Goal: Contribute content: Contribute content

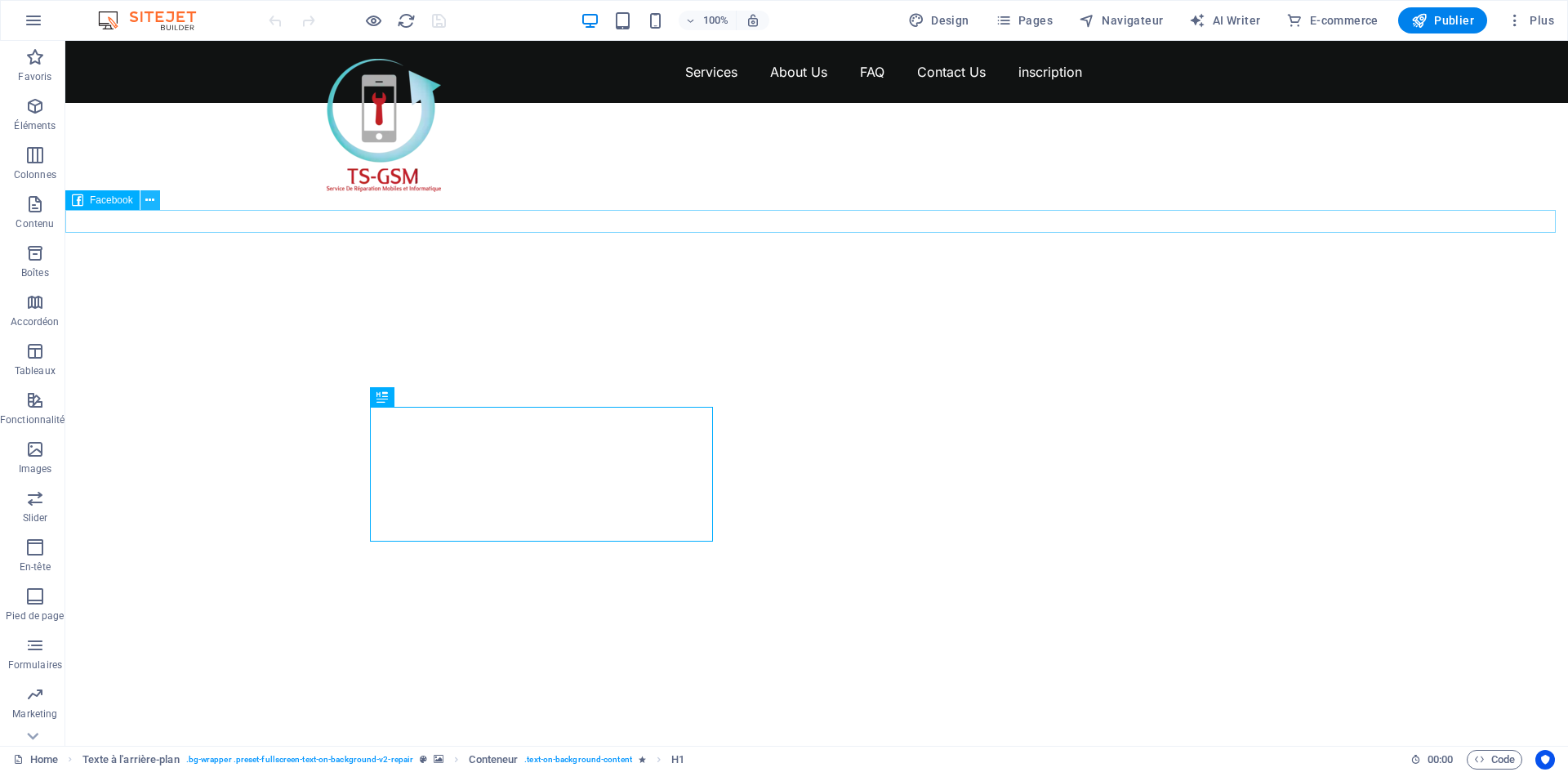
click at [150, 199] on icon at bounding box center [150, 201] width 9 height 17
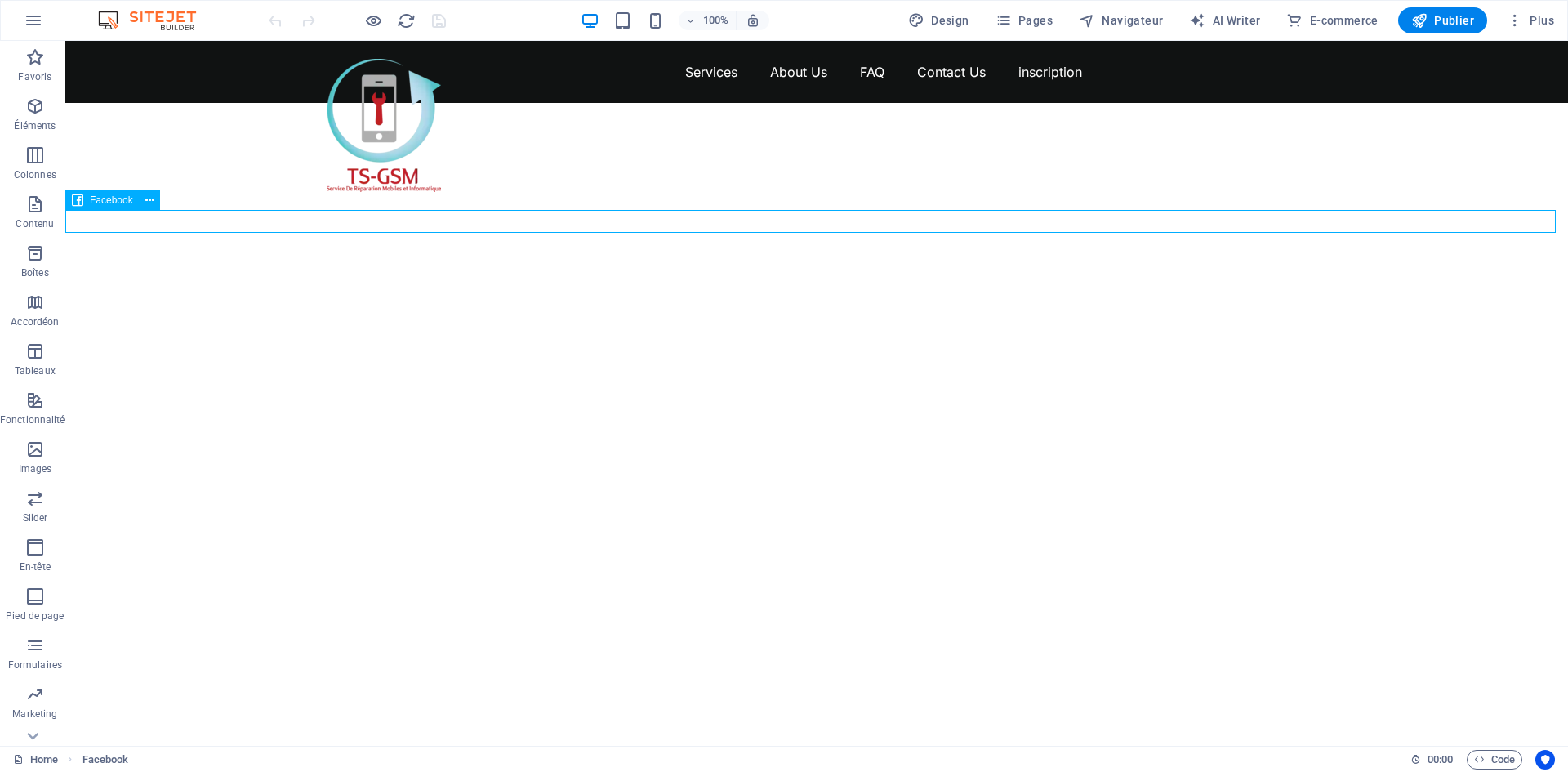
click at [99, 214] on div at bounding box center [817, 158] width 1502 height 112
select select "%"
select select "px"
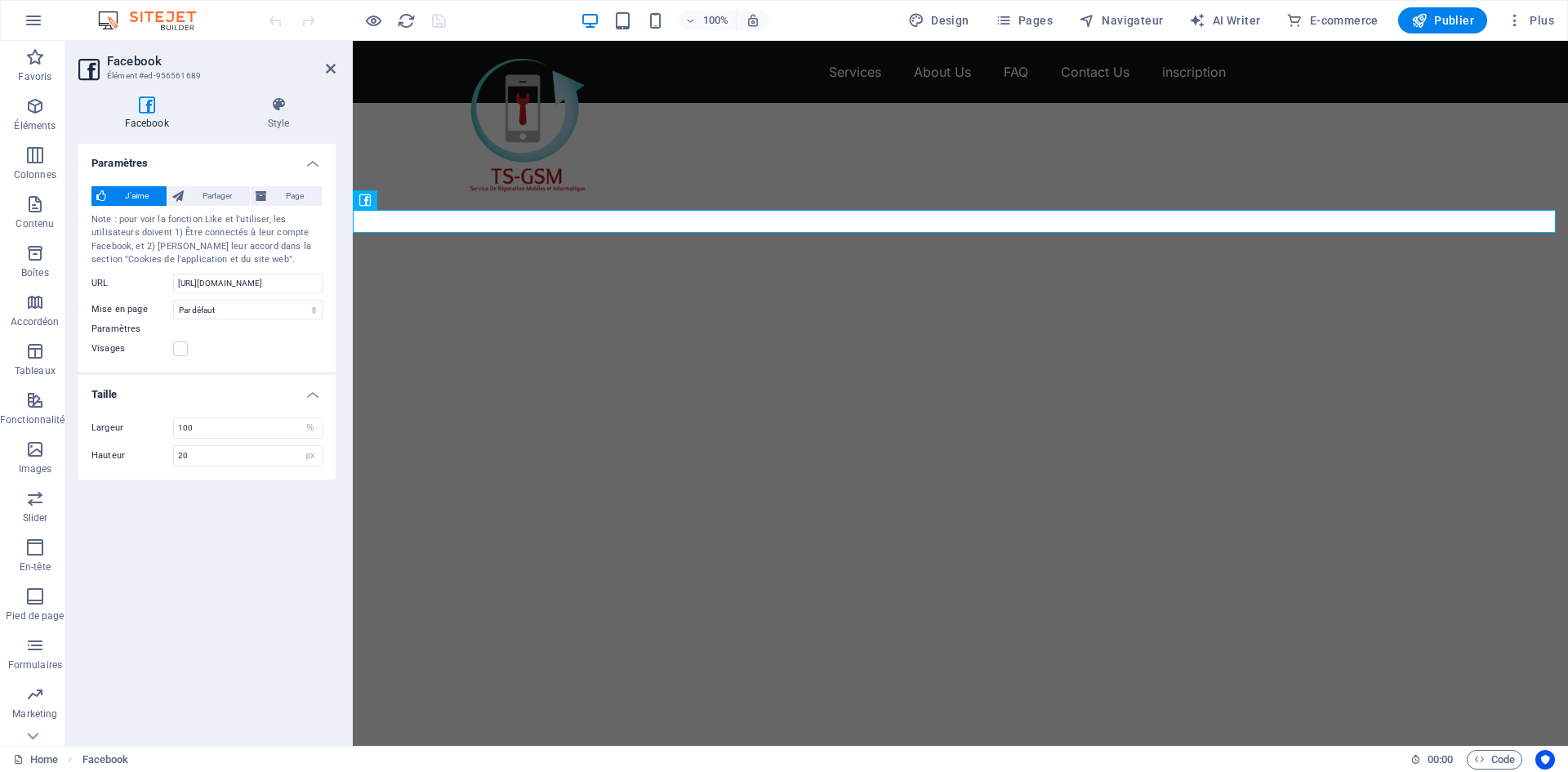
click at [147, 110] on icon at bounding box center [147, 104] width 137 height 16
click at [230, 196] on span "Partager" at bounding box center [216, 195] width 56 height 20
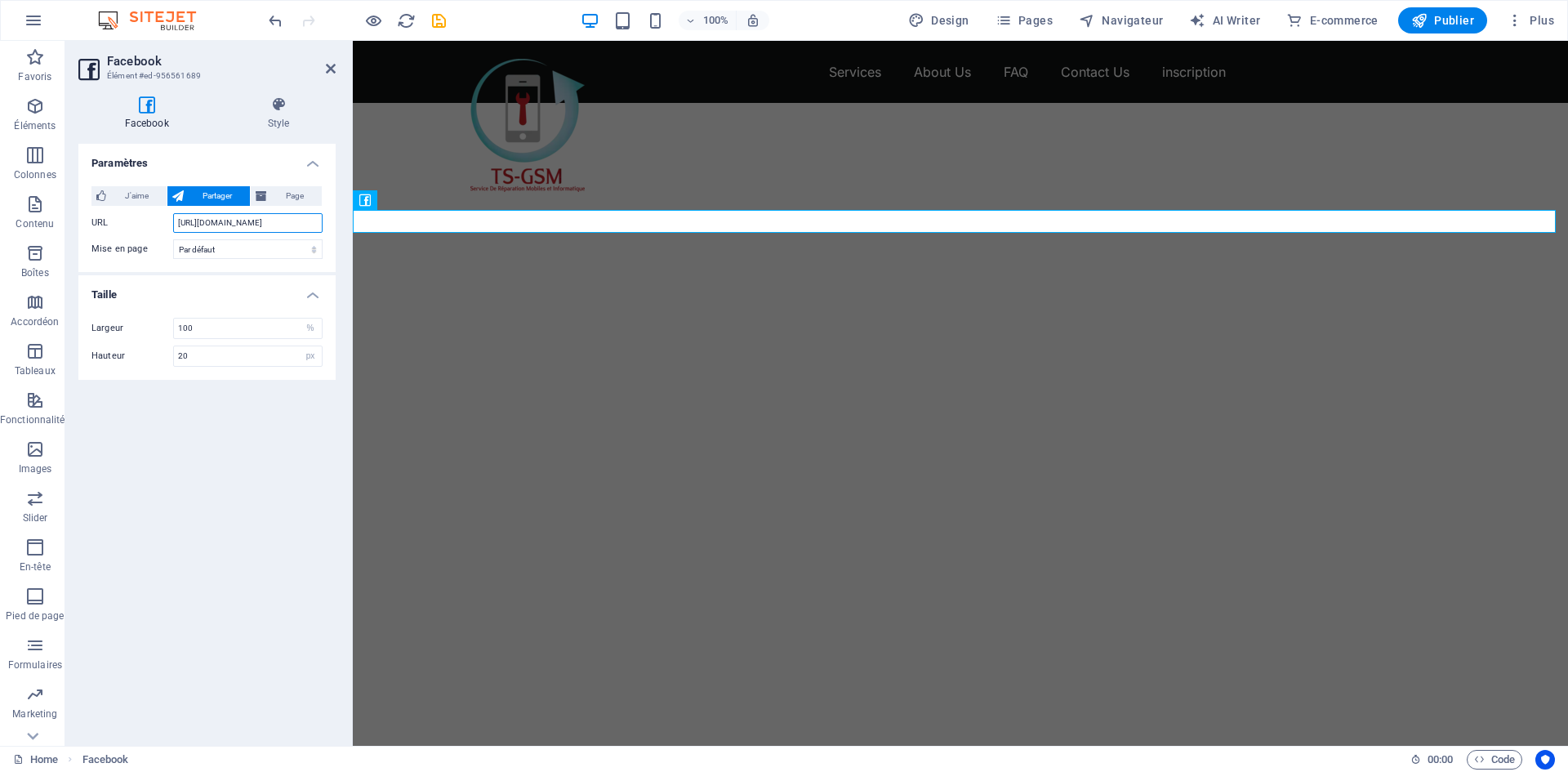
click at [258, 214] on input "[URL][DOMAIN_NAME]" at bounding box center [247, 223] width 150 height 20
drag, startPoint x: 294, startPoint y: 222, endPoint x: 181, endPoint y: 228, distance: 113.2
click at [181, 228] on input "[URL][DOMAIN_NAME]" at bounding box center [247, 223] width 150 height 20
type input "h"
paste input "[URL][DOMAIN_NAME]"
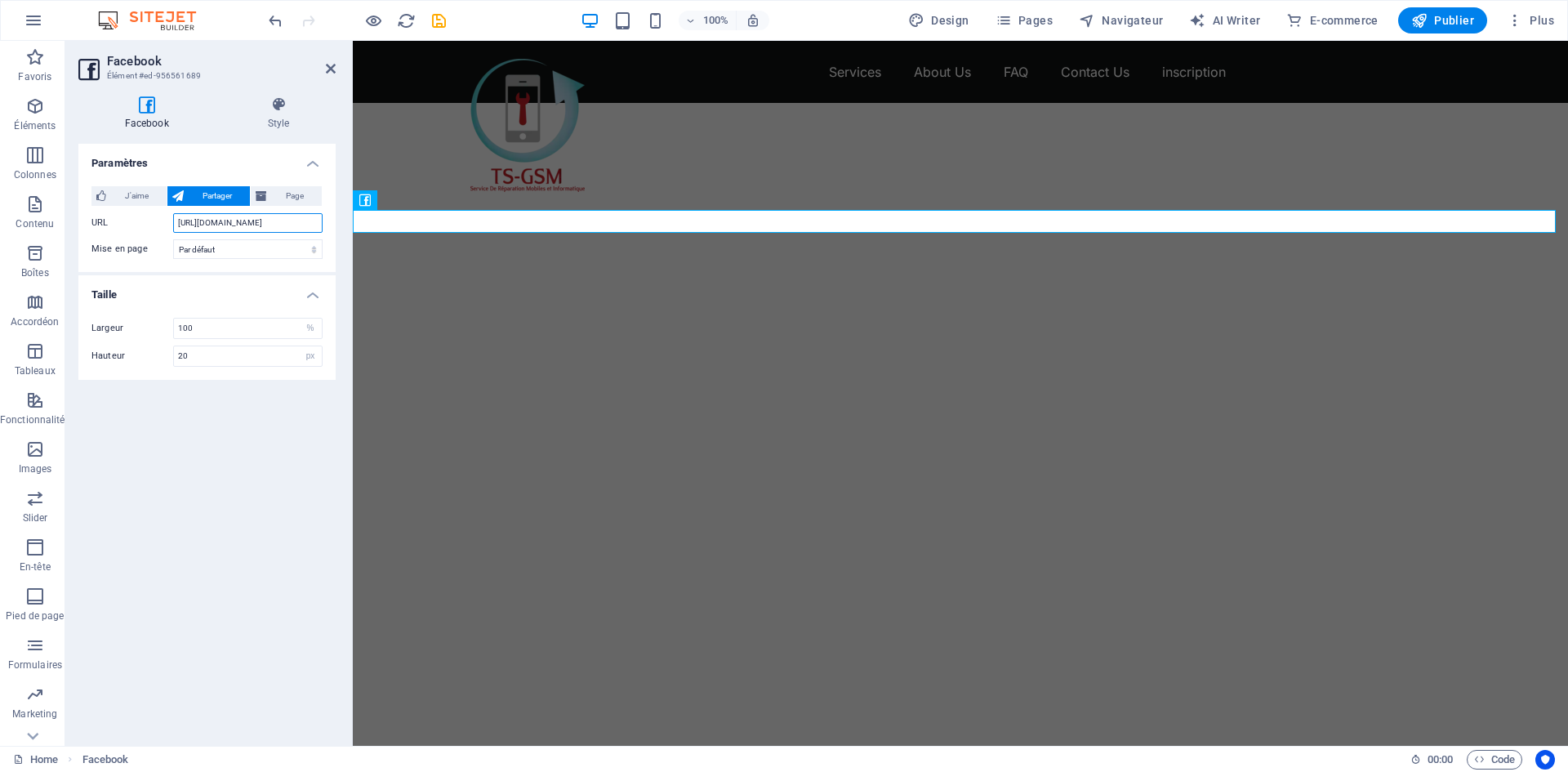
scroll to position [0, 132]
type input "[URL][DOMAIN_NAME]"
click at [301, 247] on select "Par défaut [PERSON_NAME] Compteur boîtes Compteur [PERSON_NAME]" at bounding box center [247, 249] width 150 height 20
select select "button"
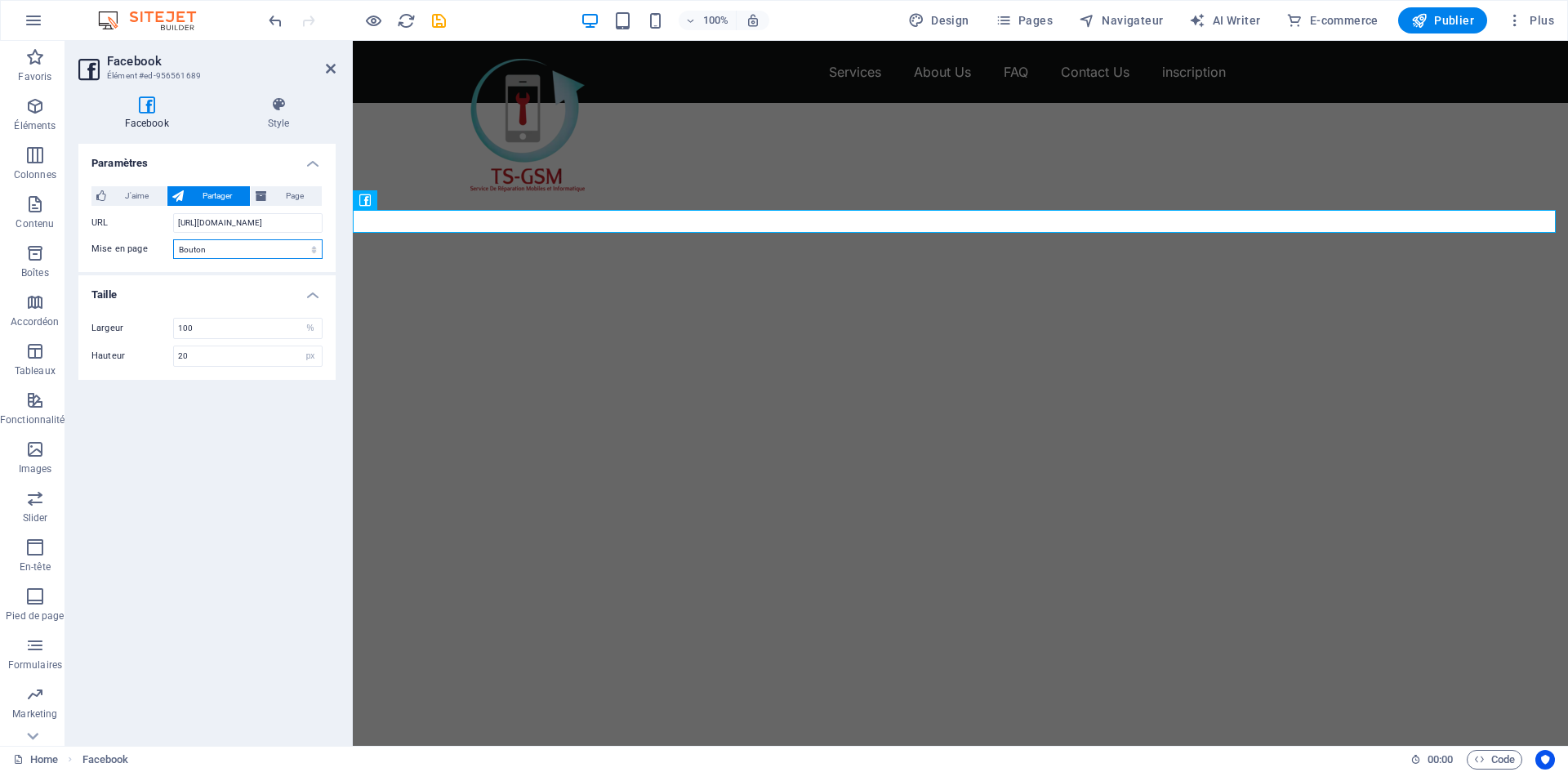
click at [173, 239] on select "Par défaut [PERSON_NAME] Compteur boîtes Compteur [PERSON_NAME]" at bounding box center [247, 249] width 150 height 20
click at [292, 199] on span "Page" at bounding box center [295, 195] width 45 height 20
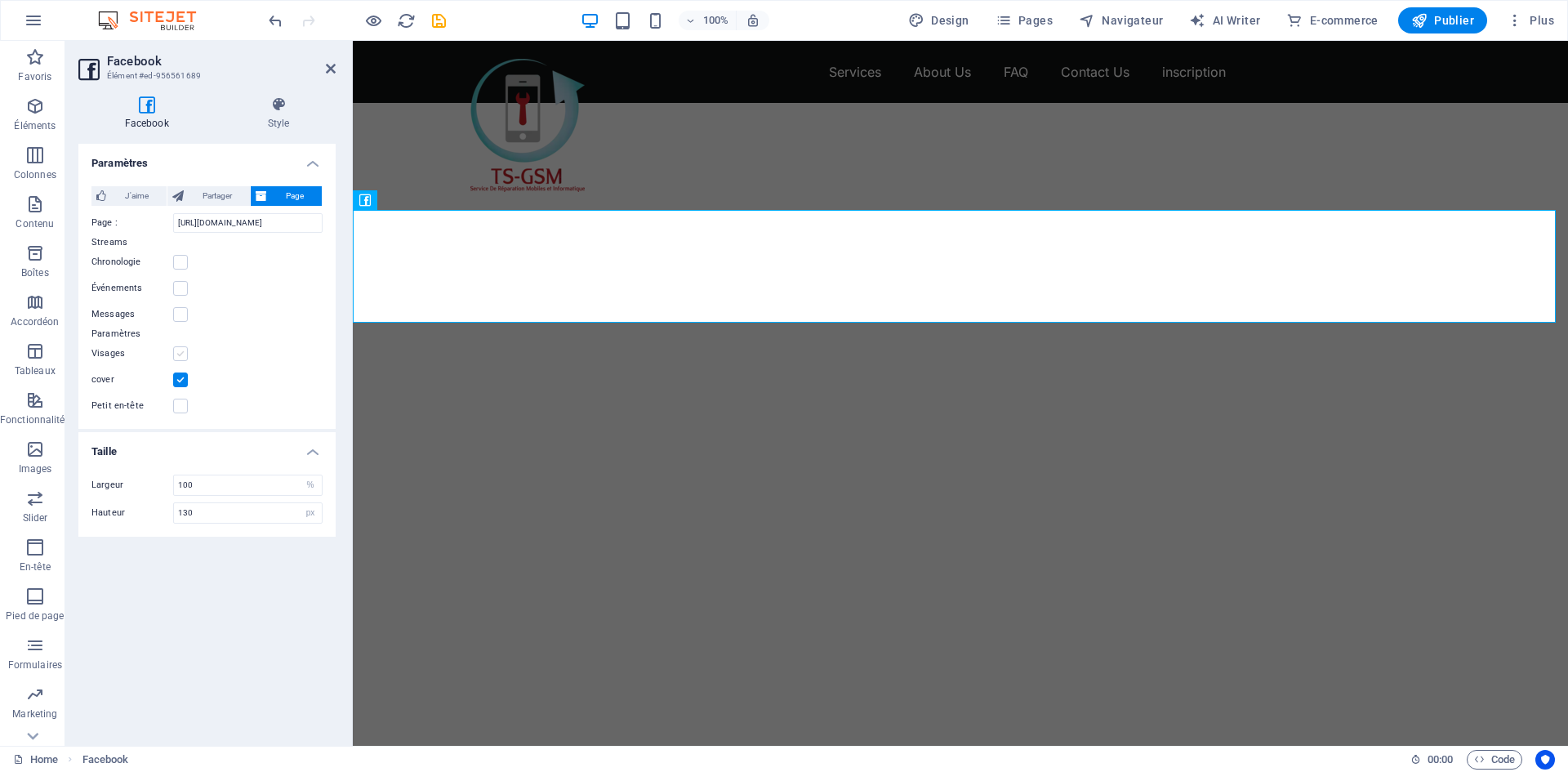
click at [179, 354] on label at bounding box center [180, 354] width 15 height 15
click at [0, 0] on input "Visages" at bounding box center [0, 0] width 0 height 0
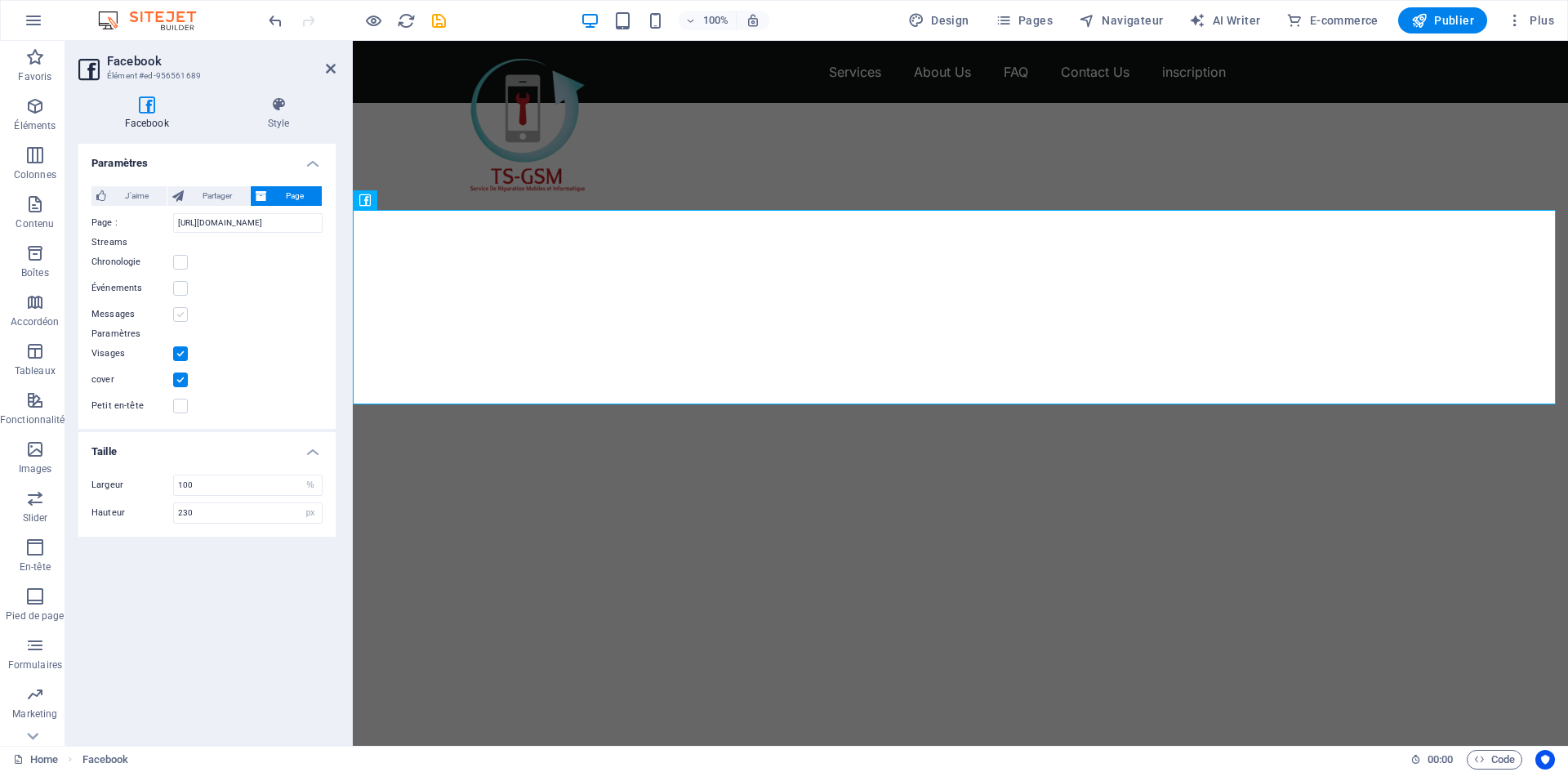
click at [178, 315] on label at bounding box center [180, 314] width 15 height 15
click at [0, 0] on input "Messages" at bounding box center [0, 0] width 0 height 0
type input "500"
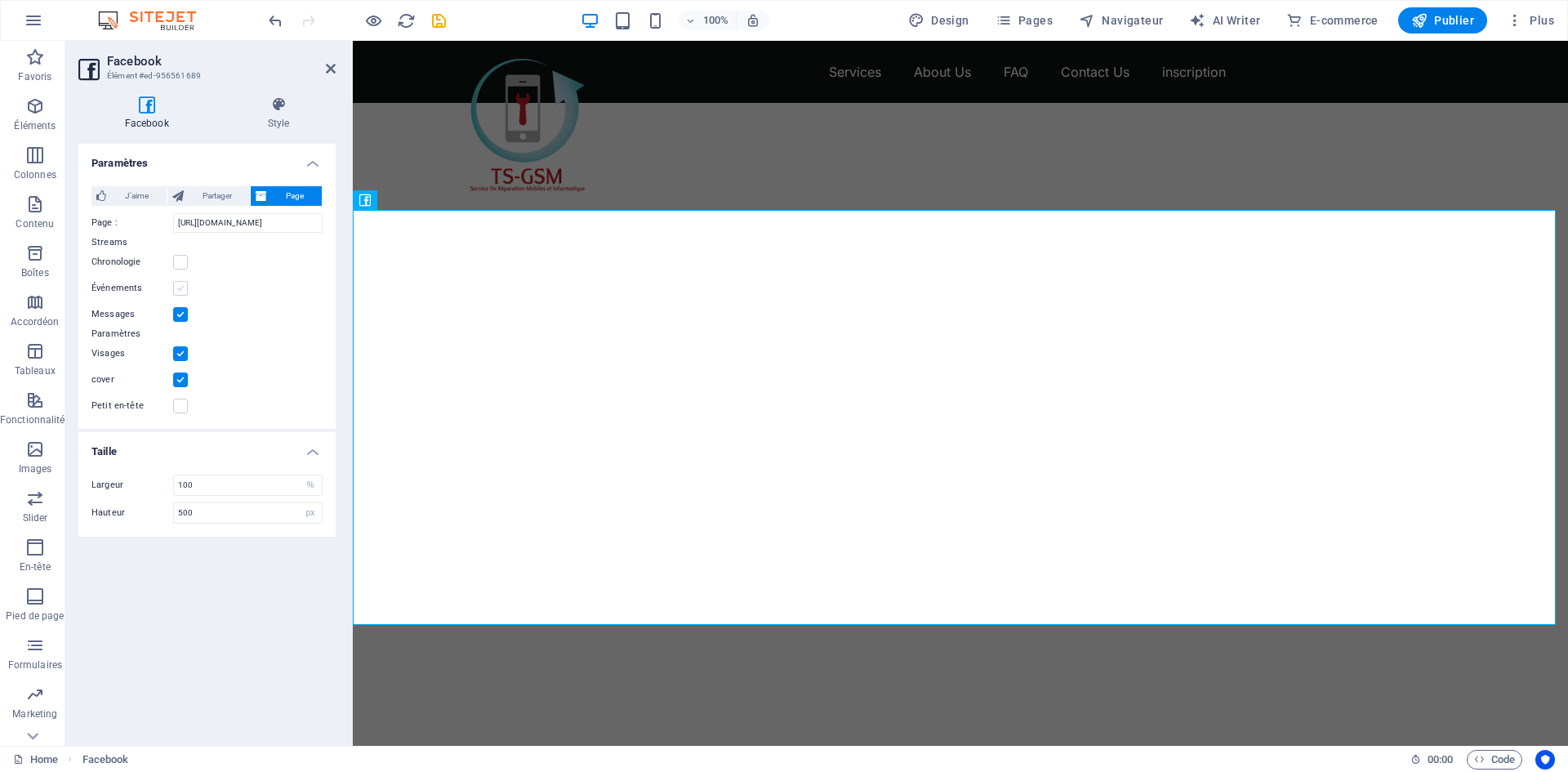
click at [186, 288] on label at bounding box center [180, 288] width 15 height 15
click at [0, 0] on input "Événements" at bounding box center [0, 0] width 0 height 0
click at [176, 265] on label at bounding box center [180, 262] width 15 height 15
click at [0, 0] on input "Chronologie" at bounding box center [0, 0] width 0 height 0
click at [182, 403] on label at bounding box center [180, 405] width 15 height 15
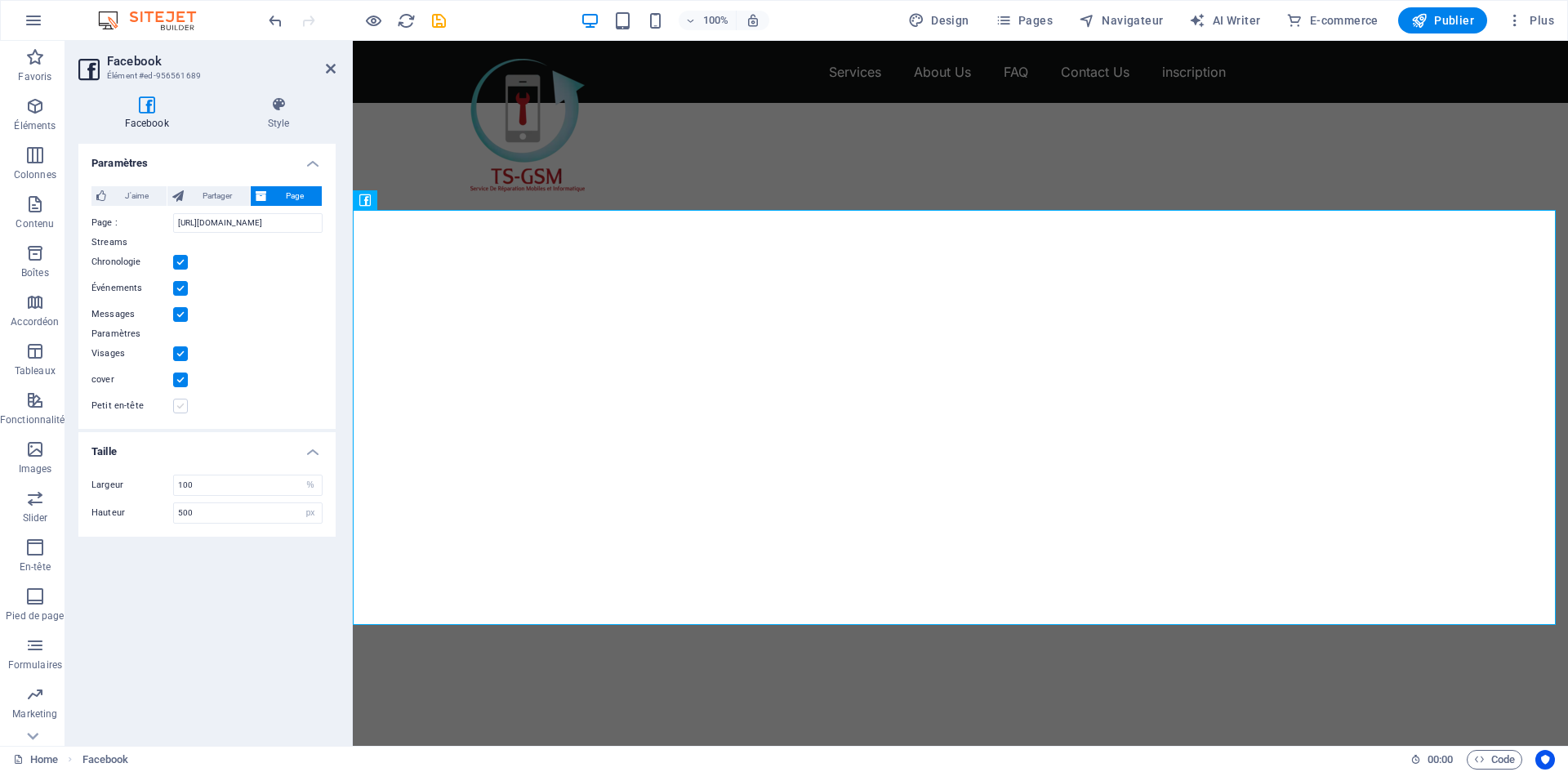
click at [0, 0] on input "Petit en-tête" at bounding box center [0, 0] width 0 height 0
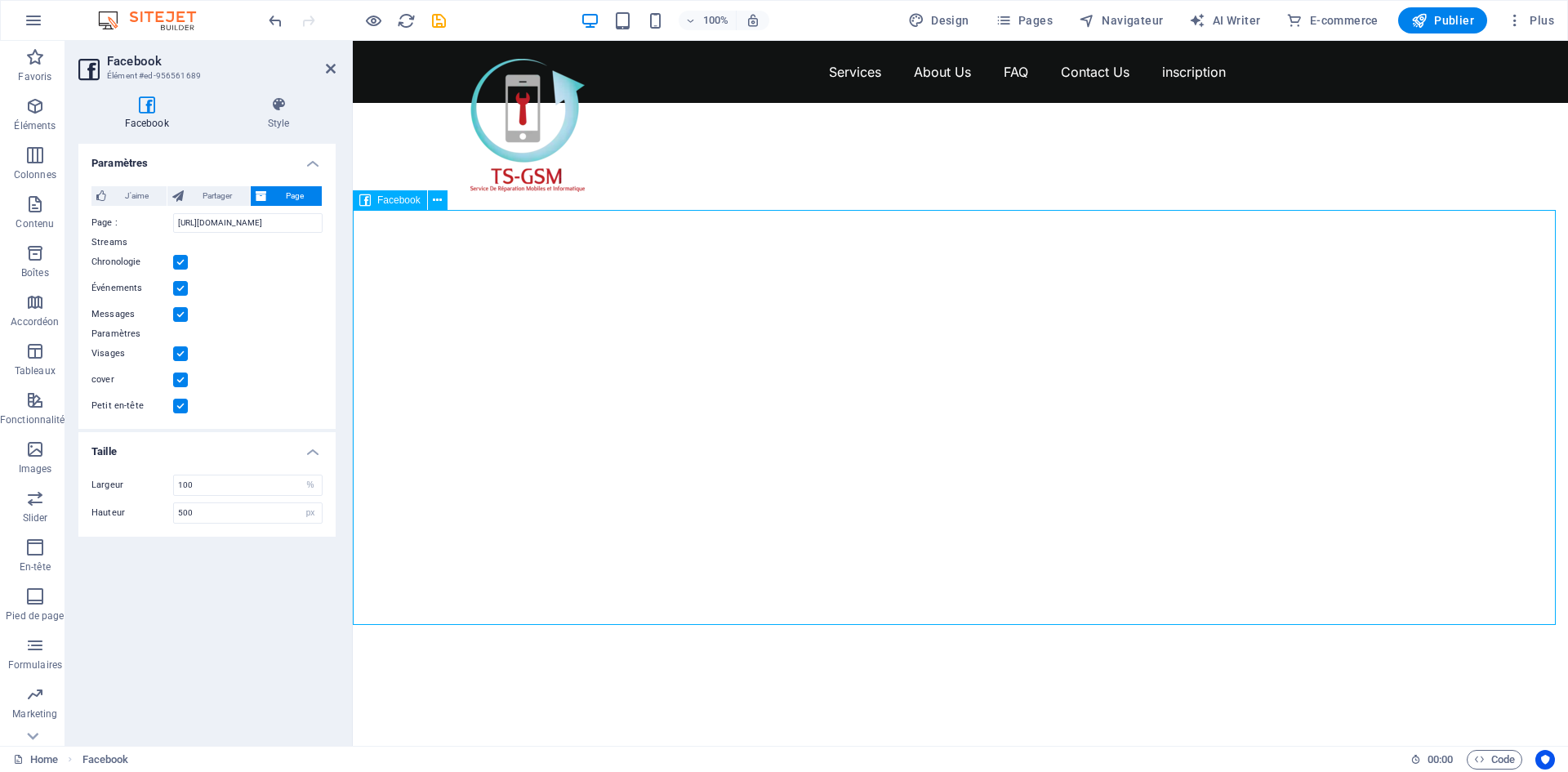
drag, startPoint x: 627, startPoint y: 331, endPoint x: 632, endPoint y: 418, distance: 87.1
click at [632, 418] on div at bounding box center [960, 354] width 1215 height 504
drag, startPoint x: 622, startPoint y: 332, endPoint x: 624, endPoint y: 397, distance: 65.0
click at [624, 397] on div at bounding box center [960, 354] width 1215 height 504
click at [1442, 22] on span "Publier" at bounding box center [1442, 20] width 63 height 16
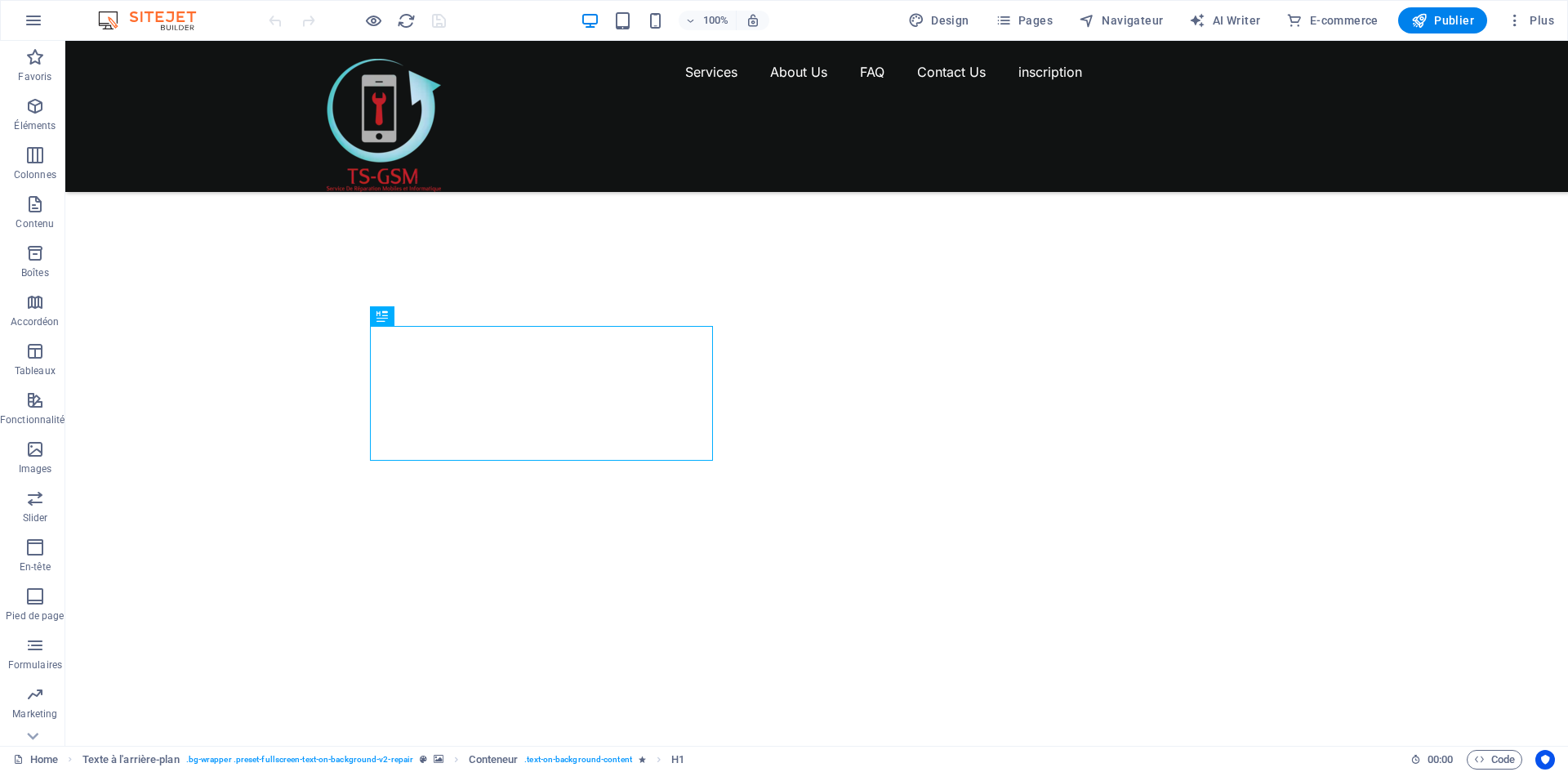
scroll to position [473, 0]
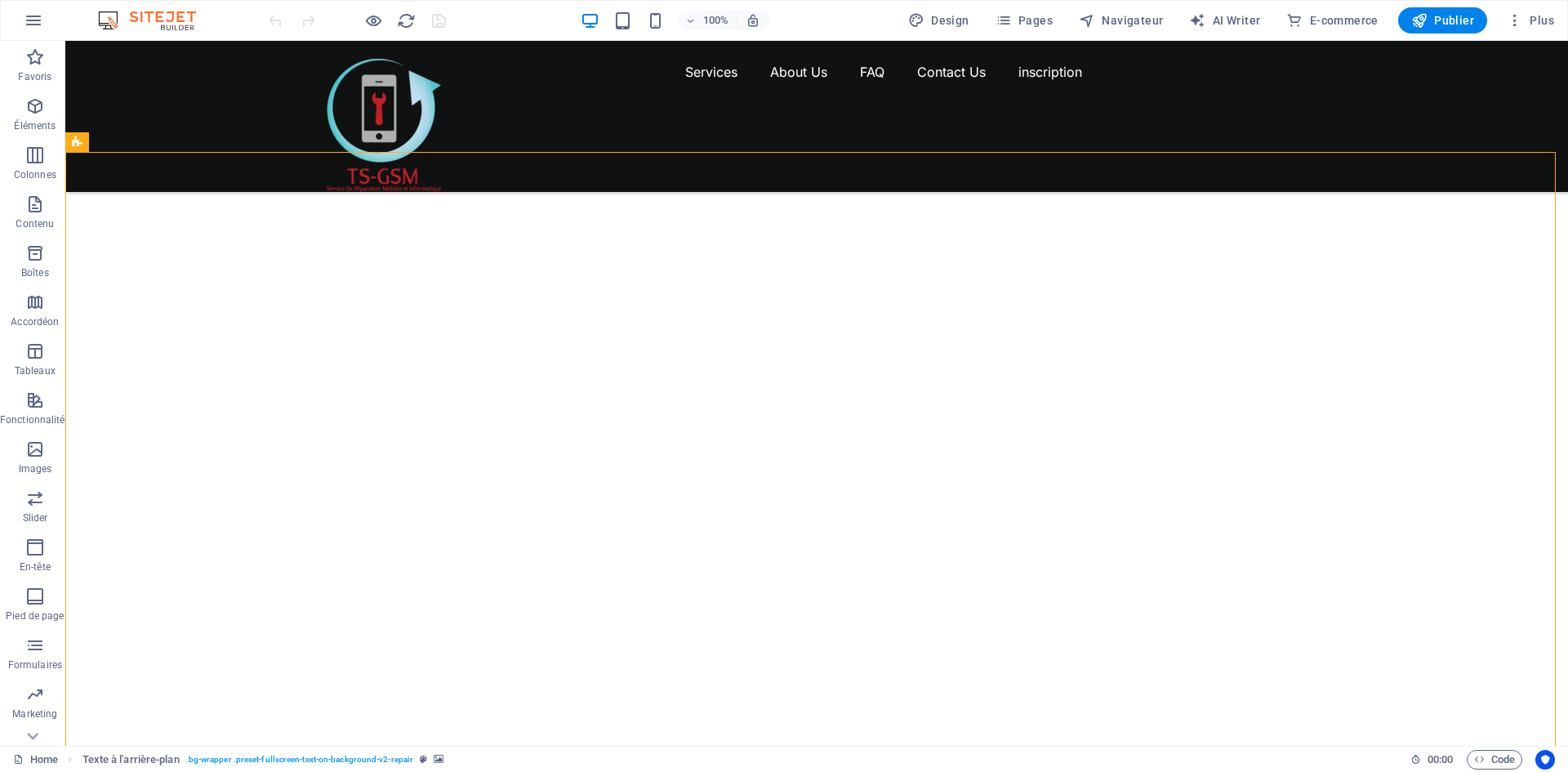
select select "vh"
select select "fade"
select select "ms"
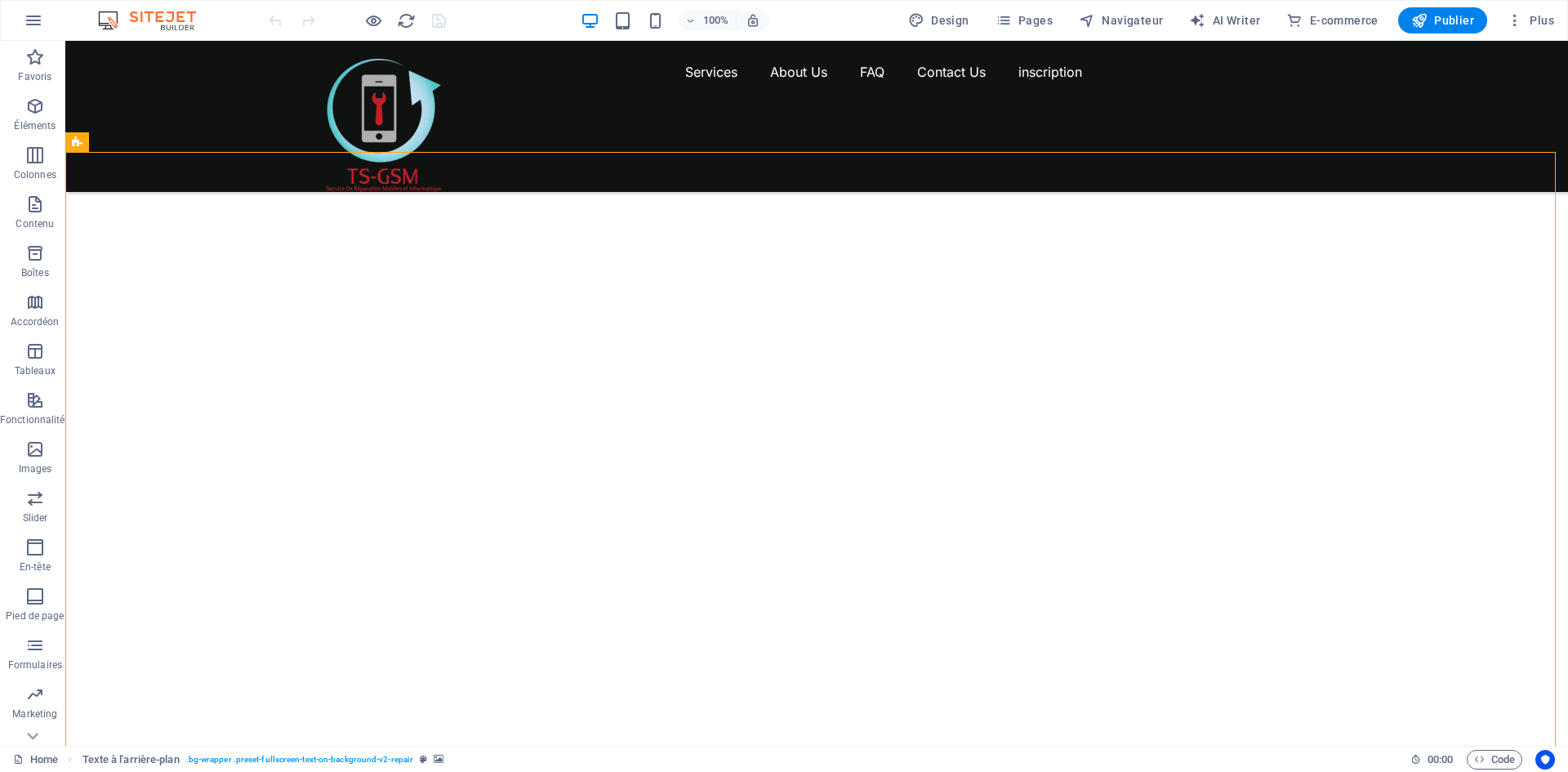
select select "s"
select select "progressive"
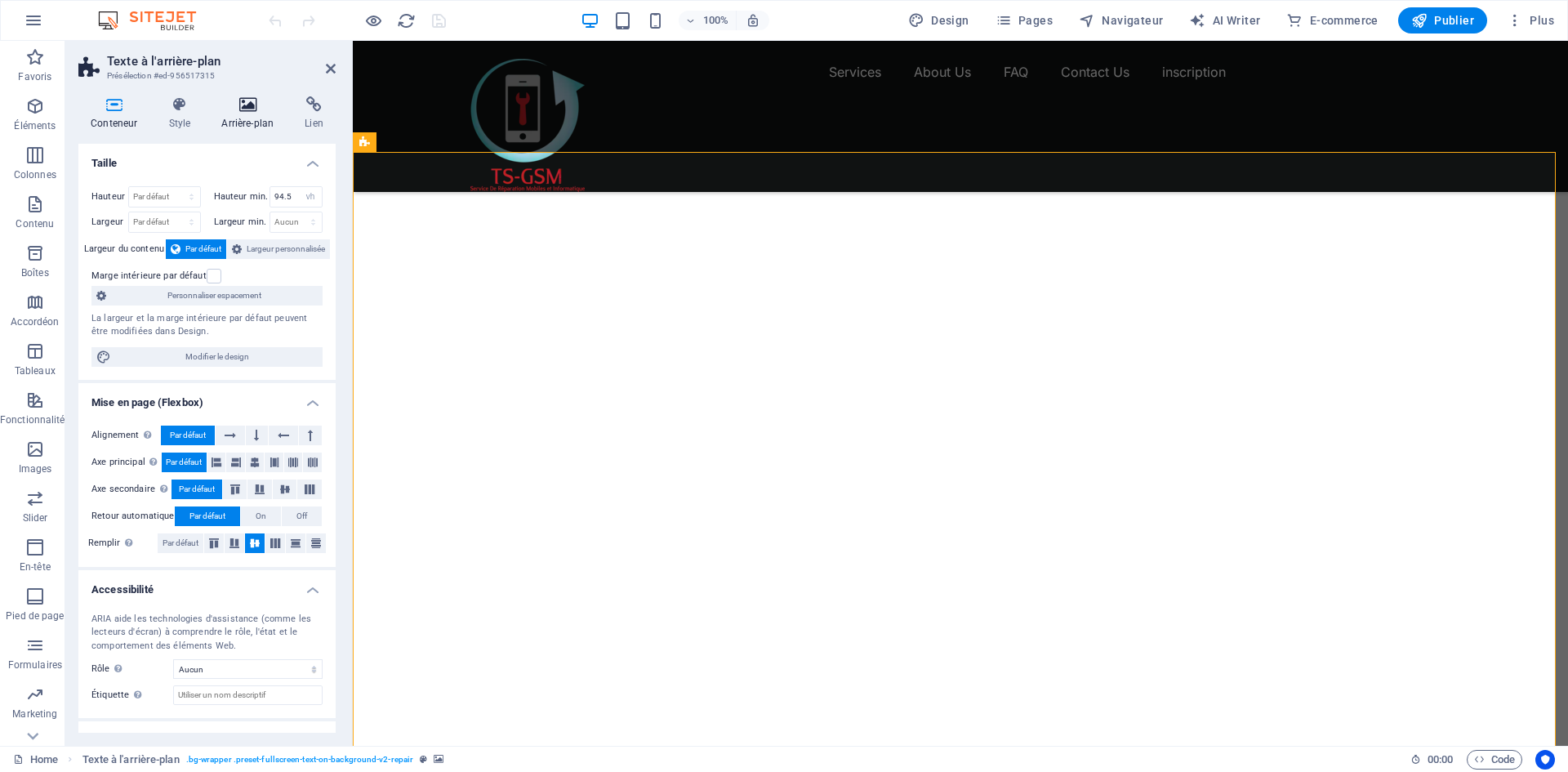
click at [252, 112] on h4 "Arrière-plan" at bounding box center [251, 113] width 83 height 35
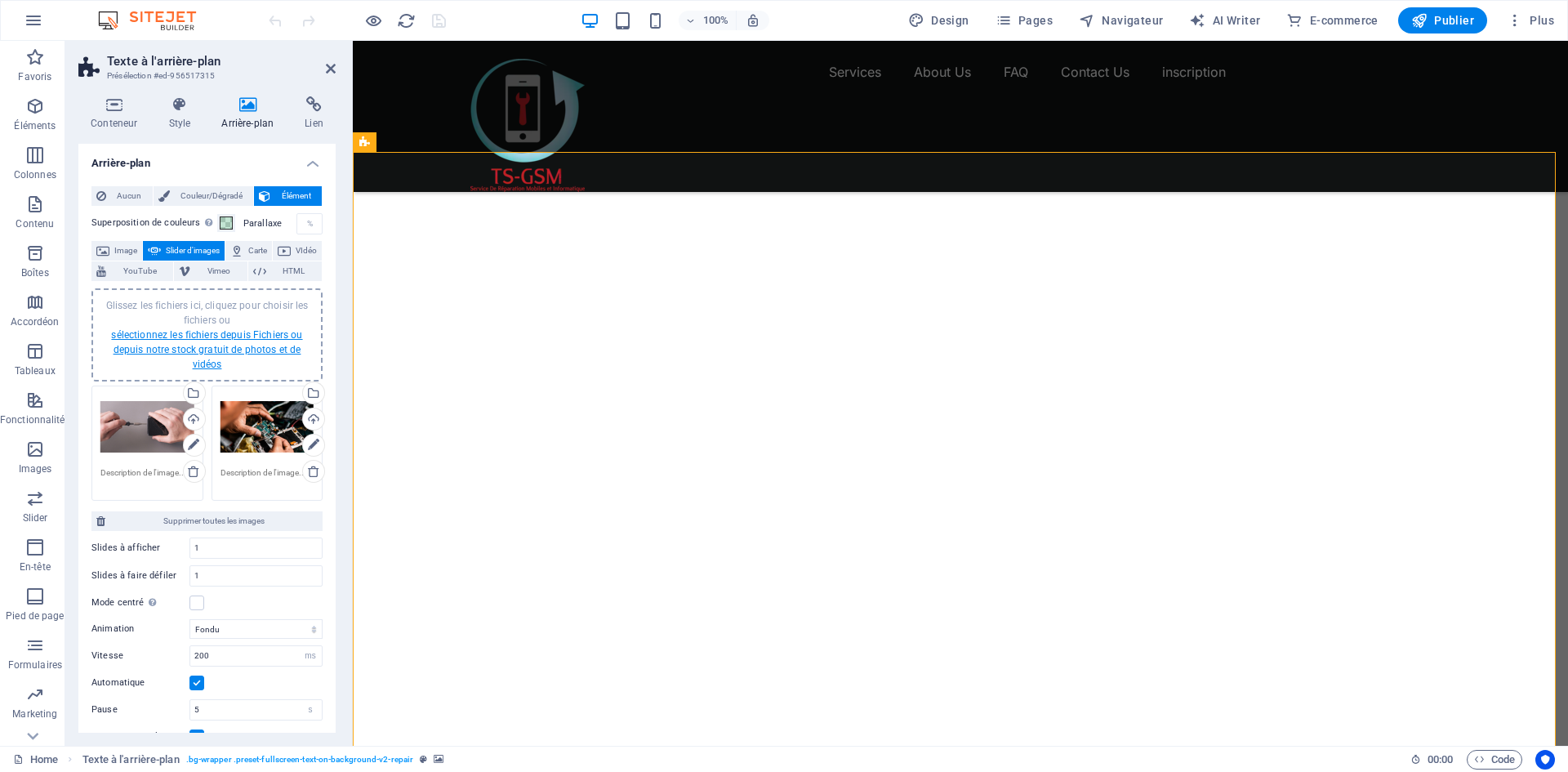
click at [214, 346] on link "sélectionnez les fichiers depuis Fichiers ou depuis notre stock gratuit de phot…" at bounding box center [206, 349] width 191 height 41
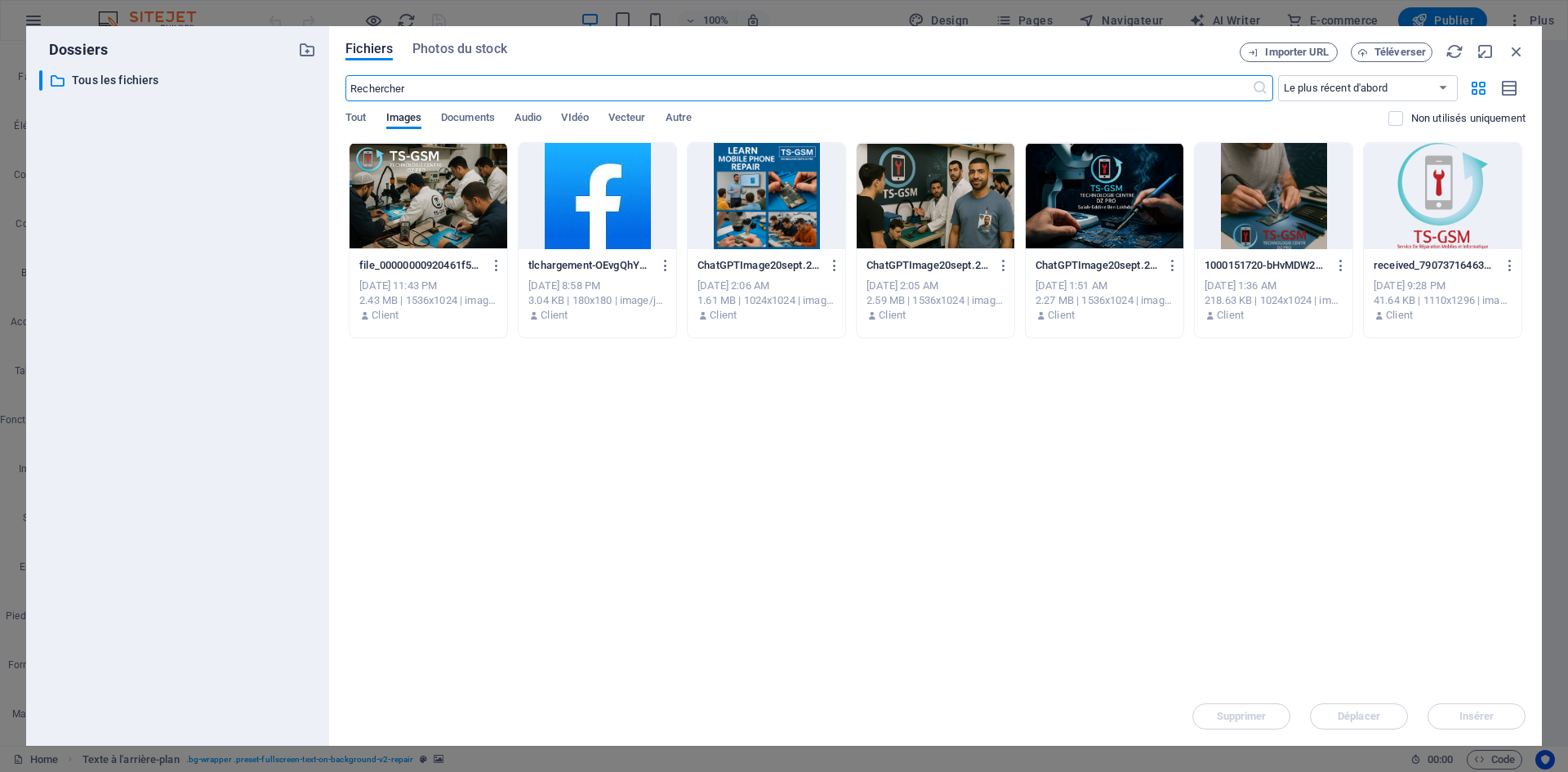
click at [474, 221] on div at bounding box center [428, 195] width 157 height 106
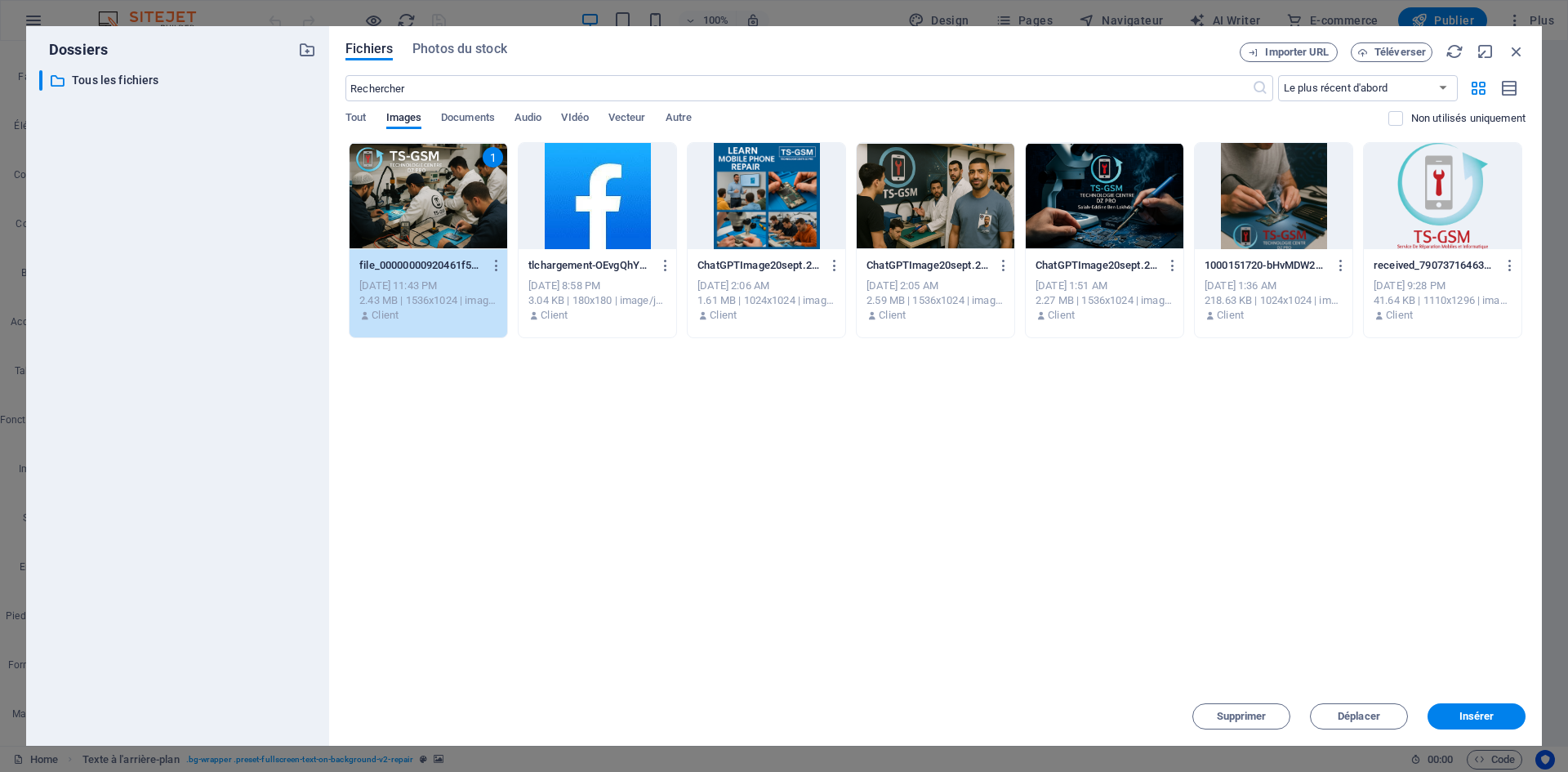
click at [1087, 209] on div at bounding box center [1104, 195] width 157 height 106
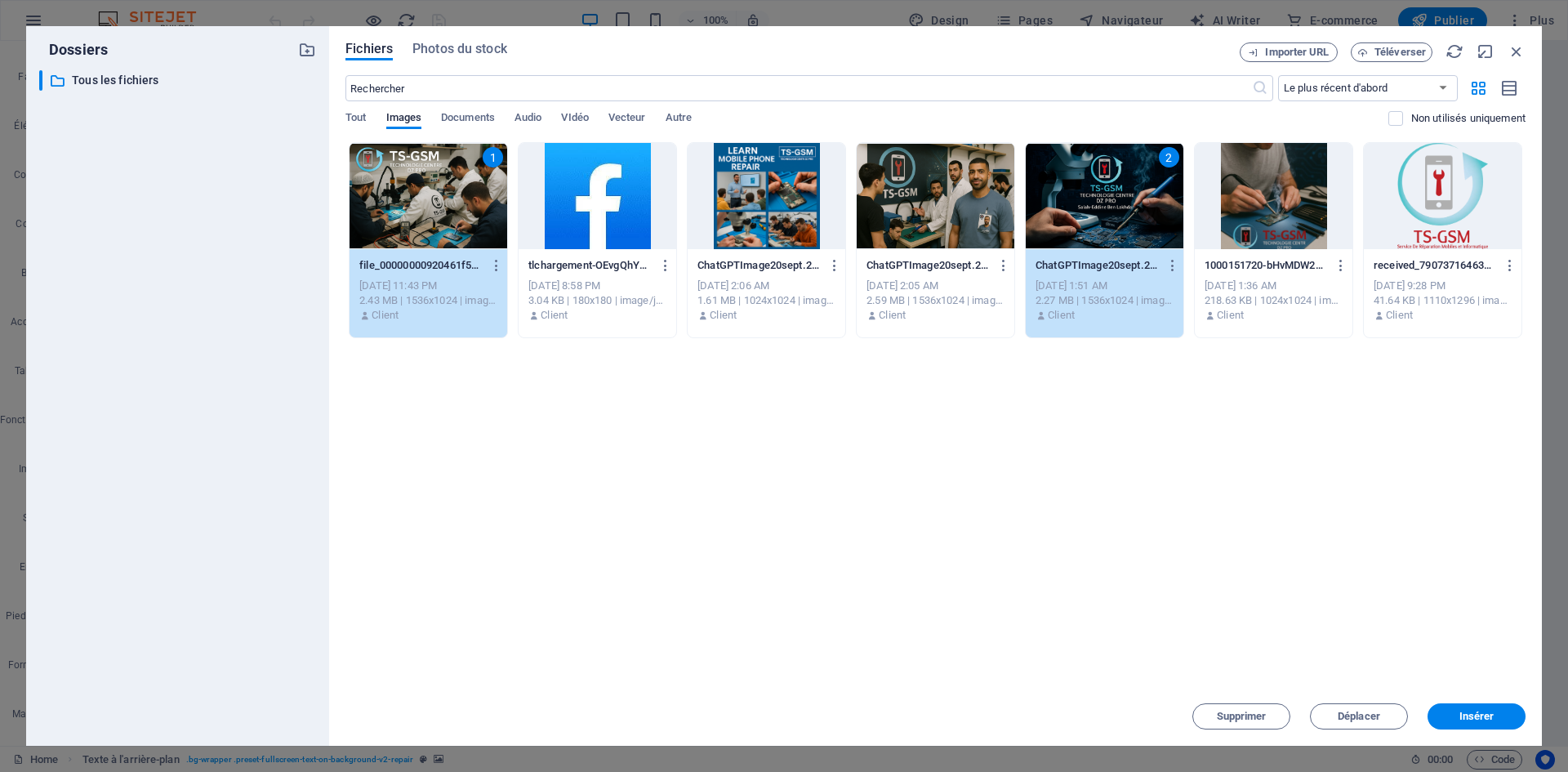
click at [1282, 220] on div at bounding box center [1273, 195] width 157 height 106
click at [1275, 238] on div "3" at bounding box center [1273, 195] width 157 height 106
click at [770, 215] on div at bounding box center [766, 195] width 157 height 106
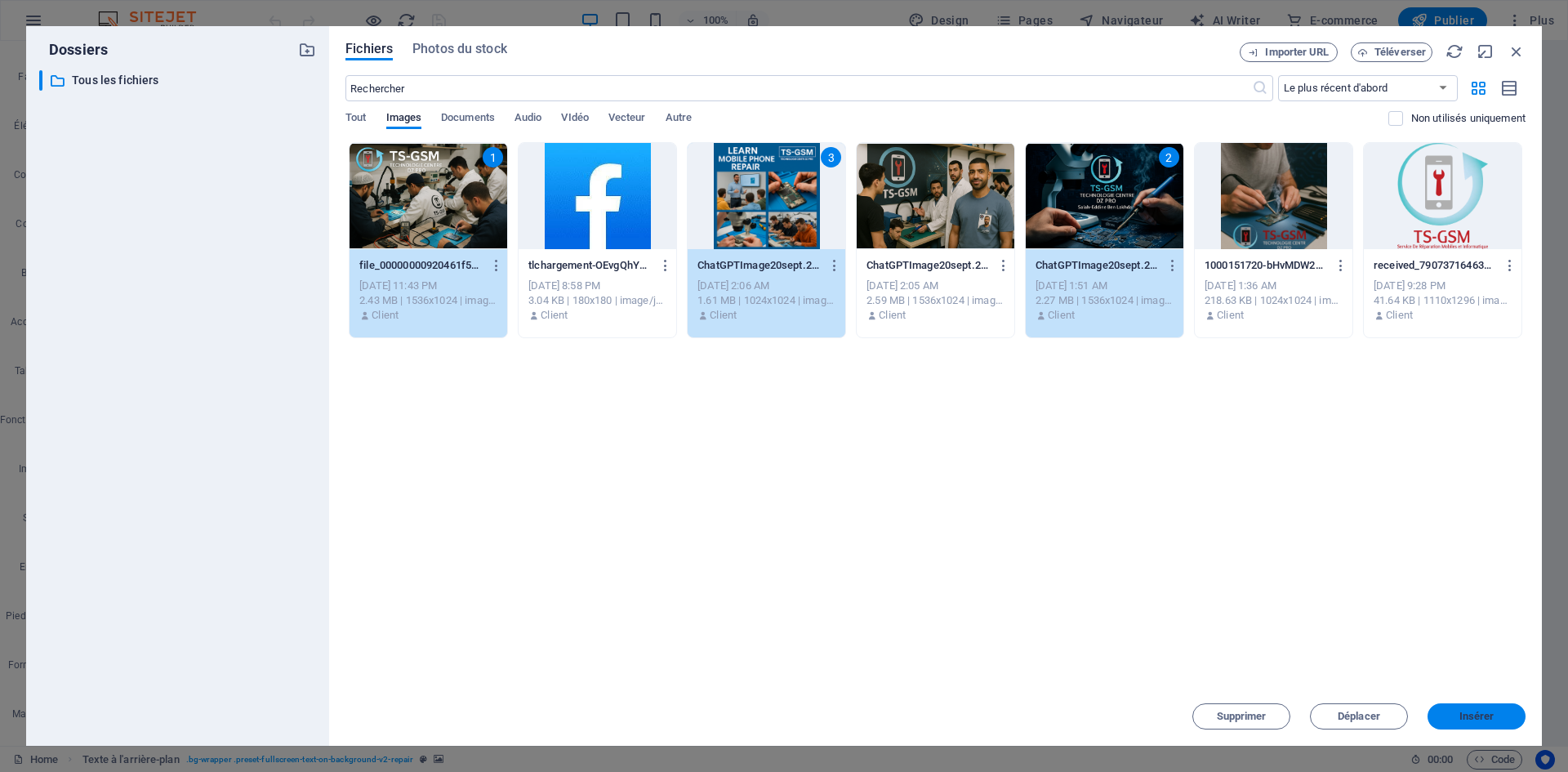
click at [1471, 708] on button "Insérer" at bounding box center [1476, 716] width 98 height 26
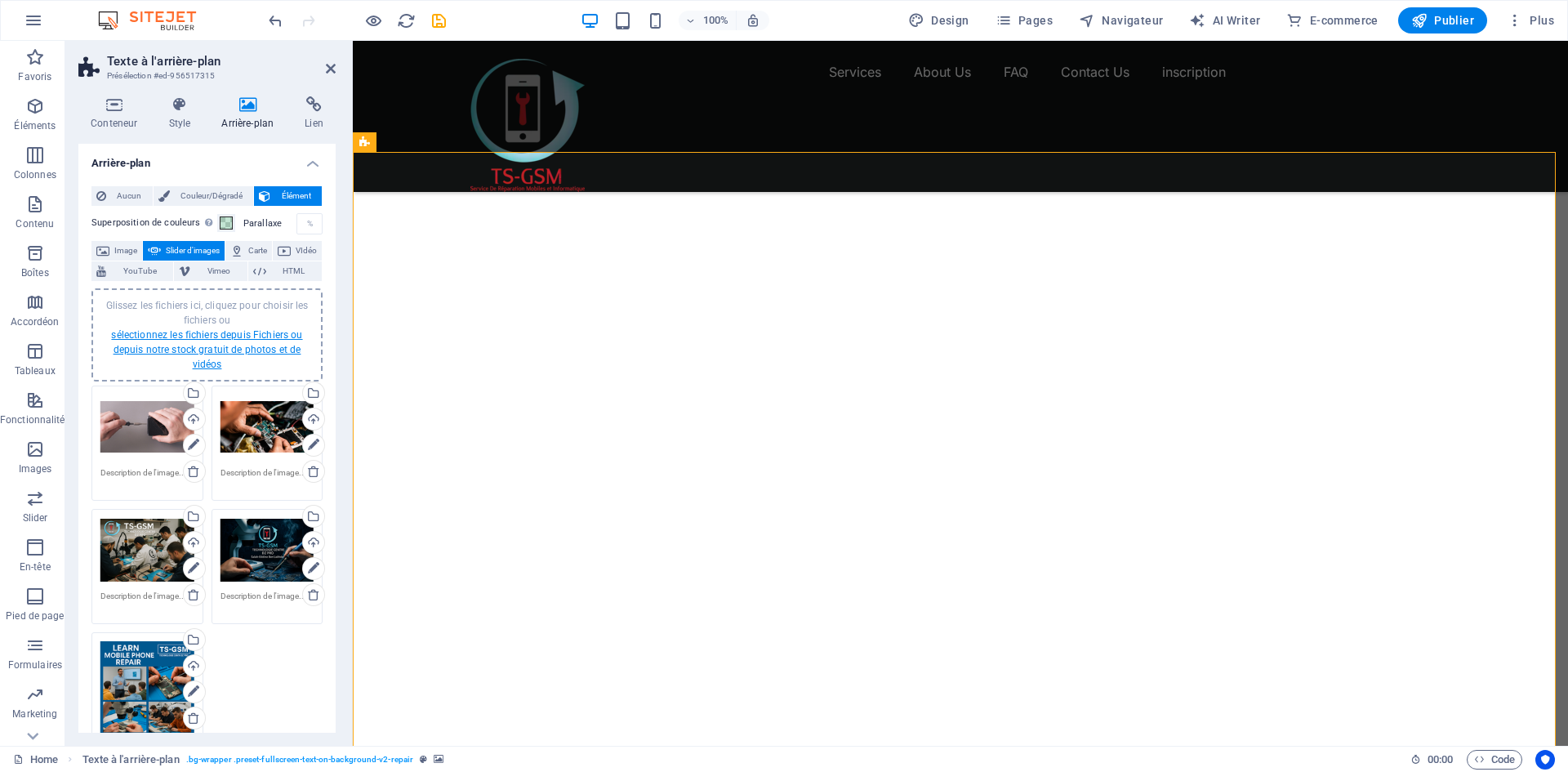
click at [242, 340] on link "sélectionnez les fichiers depuis Fichiers ou depuis notre stock gratuit de phot…" at bounding box center [206, 349] width 191 height 41
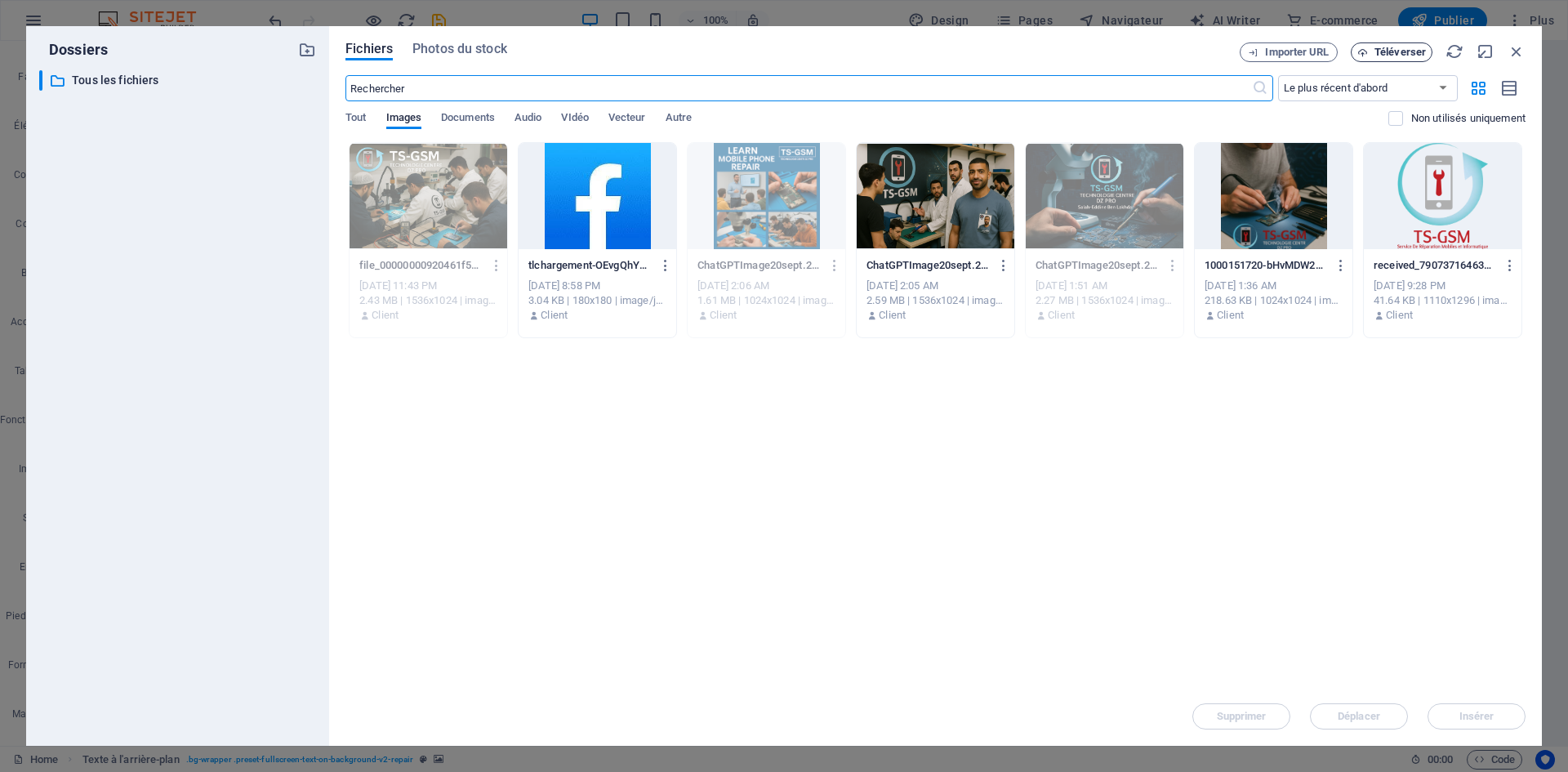
click at [1358, 56] on icon "button" at bounding box center [1362, 53] width 10 height 10
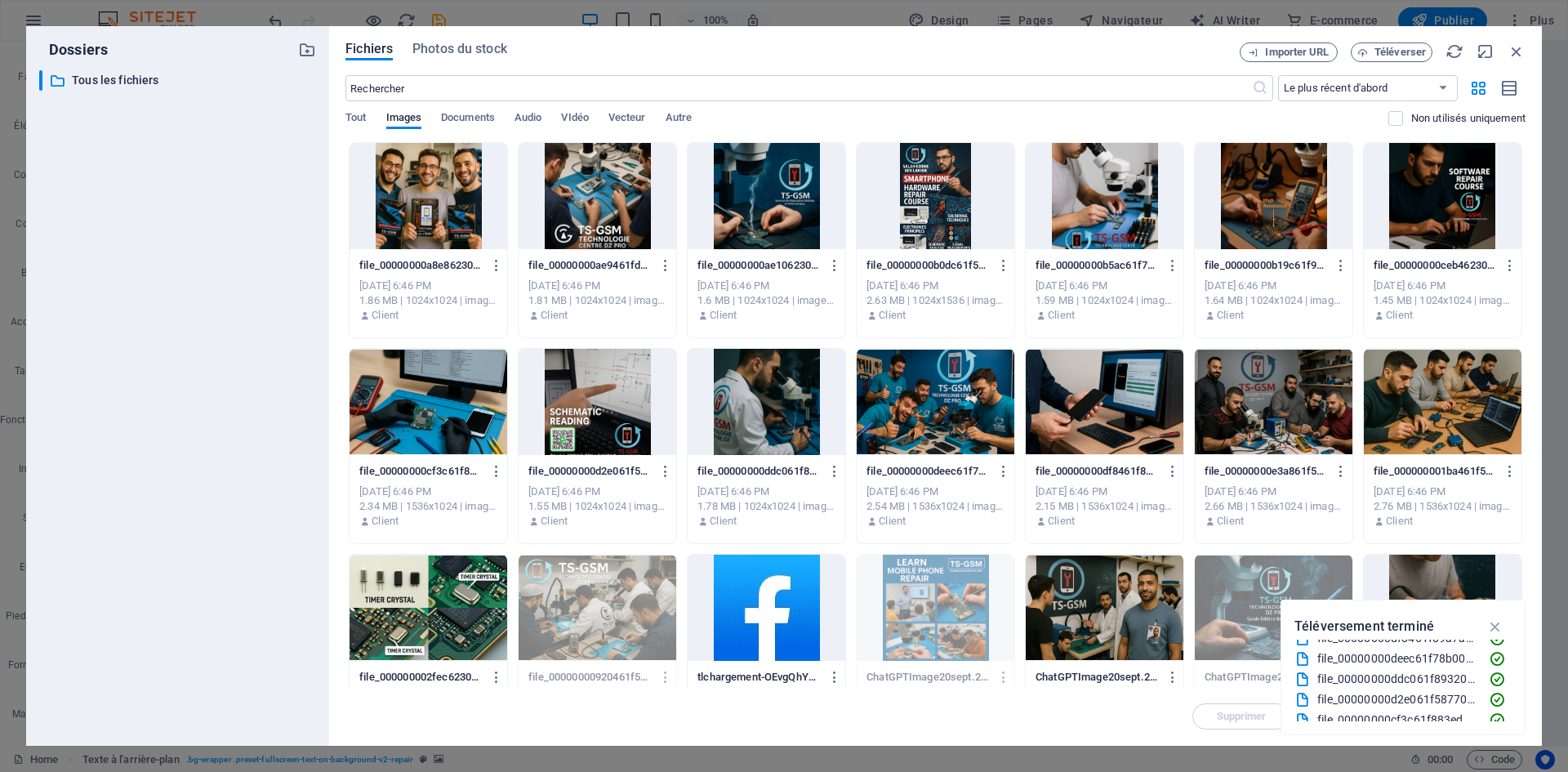
scroll to position [225, 0]
click at [1488, 628] on icon "button" at bounding box center [1495, 626] width 19 height 18
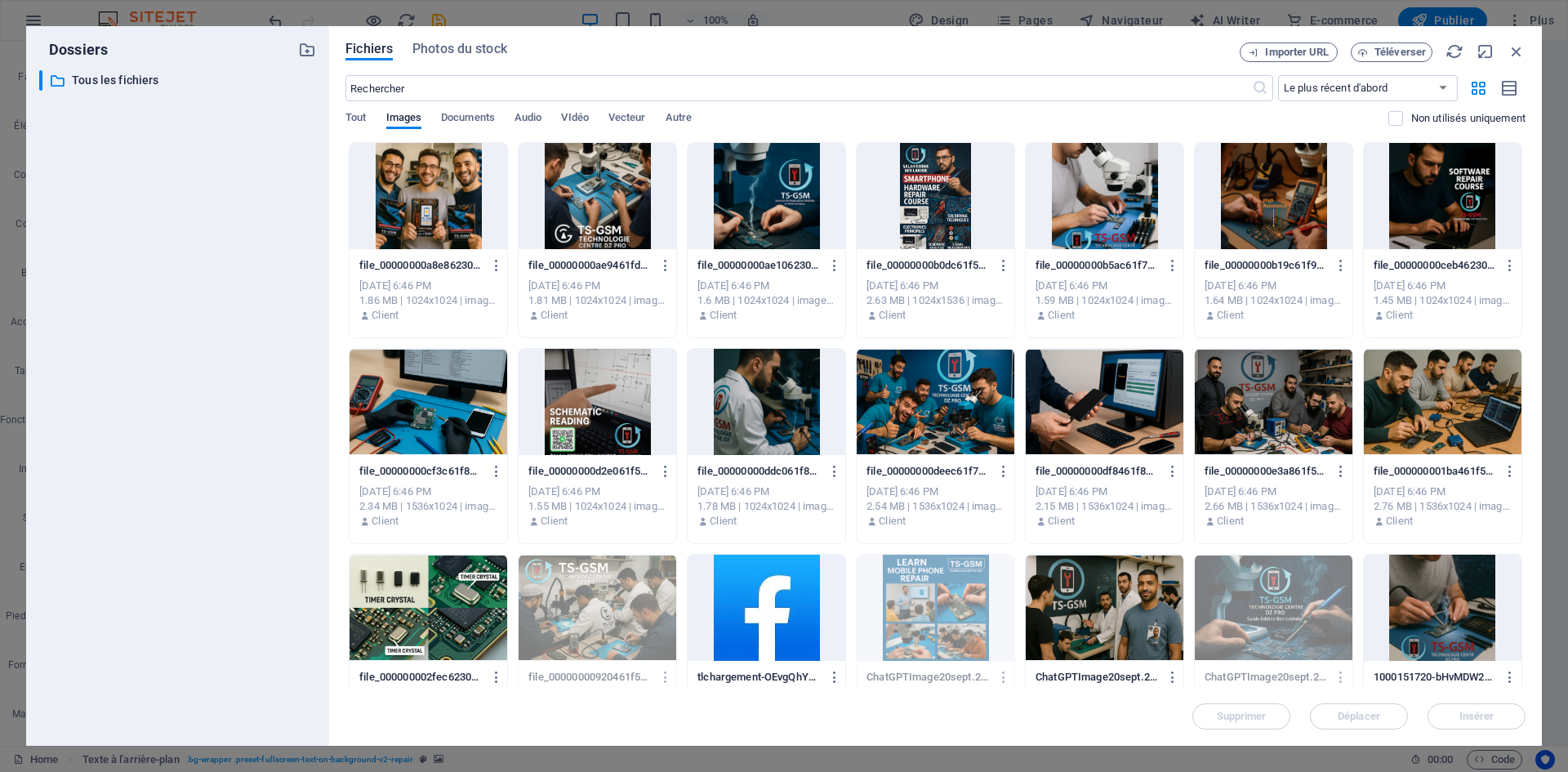
drag, startPoint x: 1527, startPoint y: 332, endPoint x: 1530, endPoint y: 447, distance: 115.0
click at [1531, 443] on div "Fichiers Photos du stock Importer URL Téléverser ​ Le plus récent d'abord Le pl…" at bounding box center [935, 386] width 1213 height 719
click at [1269, 607] on div at bounding box center [1273, 607] width 157 height 106
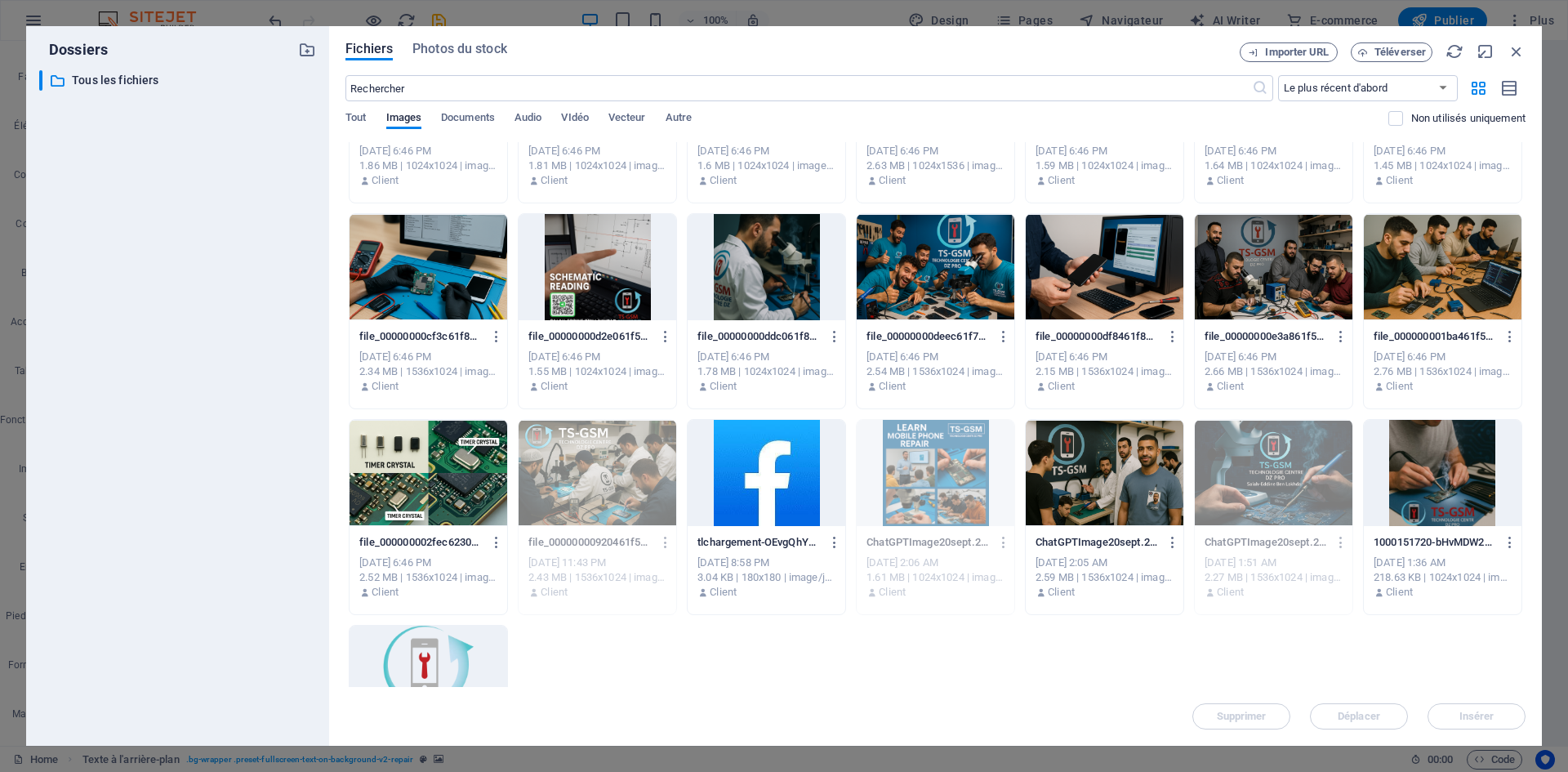
scroll to position [269, 0]
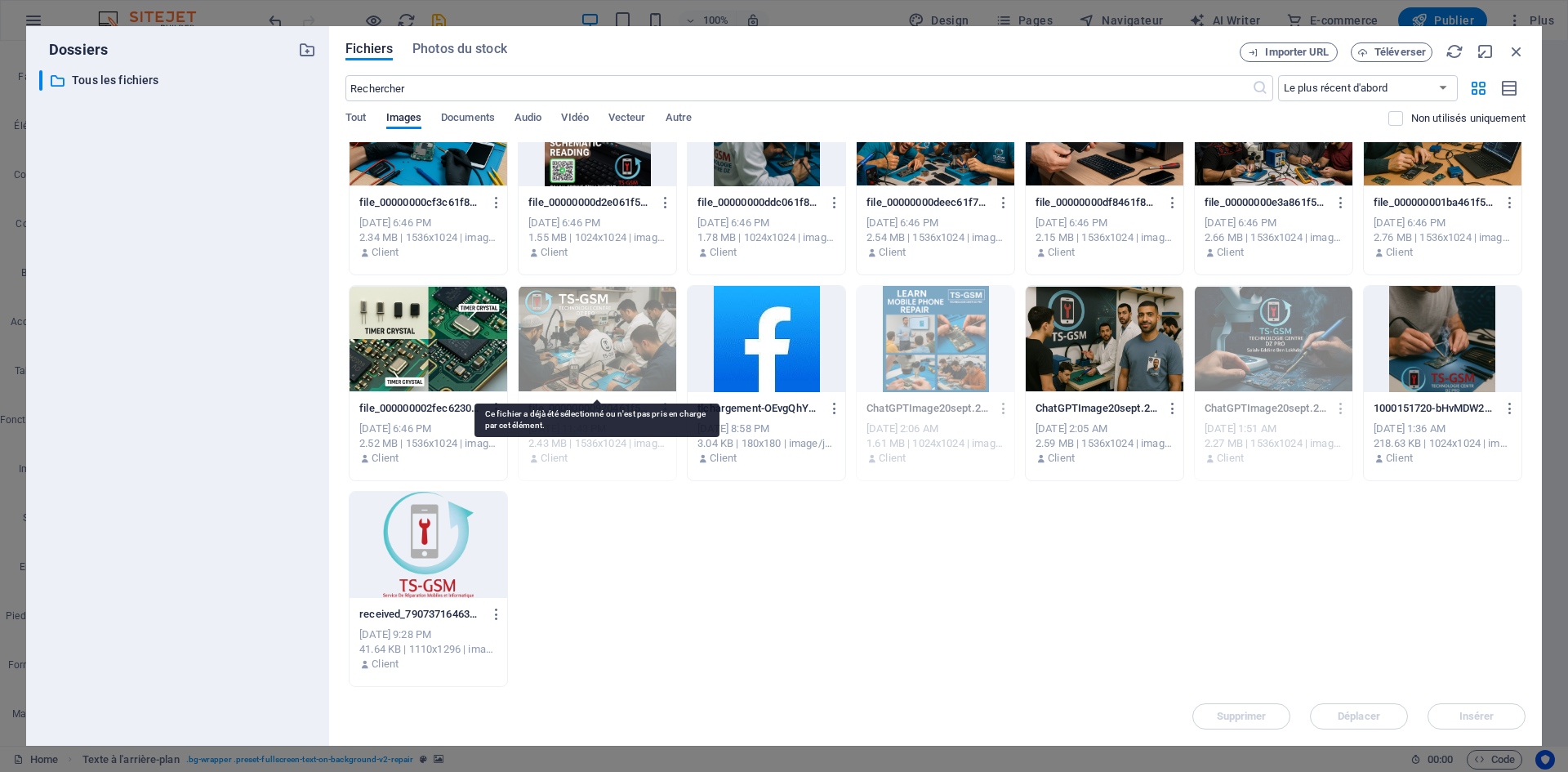
click at [603, 353] on div at bounding box center [597, 339] width 157 height 106
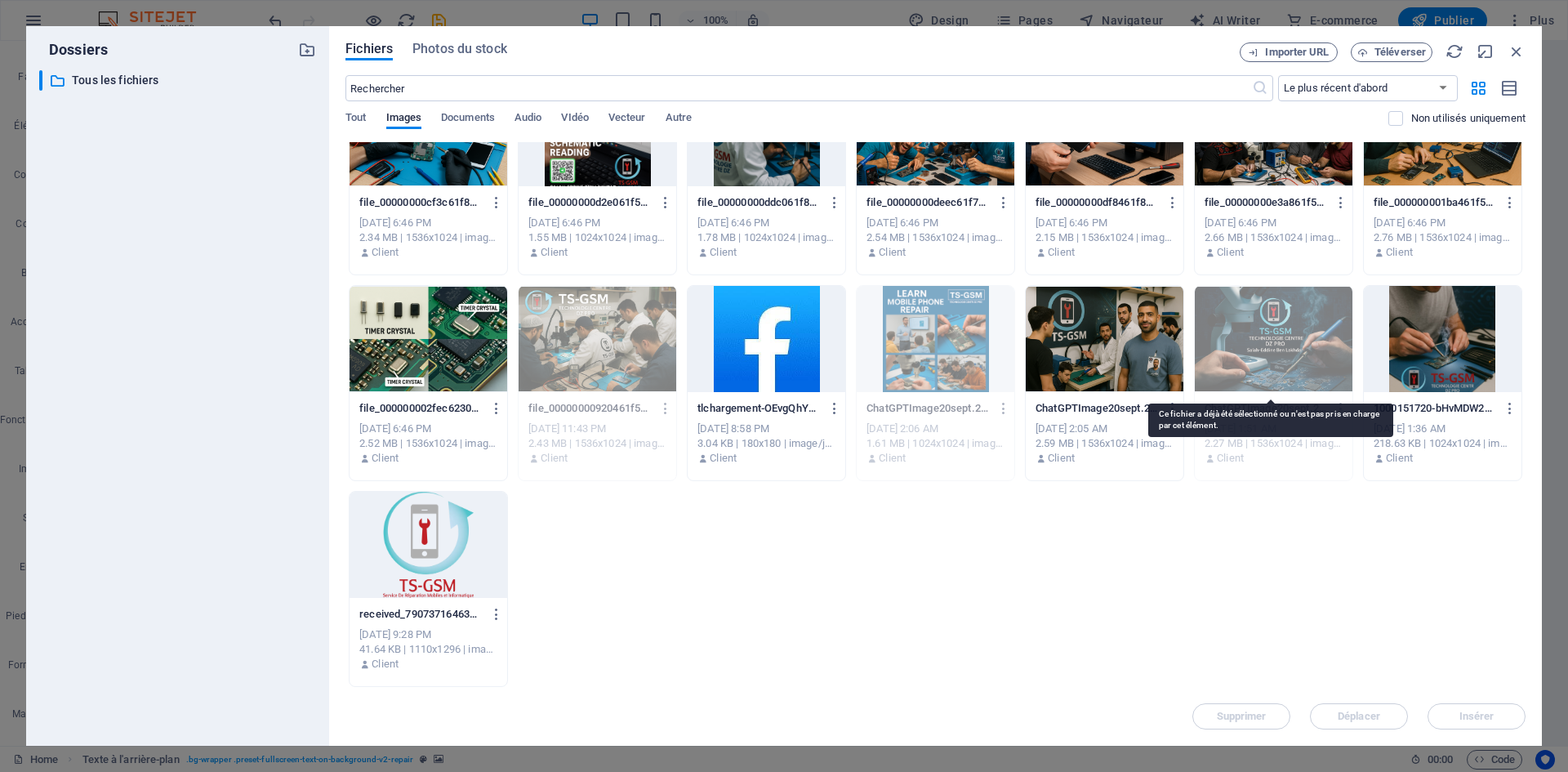
click at [1256, 349] on div at bounding box center [1273, 339] width 157 height 106
click at [1040, 342] on div at bounding box center [1104, 339] width 157 height 106
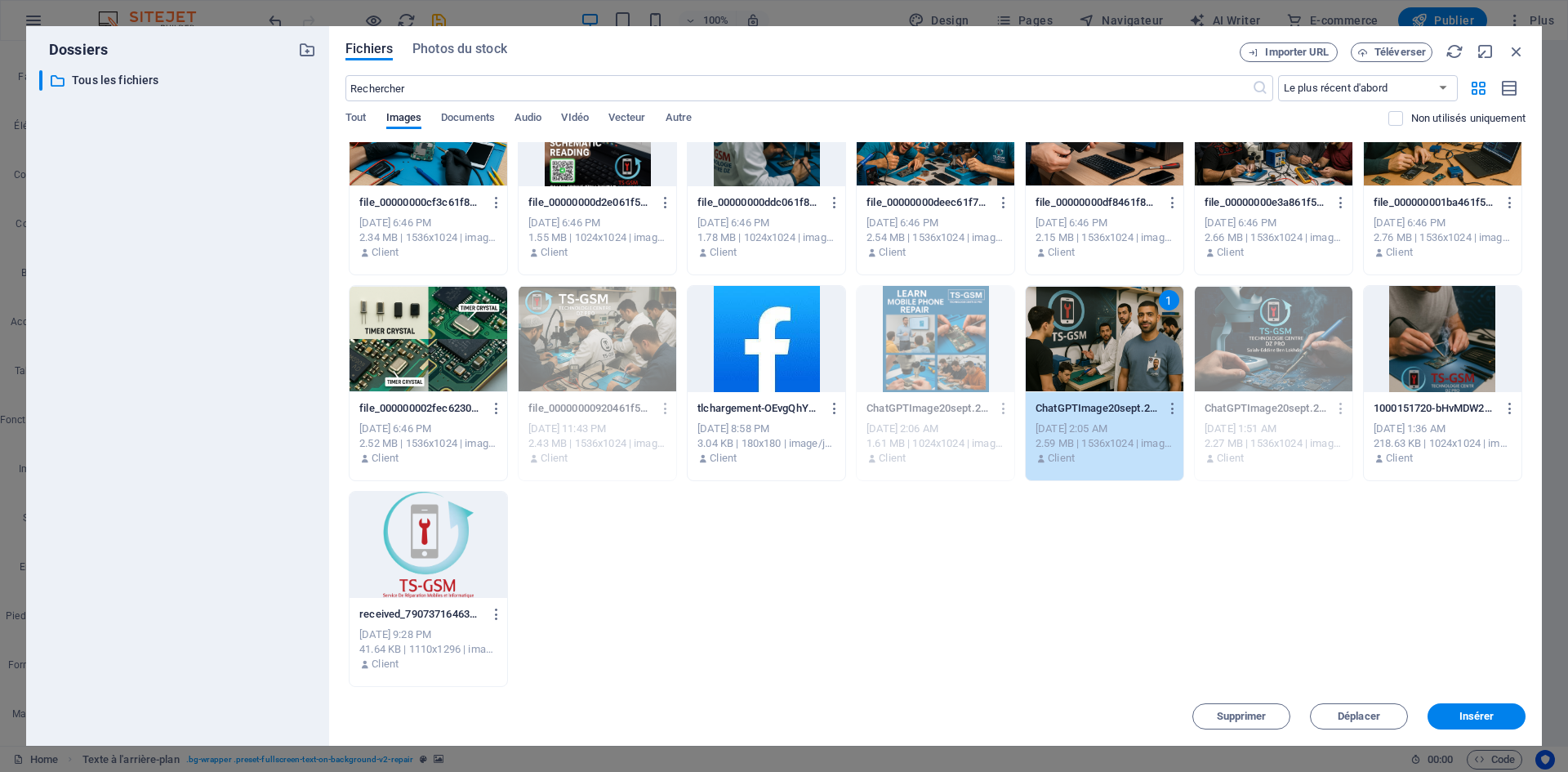
click at [1154, 331] on div "1" at bounding box center [1104, 339] width 157 height 106
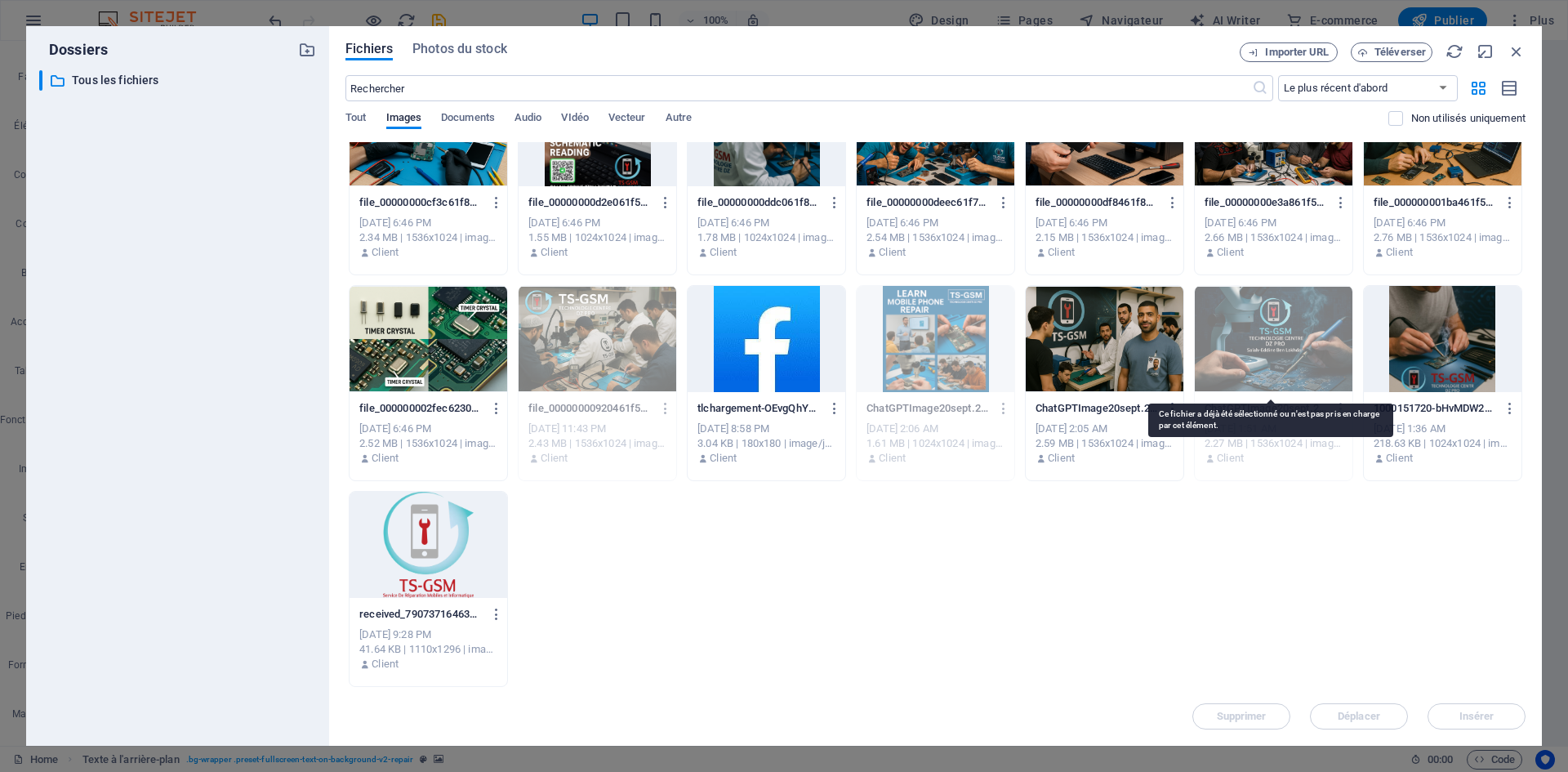
click at [1259, 336] on div at bounding box center [1273, 339] width 157 height 106
click at [1260, 344] on div at bounding box center [1273, 339] width 157 height 106
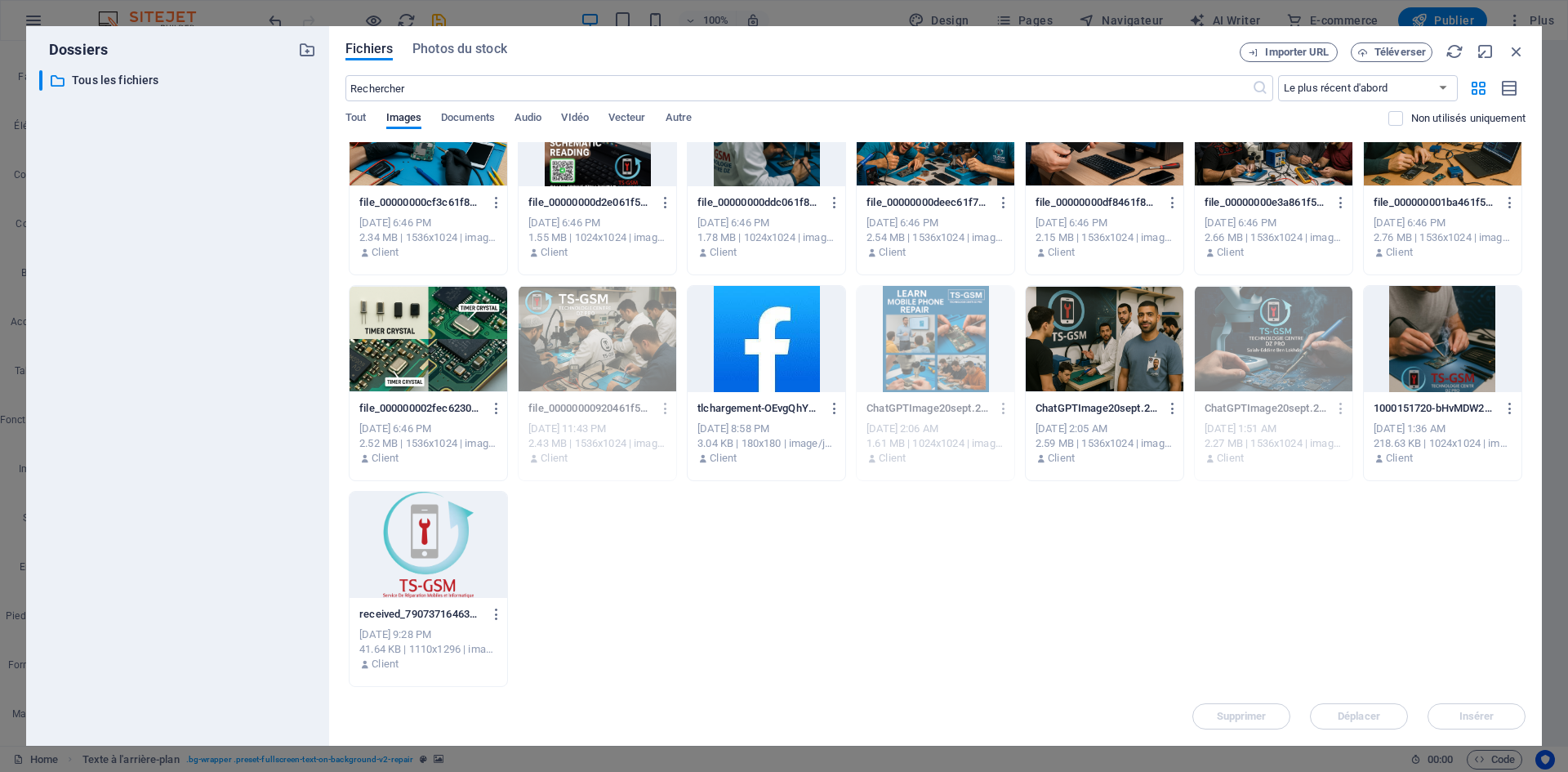
click at [1224, 566] on div "file_00000000a8e86230b7d562db87ddf0c2-aAJvubTFTJFgw66t4QW_WQ.png file_00000000a…" at bounding box center [935, 280] width 1180 height 813
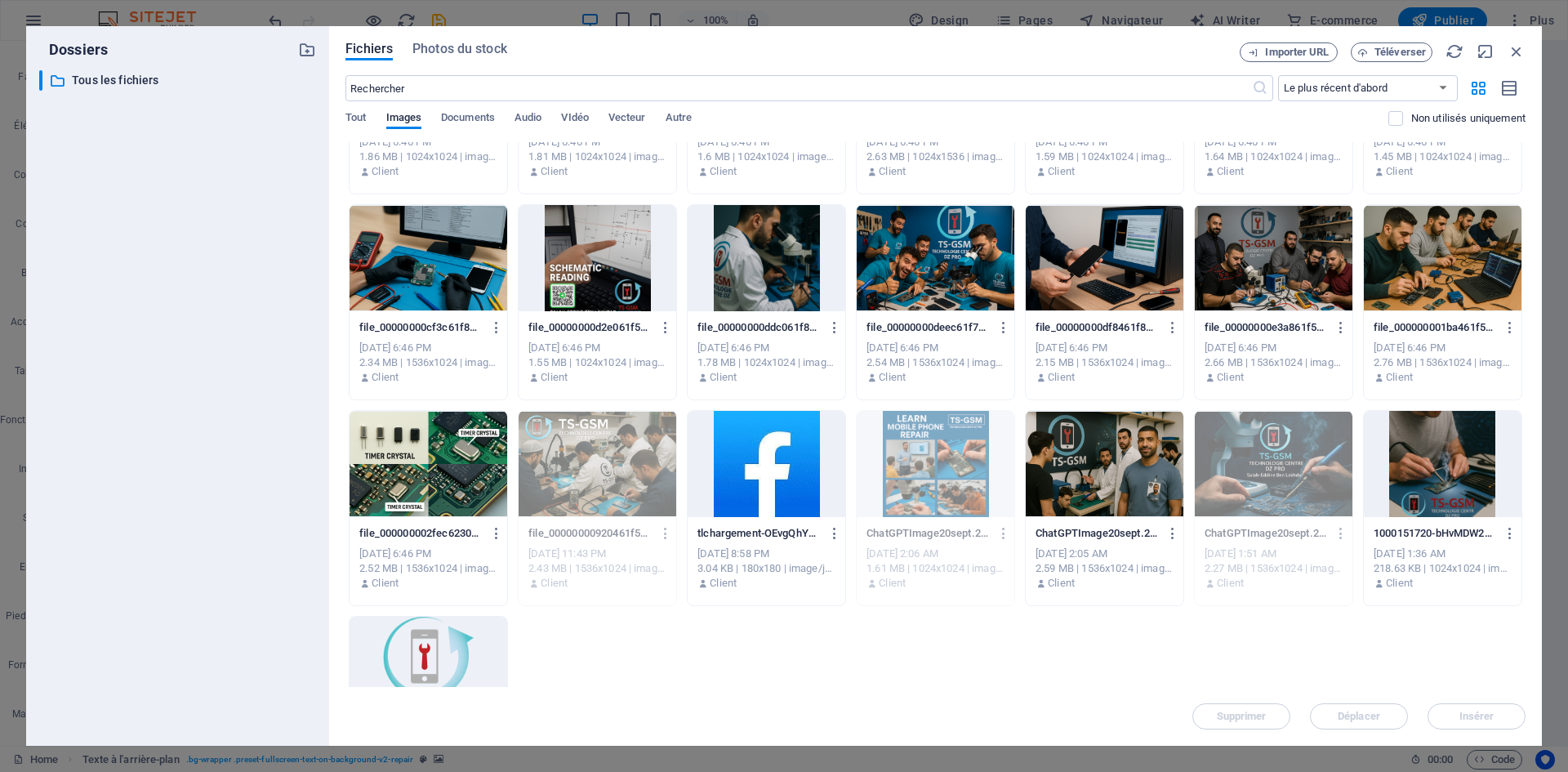
scroll to position [0, 0]
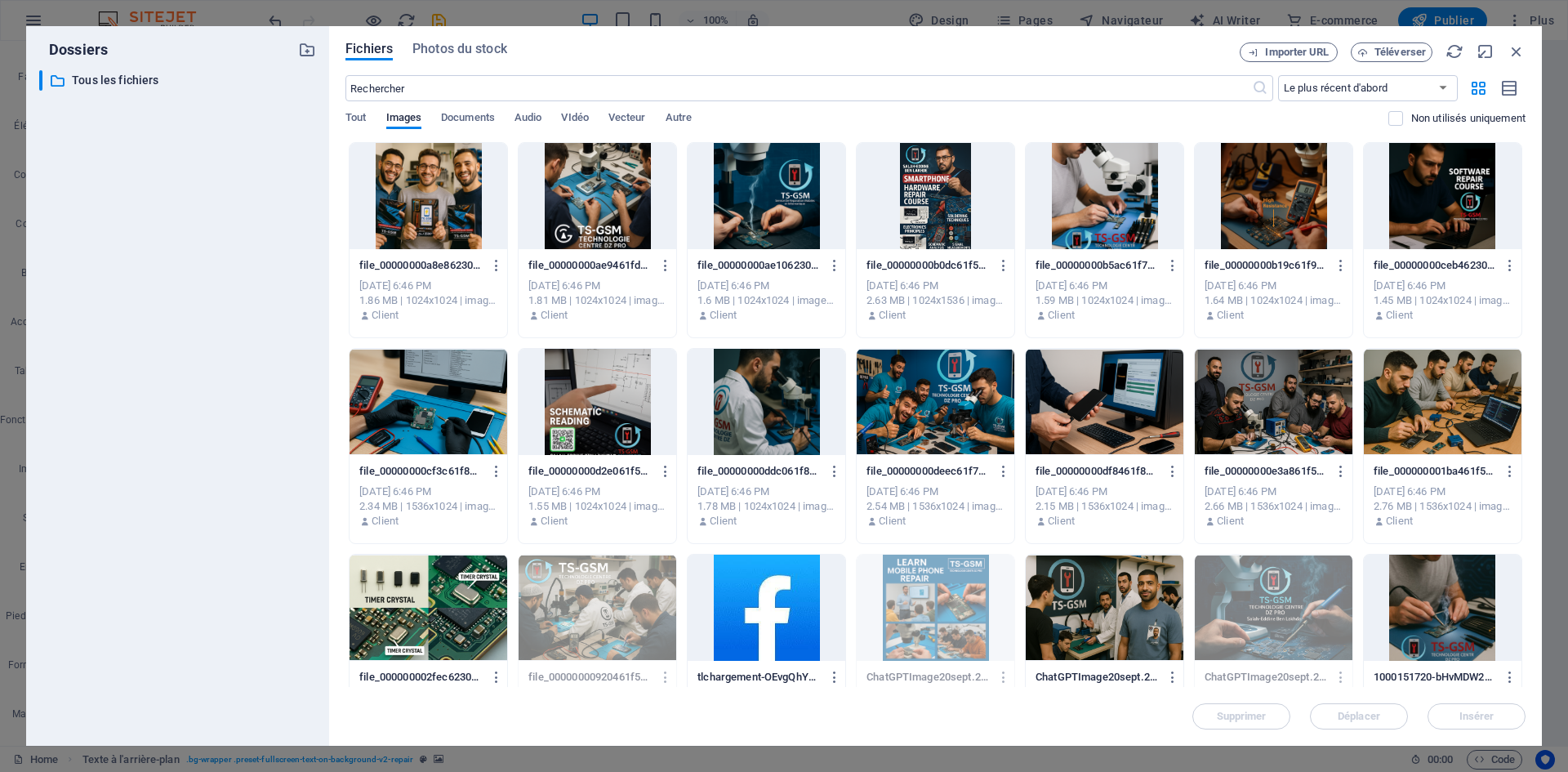
click at [927, 432] on div at bounding box center [935, 401] width 157 height 106
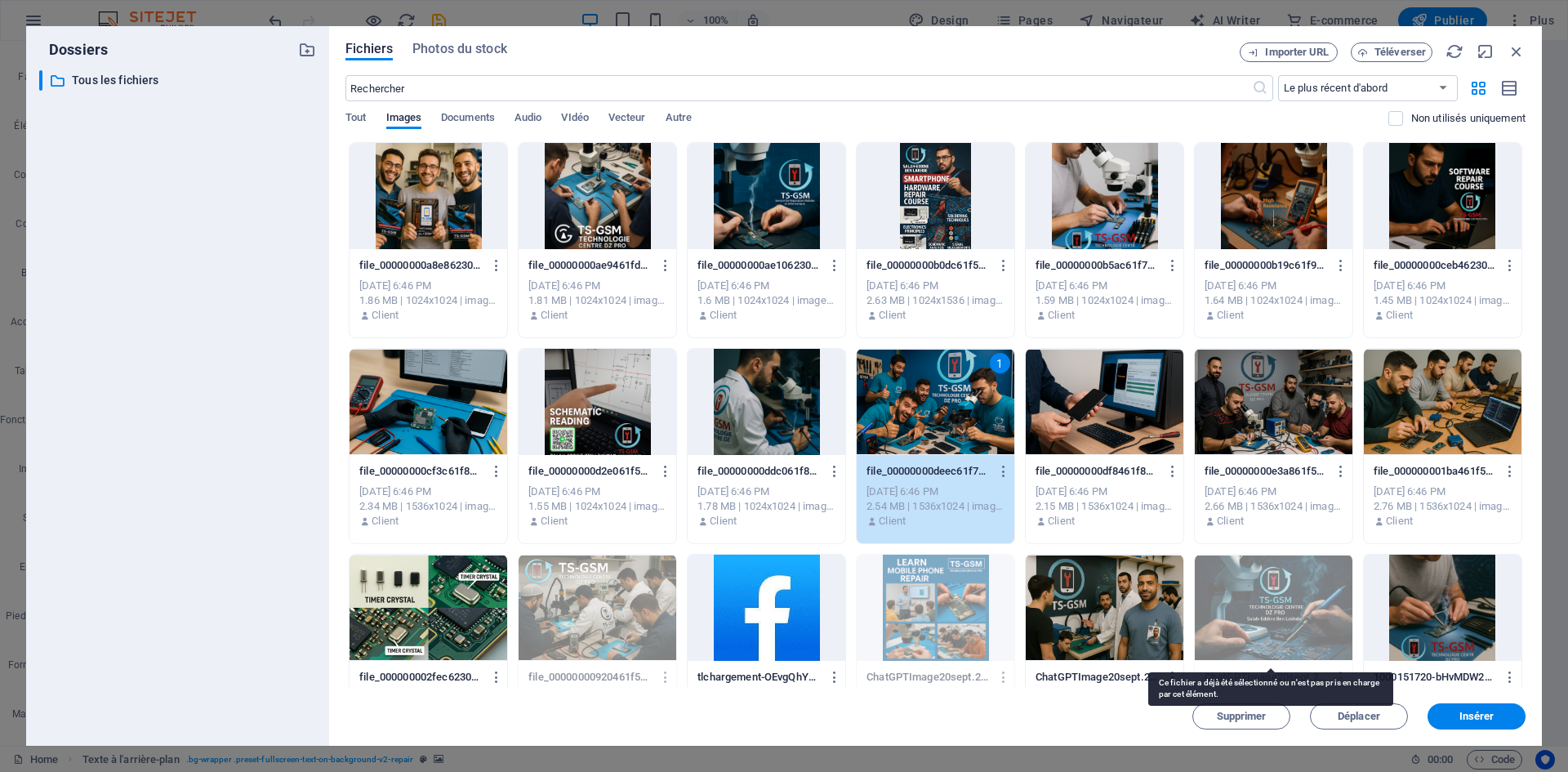
click at [1225, 597] on div at bounding box center [1273, 607] width 157 height 106
click at [991, 412] on div "1" at bounding box center [935, 401] width 157 height 106
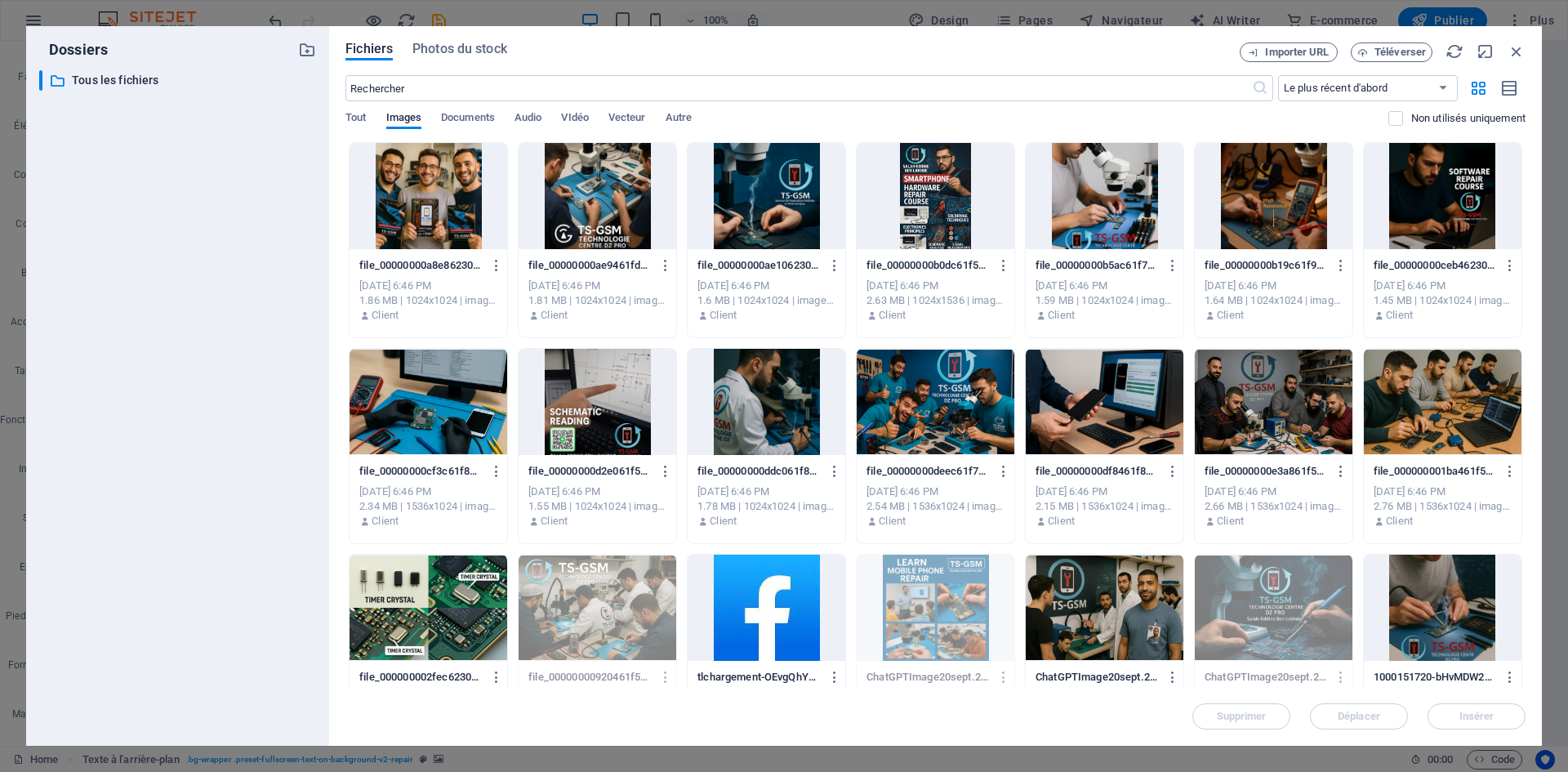
click at [923, 194] on div at bounding box center [935, 195] width 157 height 106
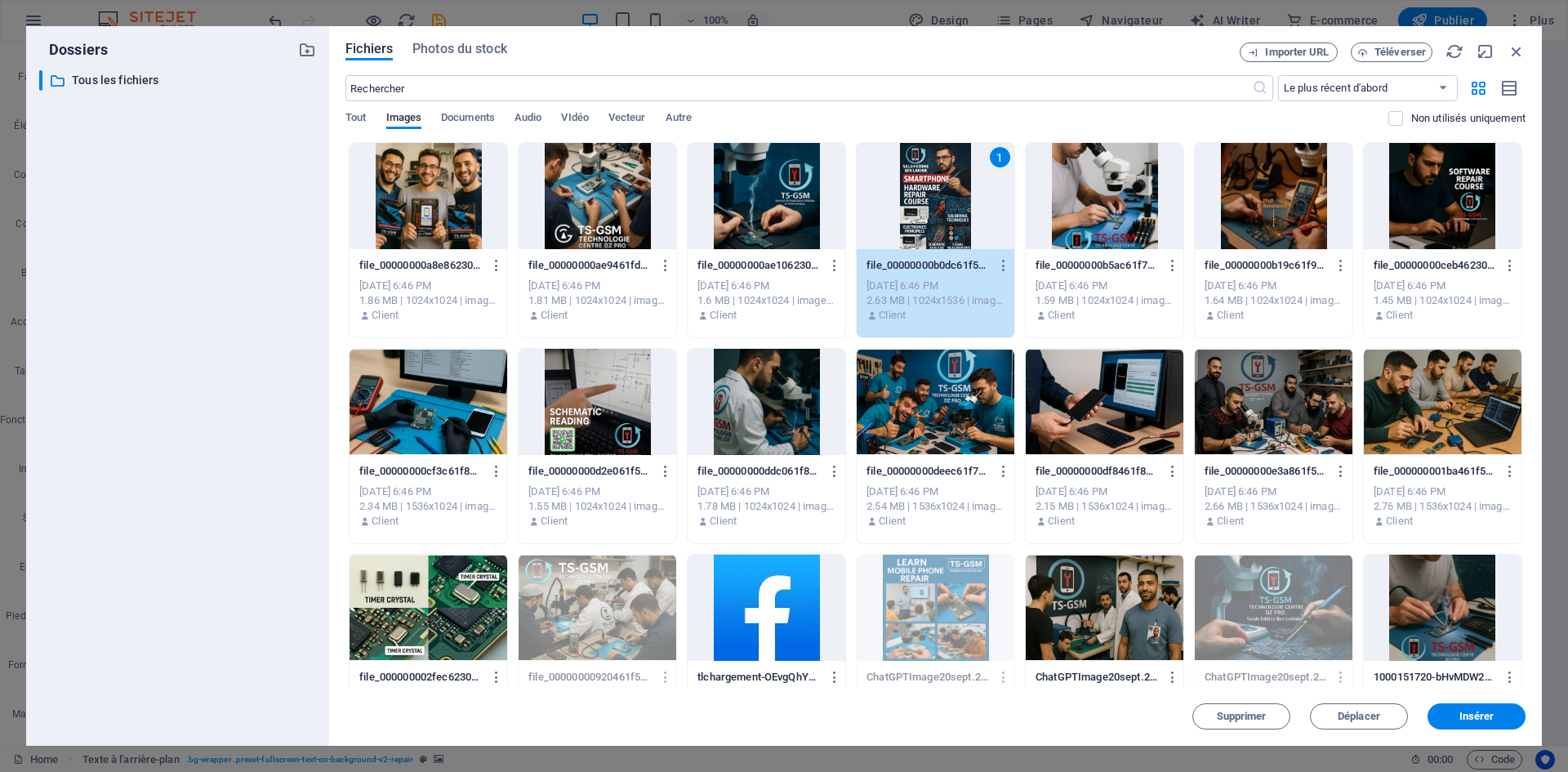
click at [465, 194] on div at bounding box center [428, 195] width 157 height 106
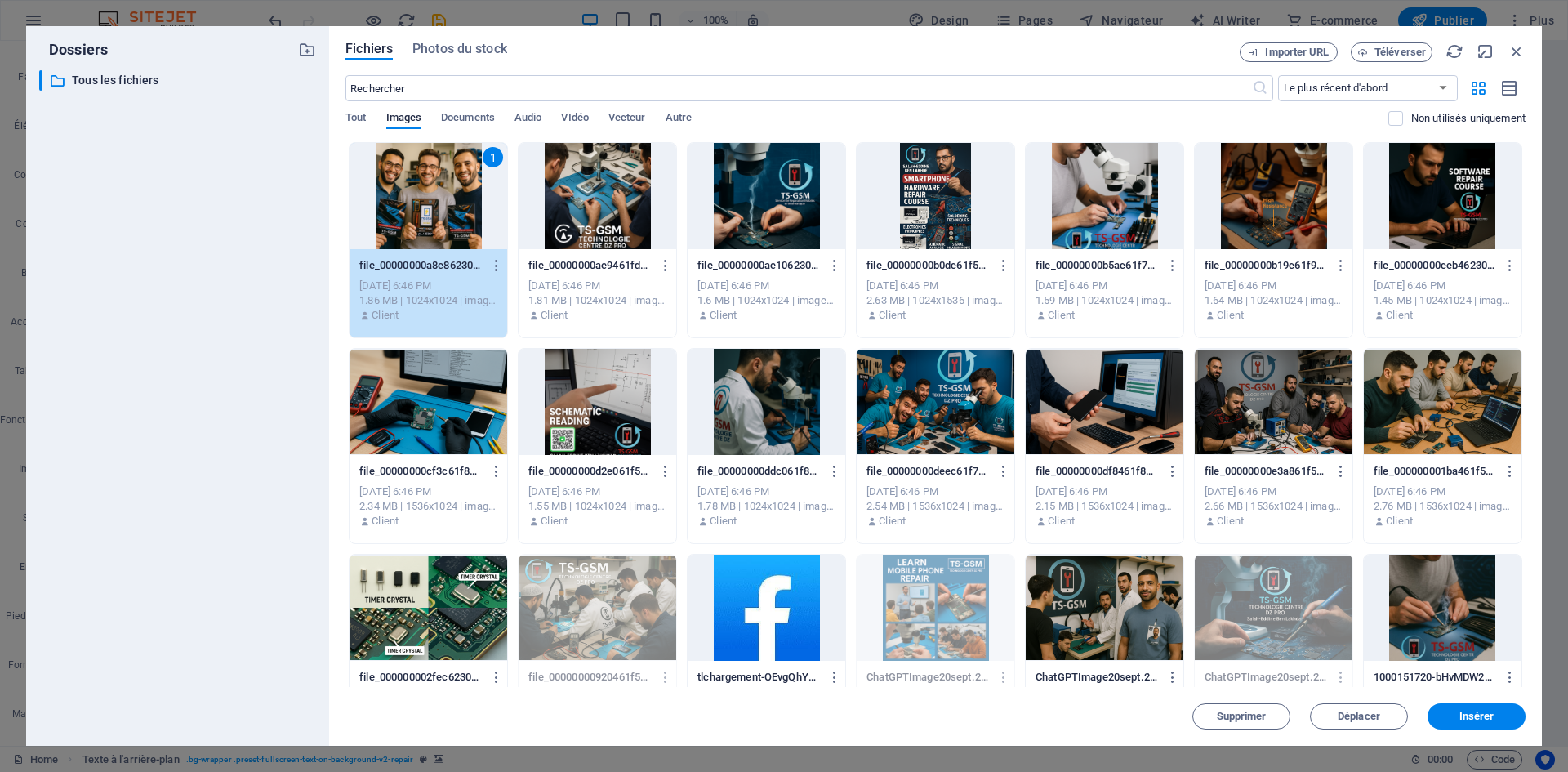
click at [572, 202] on div at bounding box center [597, 195] width 157 height 106
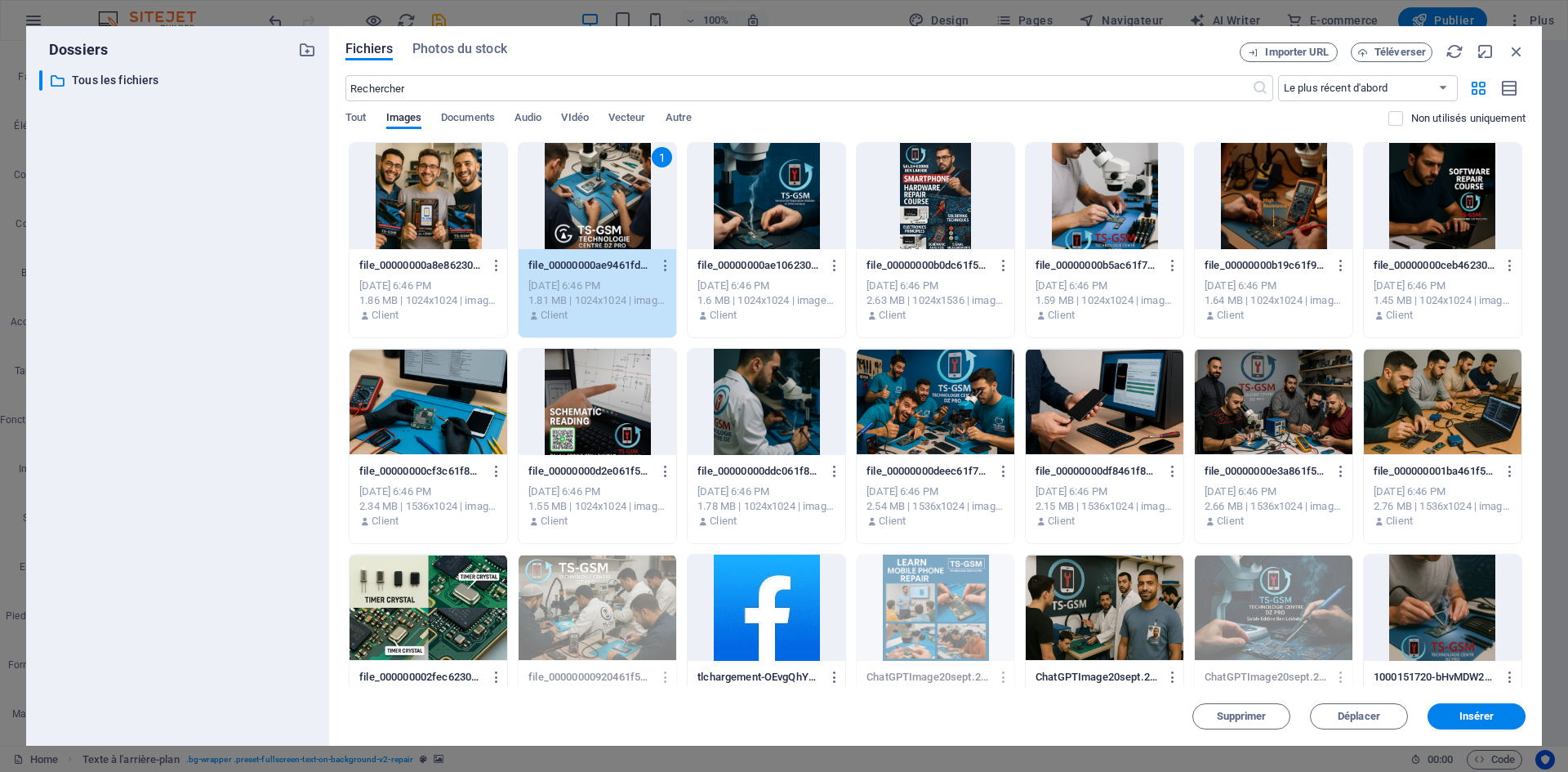
click at [579, 401] on div at bounding box center [597, 401] width 157 height 106
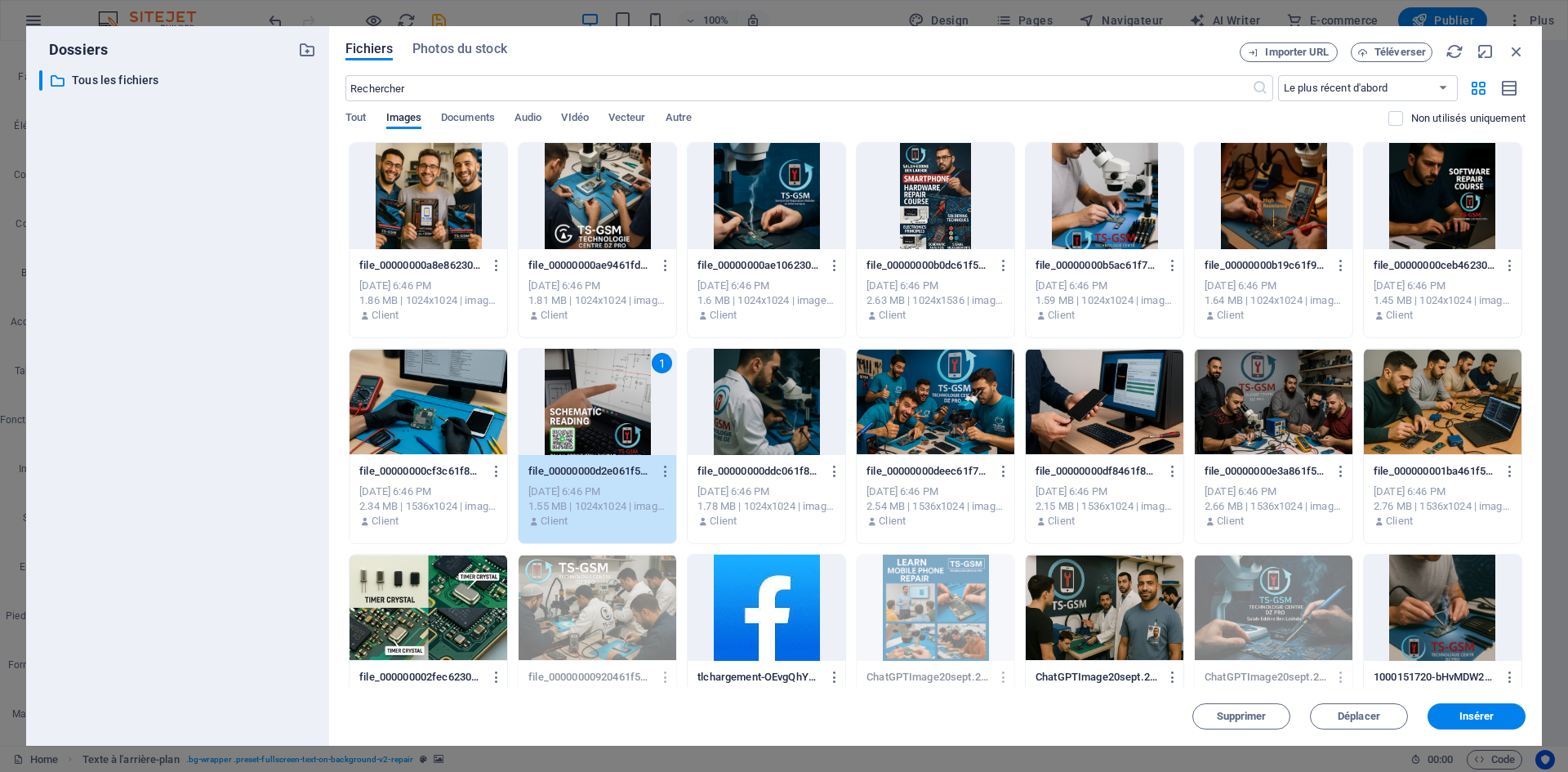
click at [460, 381] on div at bounding box center [428, 401] width 157 height 106
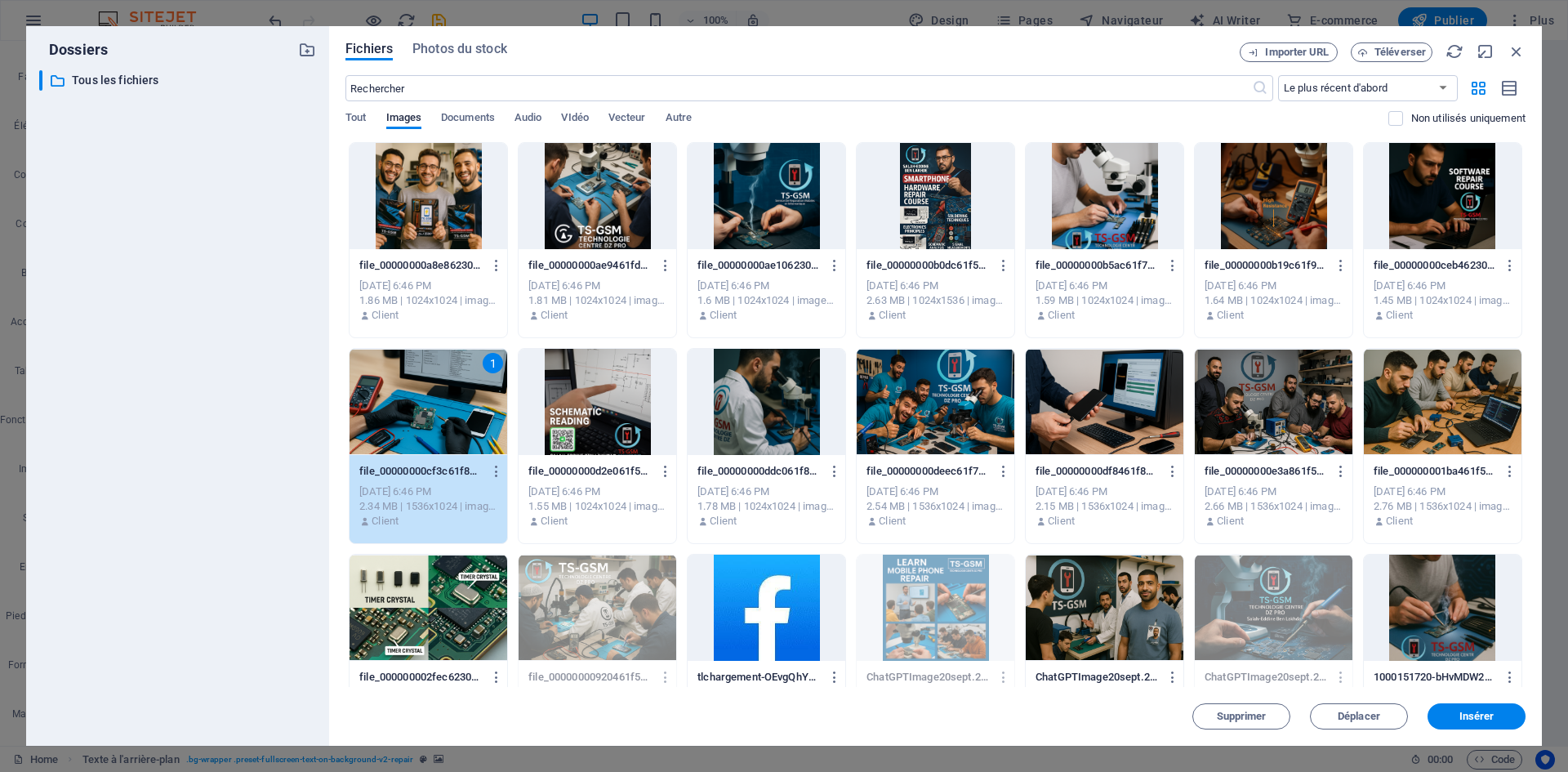
drag, startPoint x: 749, startPoint y: 392, endPoint x: 845, endPoint y: 405, distance: 96.9
click at [749, 391] on div at bounding box center [766, 401] width 157 height 106
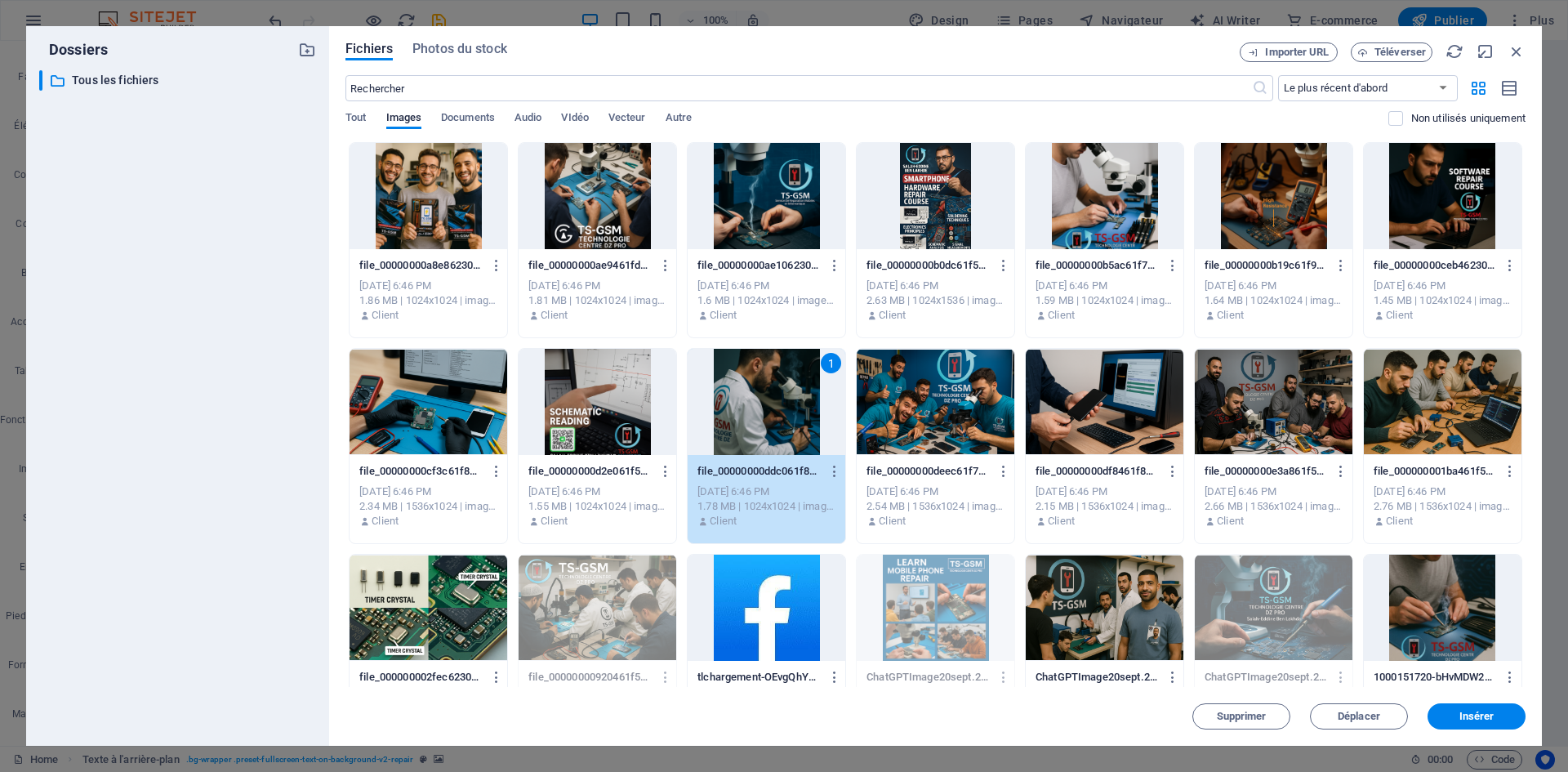
click at [926, 403] on div at bounding box center [935, 401] width 157 height 106
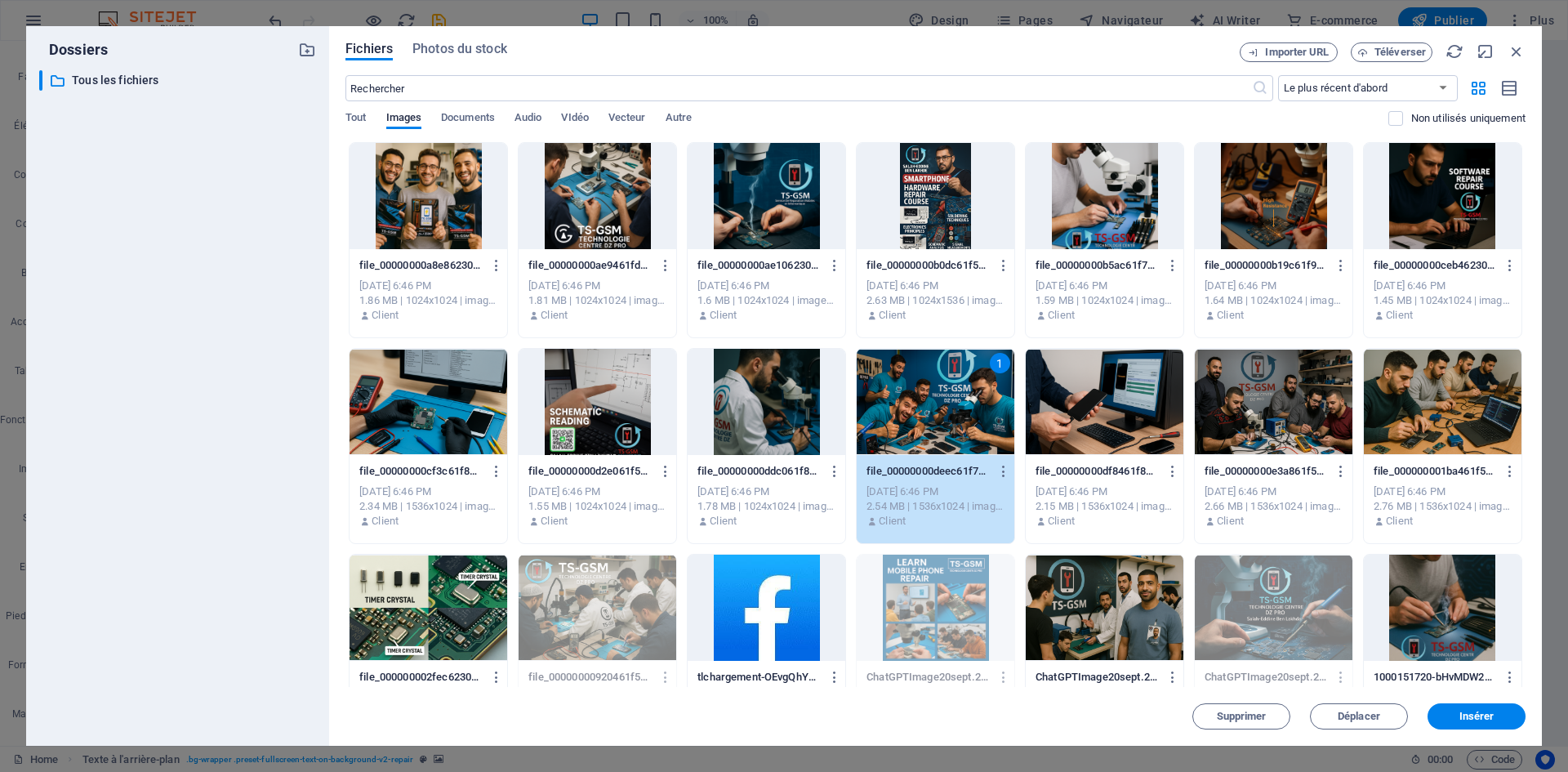
click at [732, 397] on div at bounding box center [766, 401] width 157 height 106
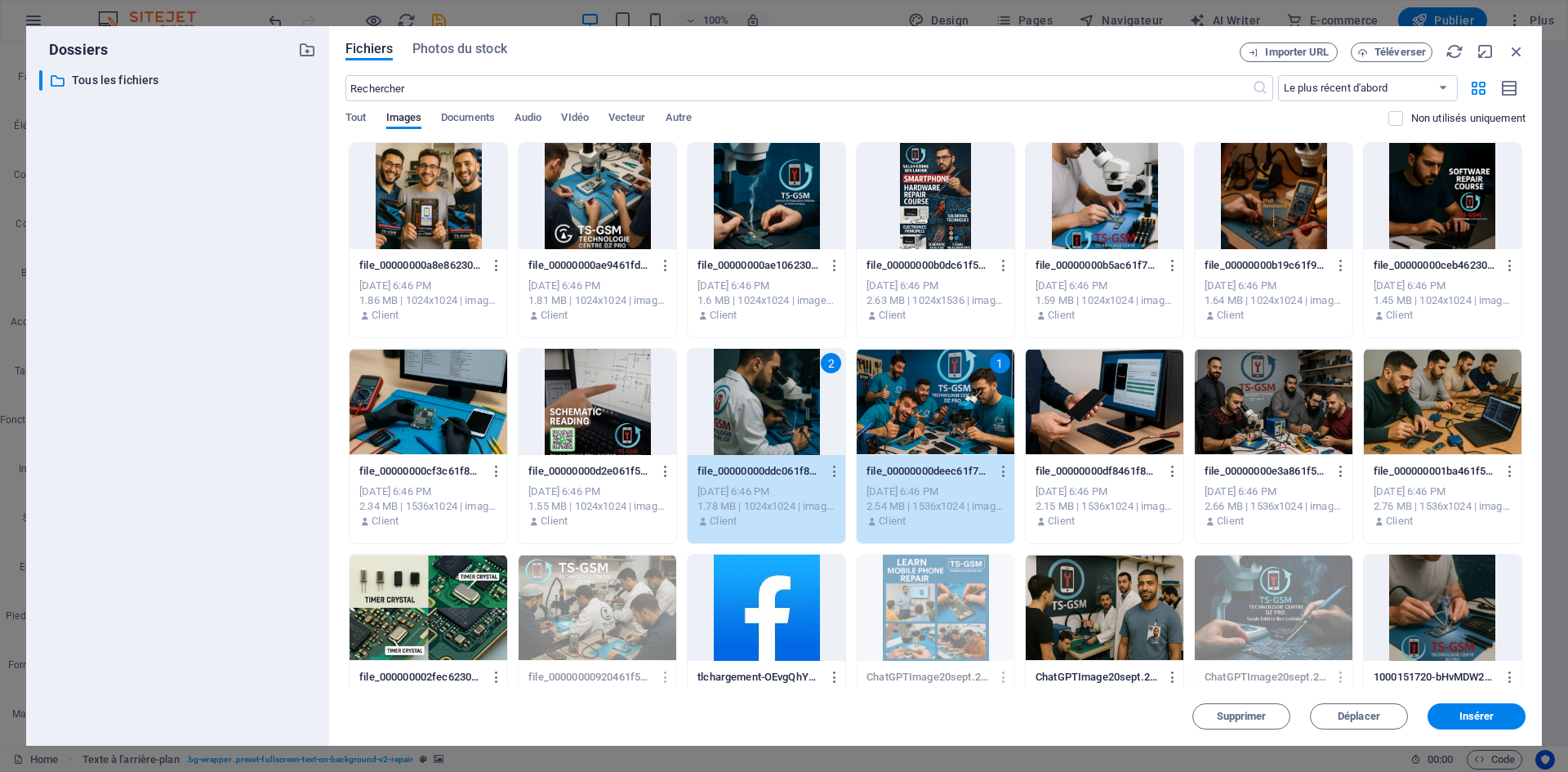
click at [604, 418] on div at bounding box center [597, 401] width 157 height 106
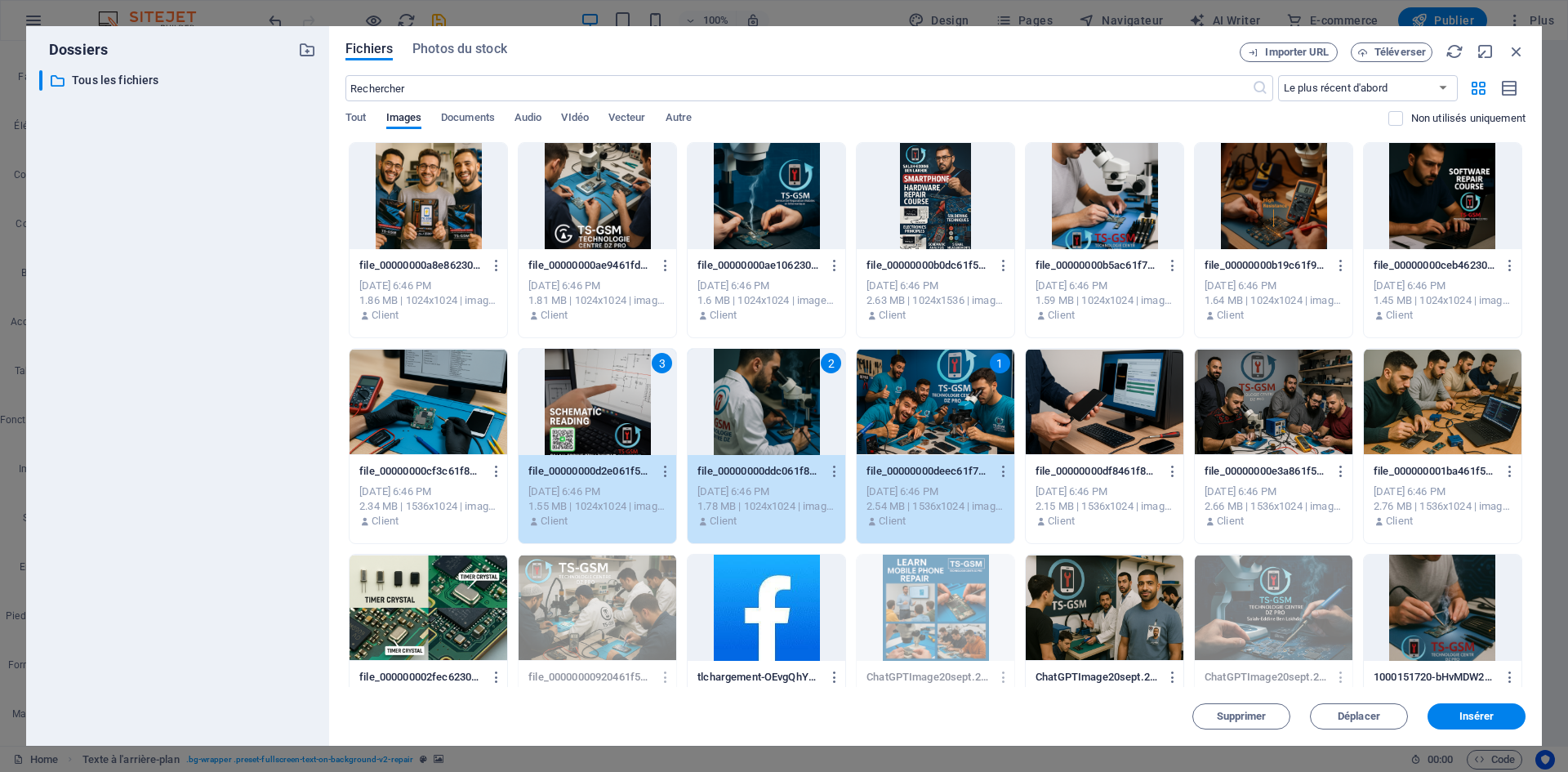
click at [468, 393] on div at bounding box center [428, 401] width 157 height 106
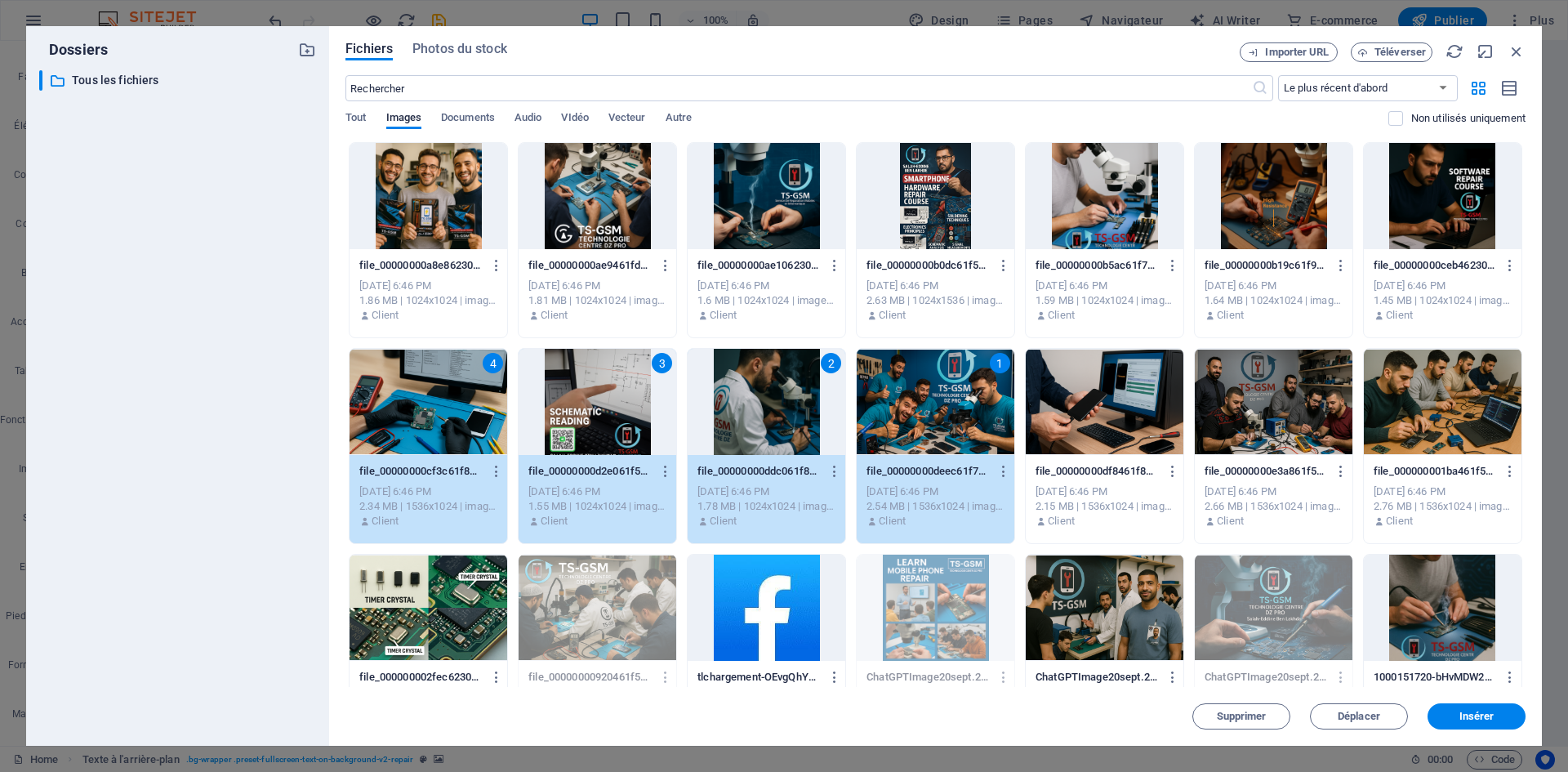
click at [443, 225] on div at bounding box center [428, 195] width 157 height 106
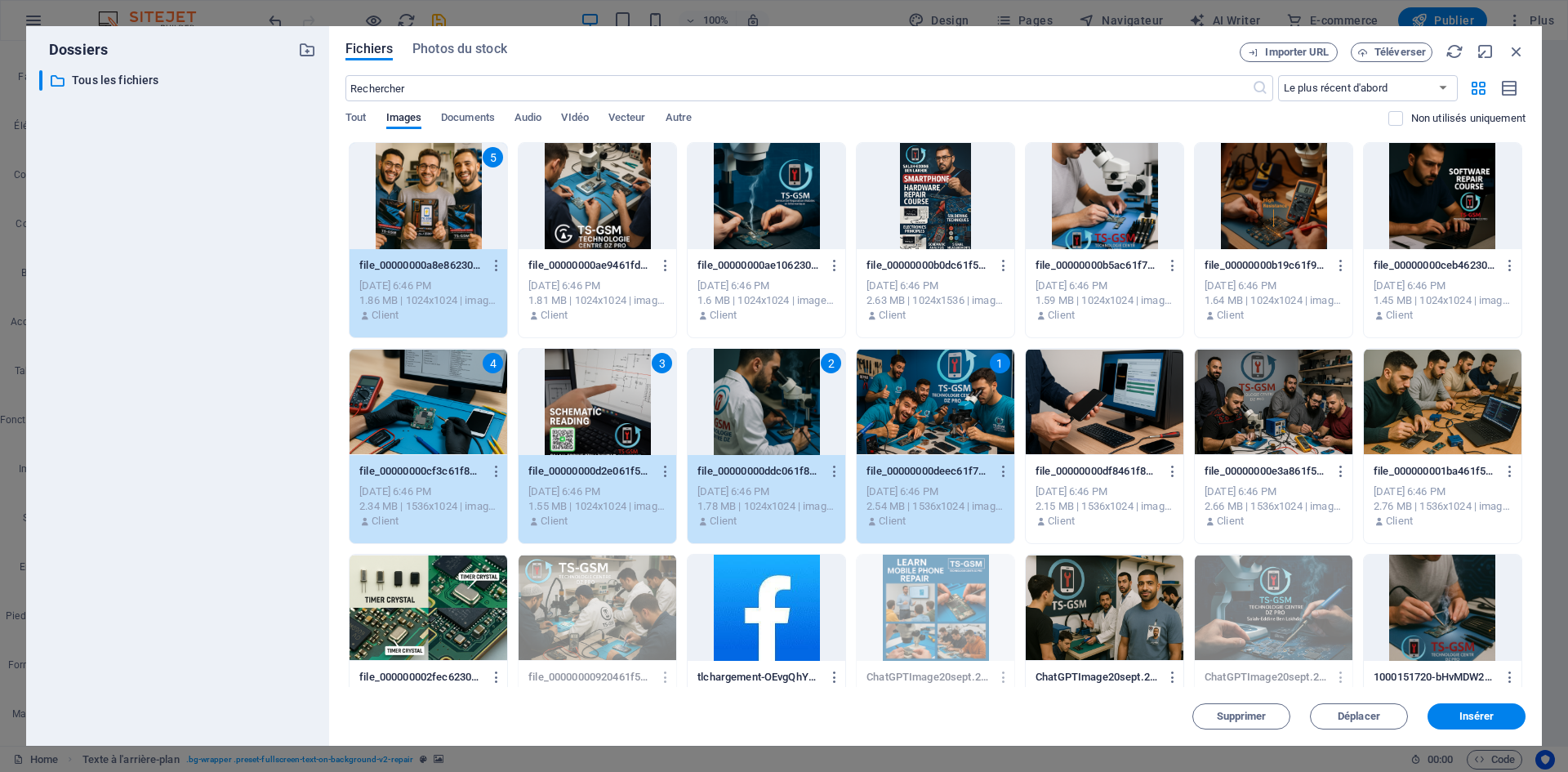
click at [564, 202] on div at bounding box center [597, 195] width 157 height 106
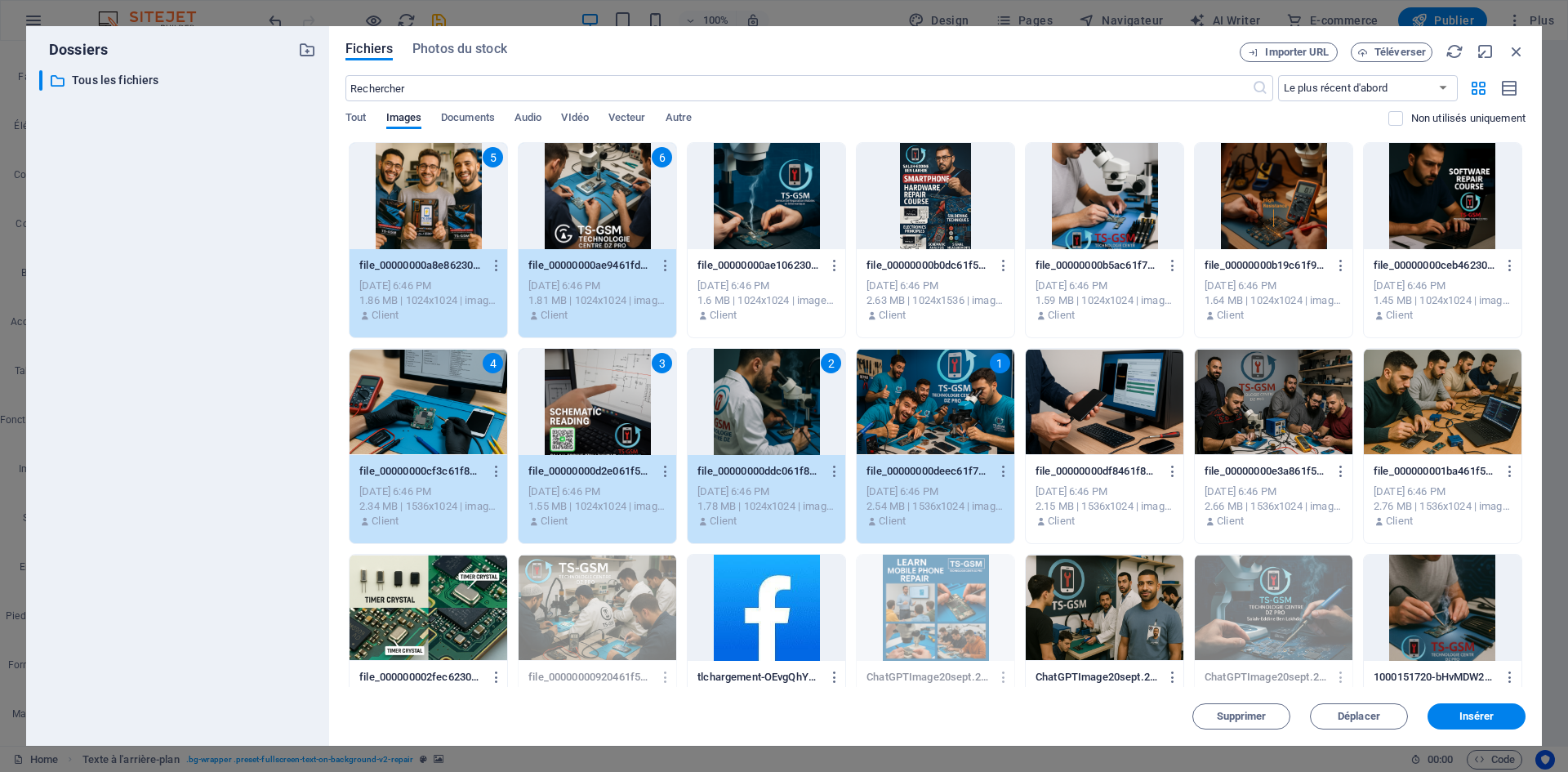
click at [709, 193] on div at bounding box center [766, 195] width 157 height 106
click at [877, 202] on div at bounding box center [935, 195] width 157 height 106
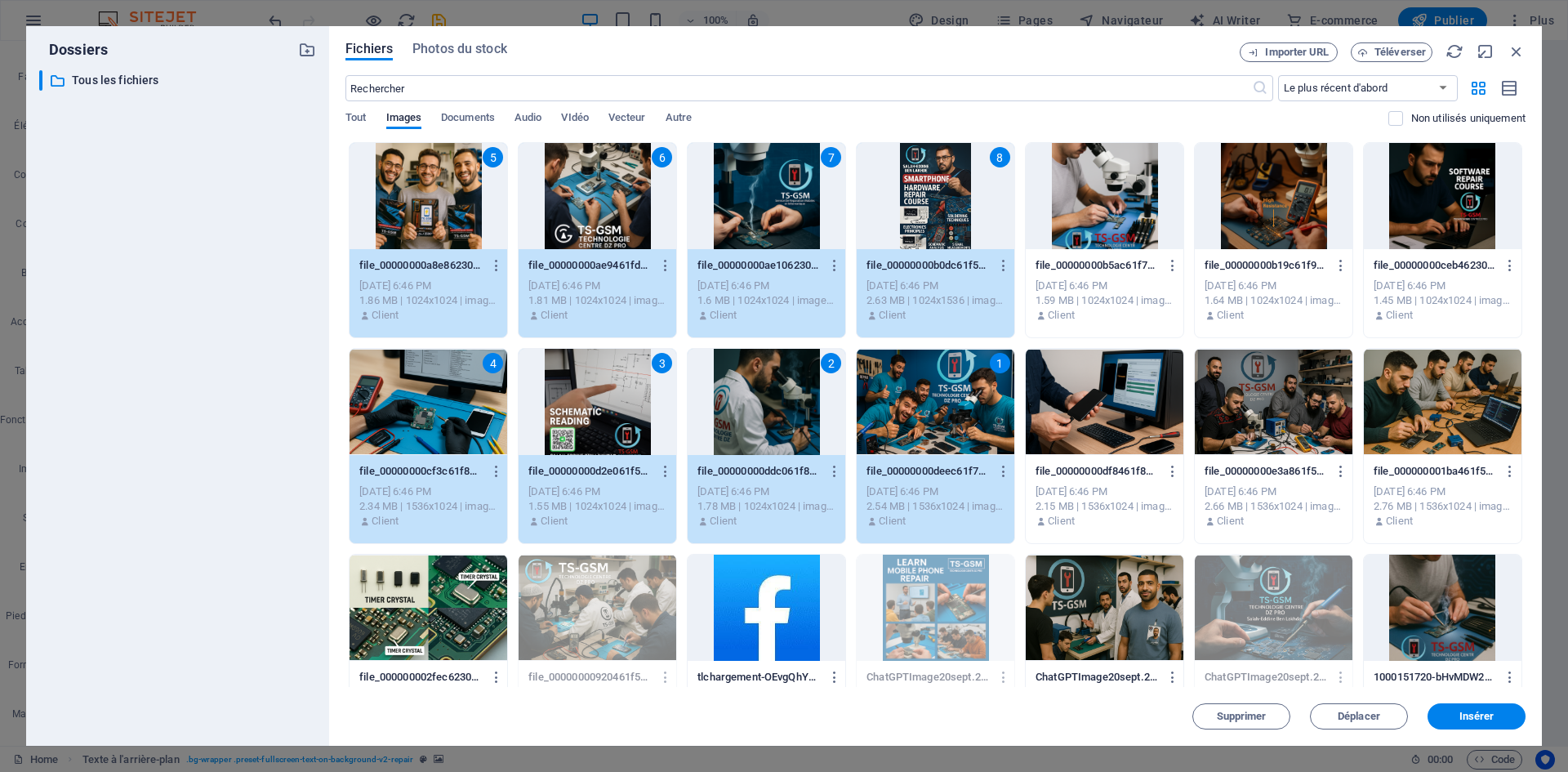
click at [1138, 212] on div at bounding box center [1104, 195] width 157 height 106
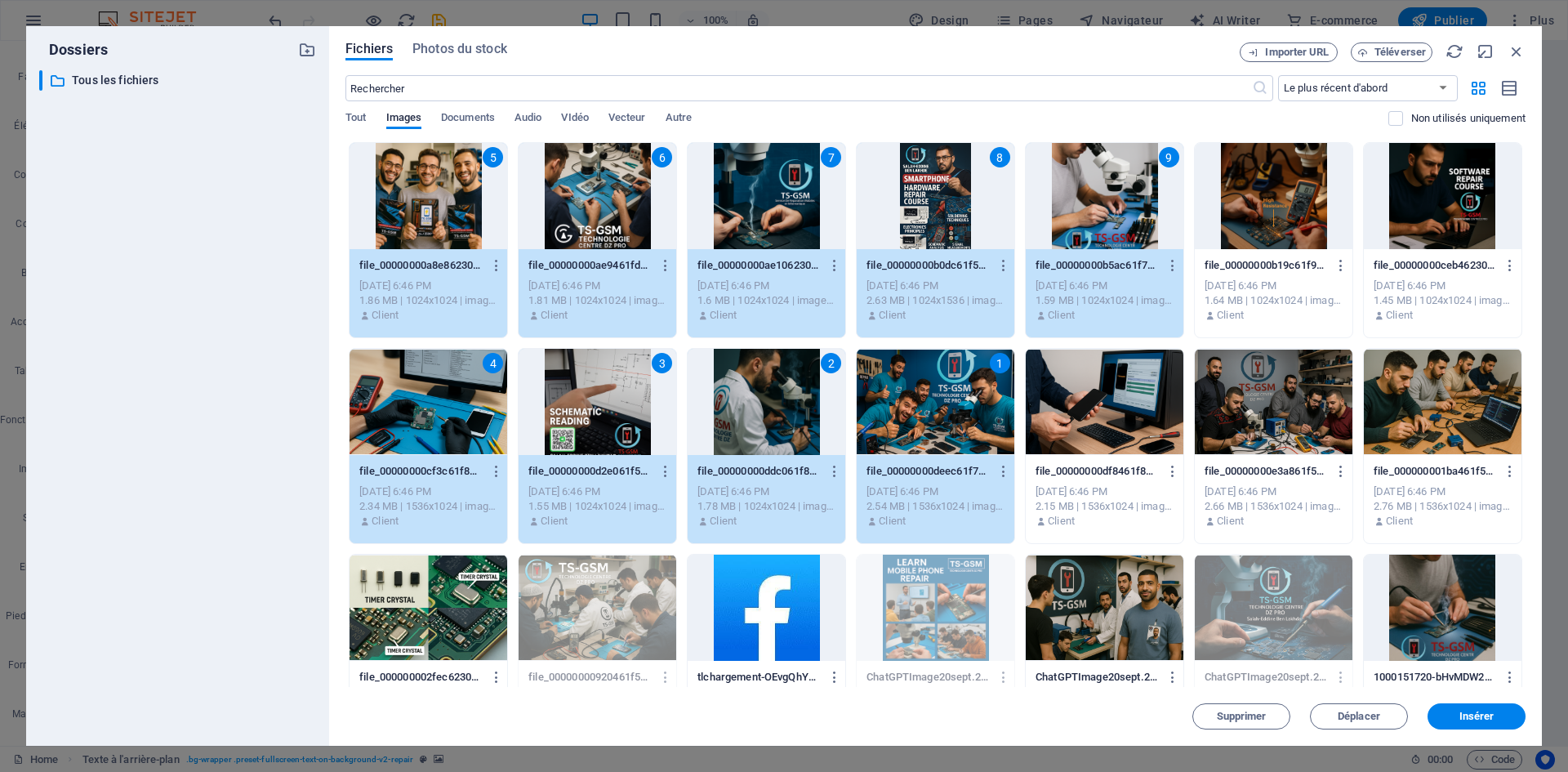
click at [1236, 201] on div at bounding box center [1273, 195] width 157 height 106
click at [1416, 188] on div at bounding box center [1443, 195] width 157 height 106
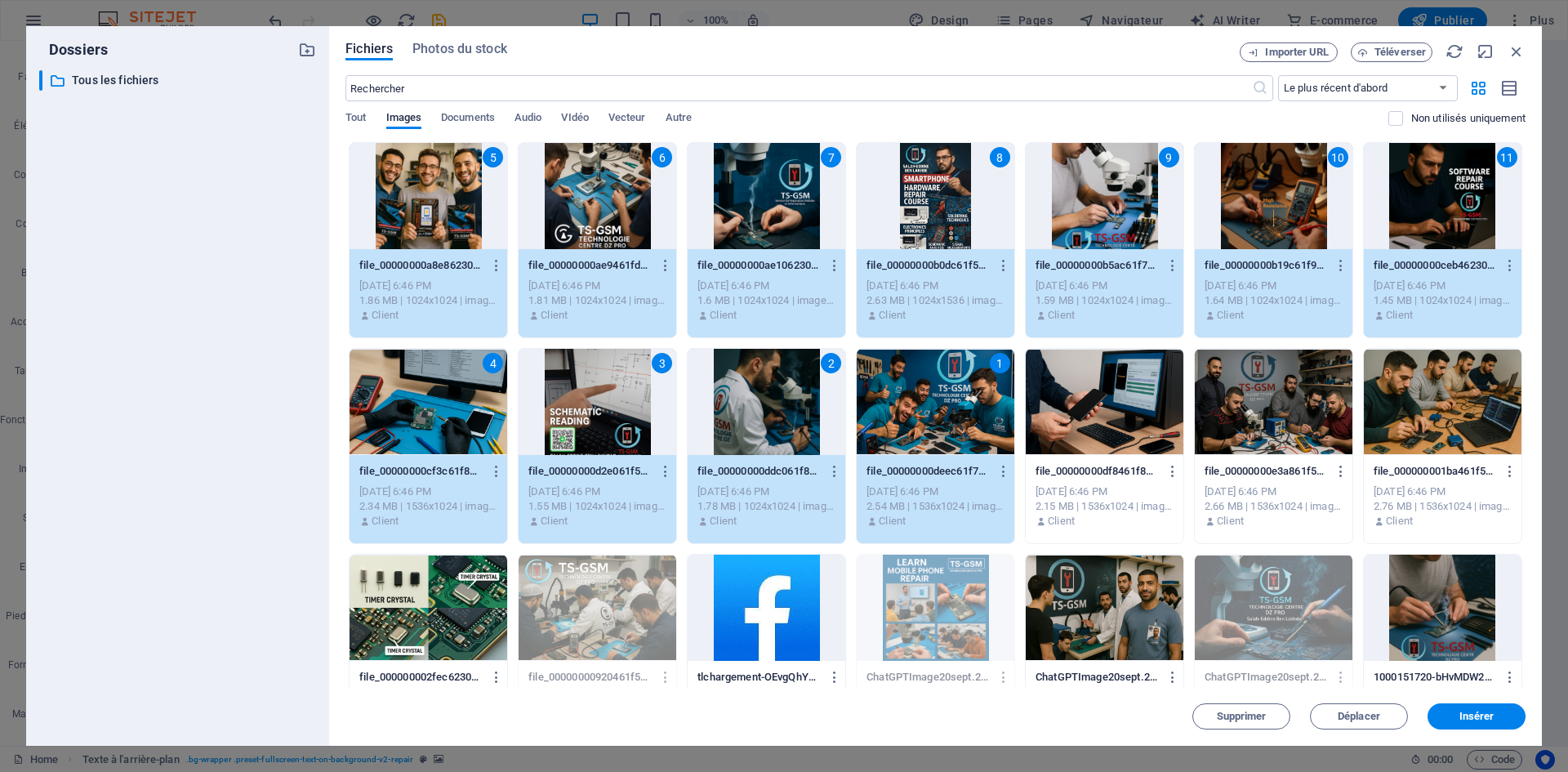
click at [1450, 413] on div at bounding box center [1443, 401] width 157 height 106
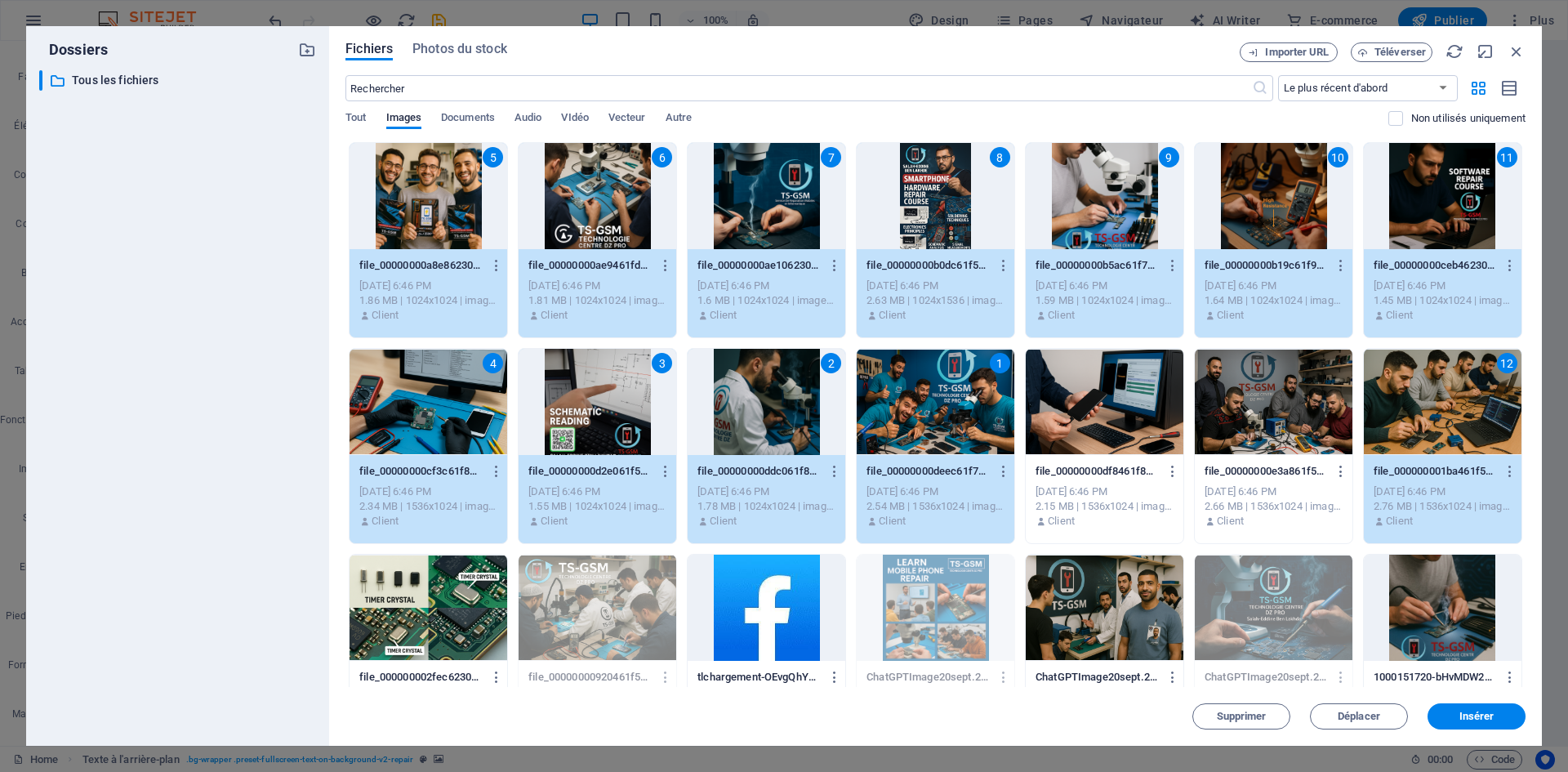
click at [1296, 409] on div at bounding box center [1273, 401] width 157 height 106
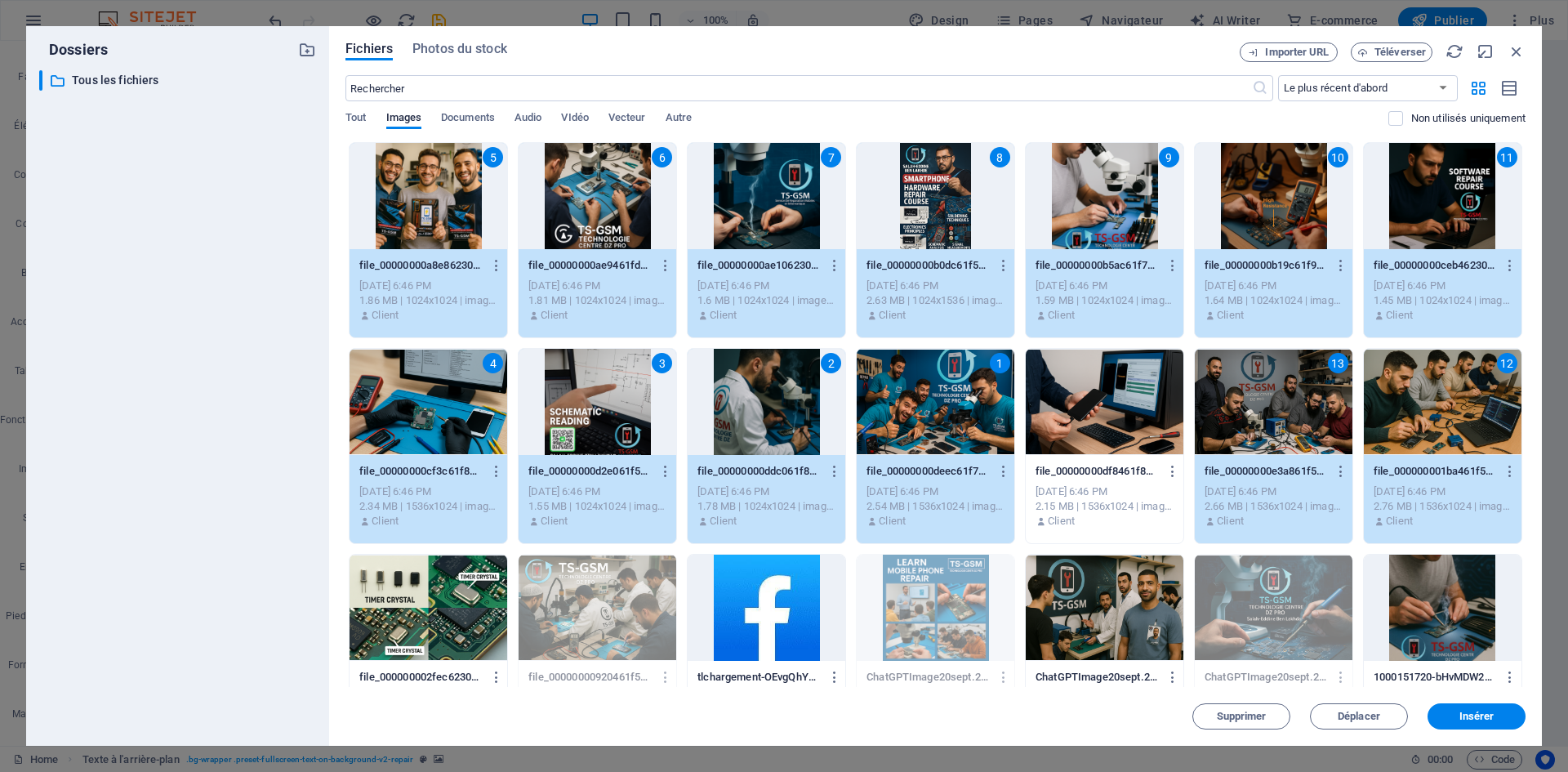
click at [1084, 600] on div at bounding box center [1104, 607] width 157 height 106
click at [481, 603] on div at bounding box center [428, 607] width 157 height 106
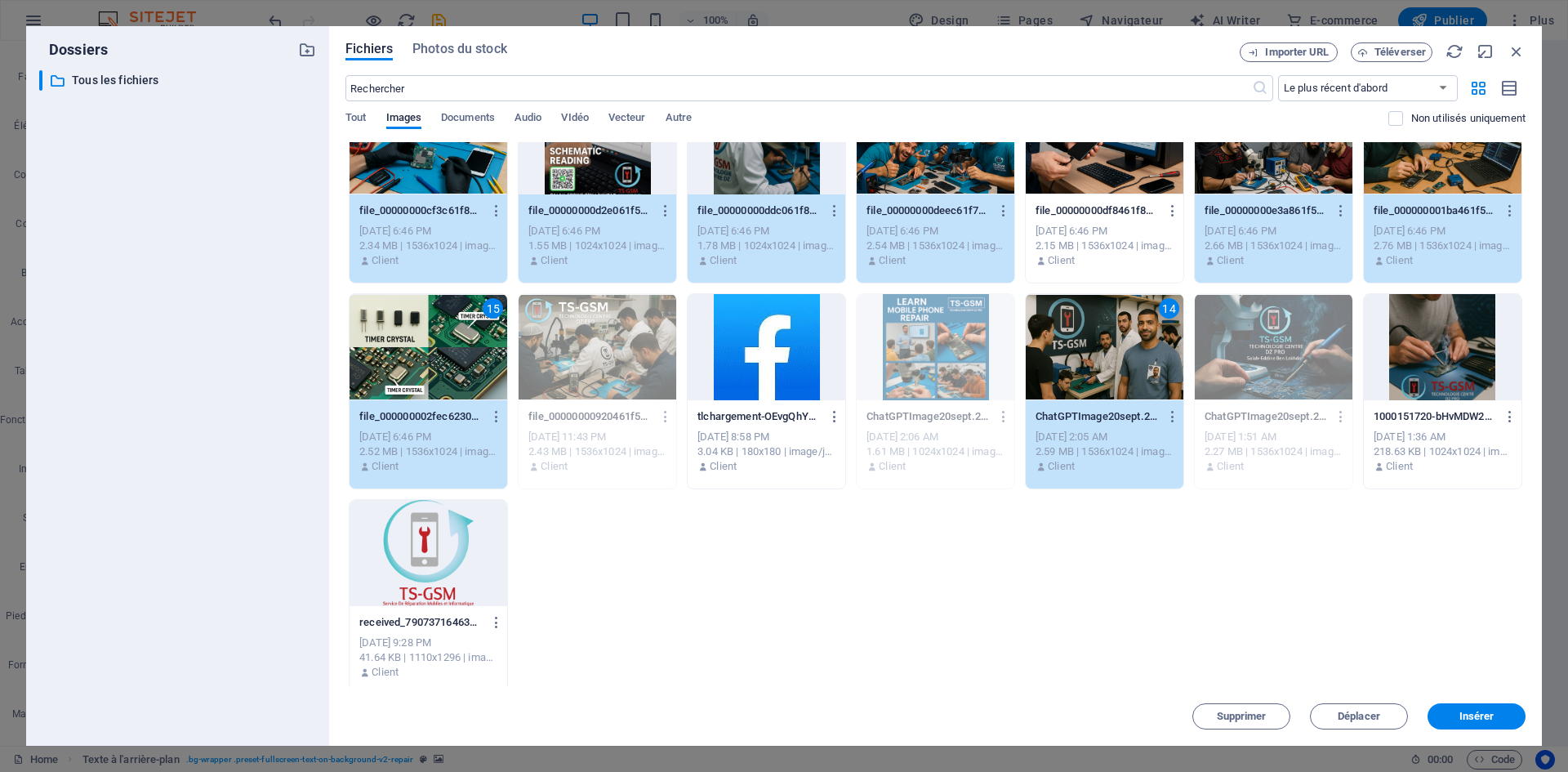
scroll to position [269, 0]
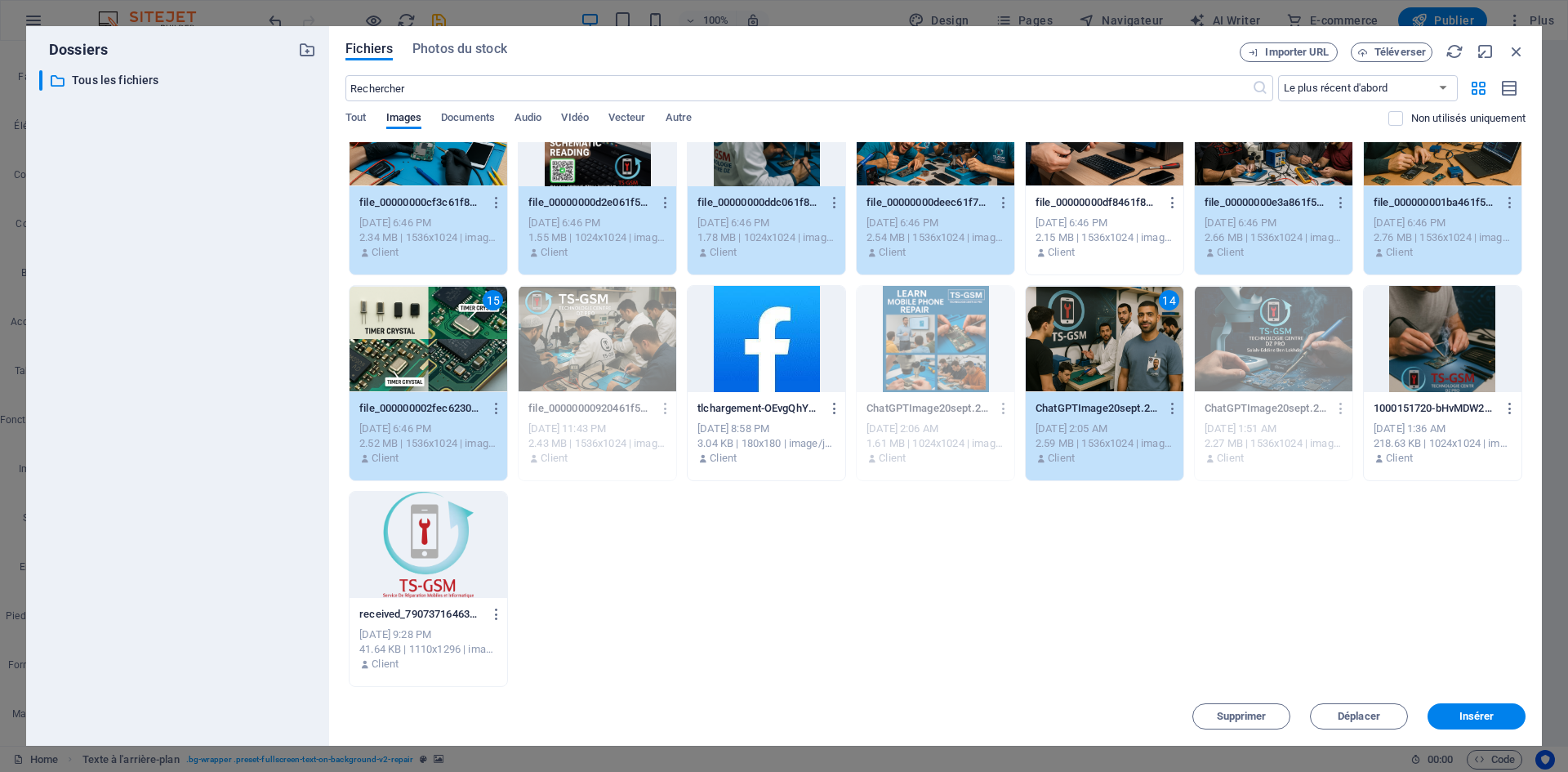
click at [1438, 341] on div at bounding box center [1443, 339] width 157 height 106
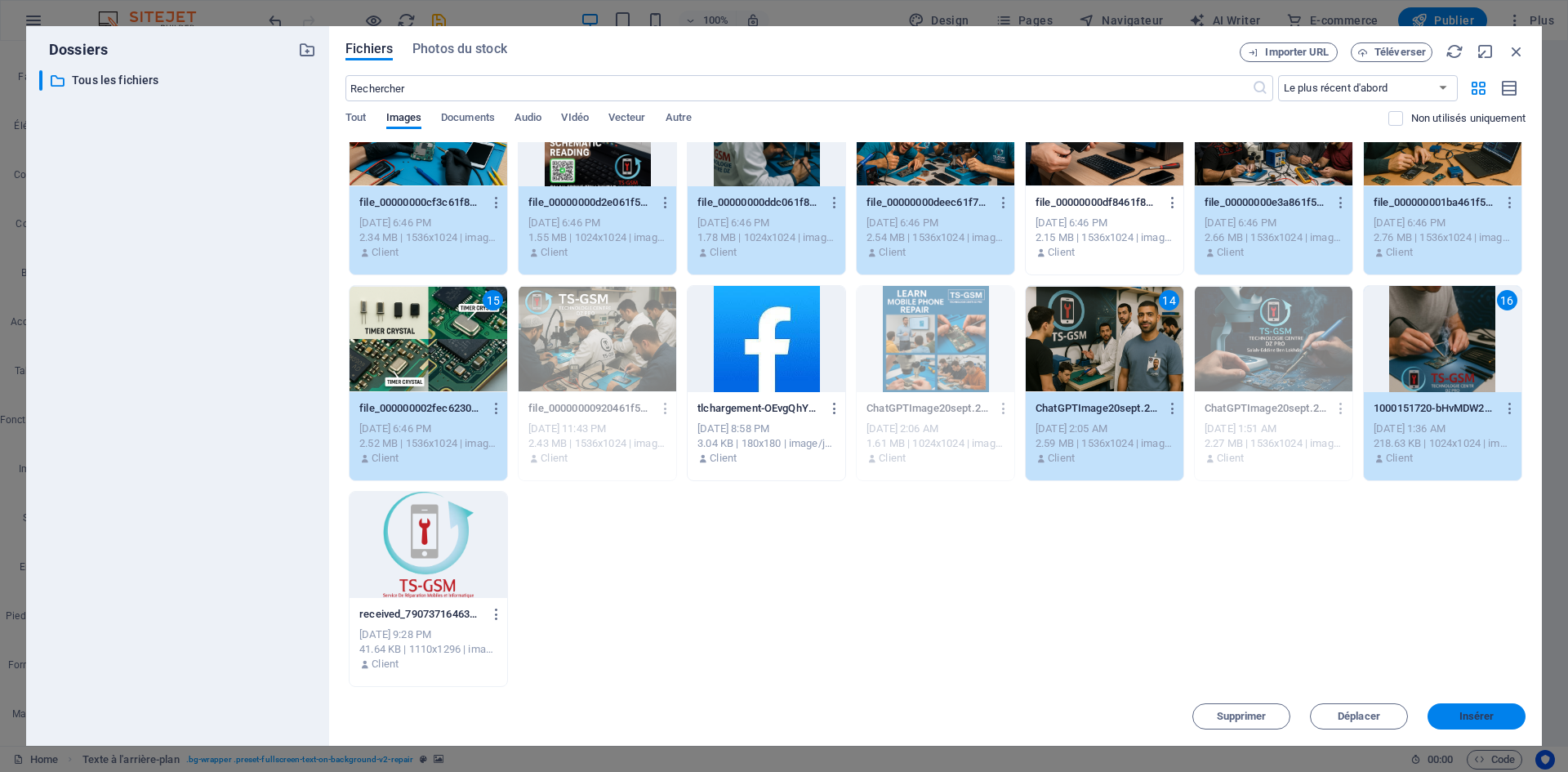
click at [1458, 705] on button "Insérer" at bounding box center [1476, 716] width 98 height 26
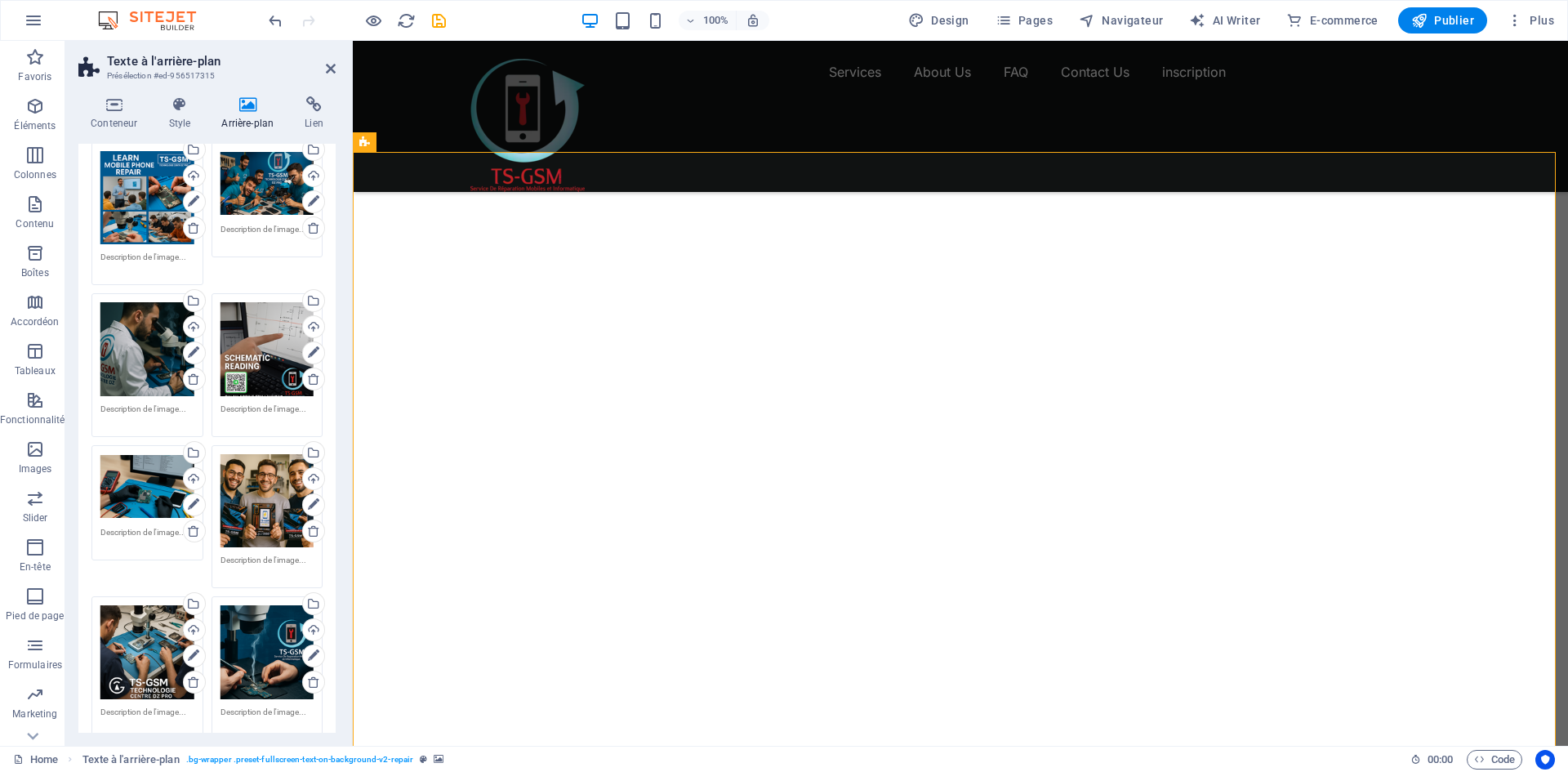
scroll to position [0, 0]
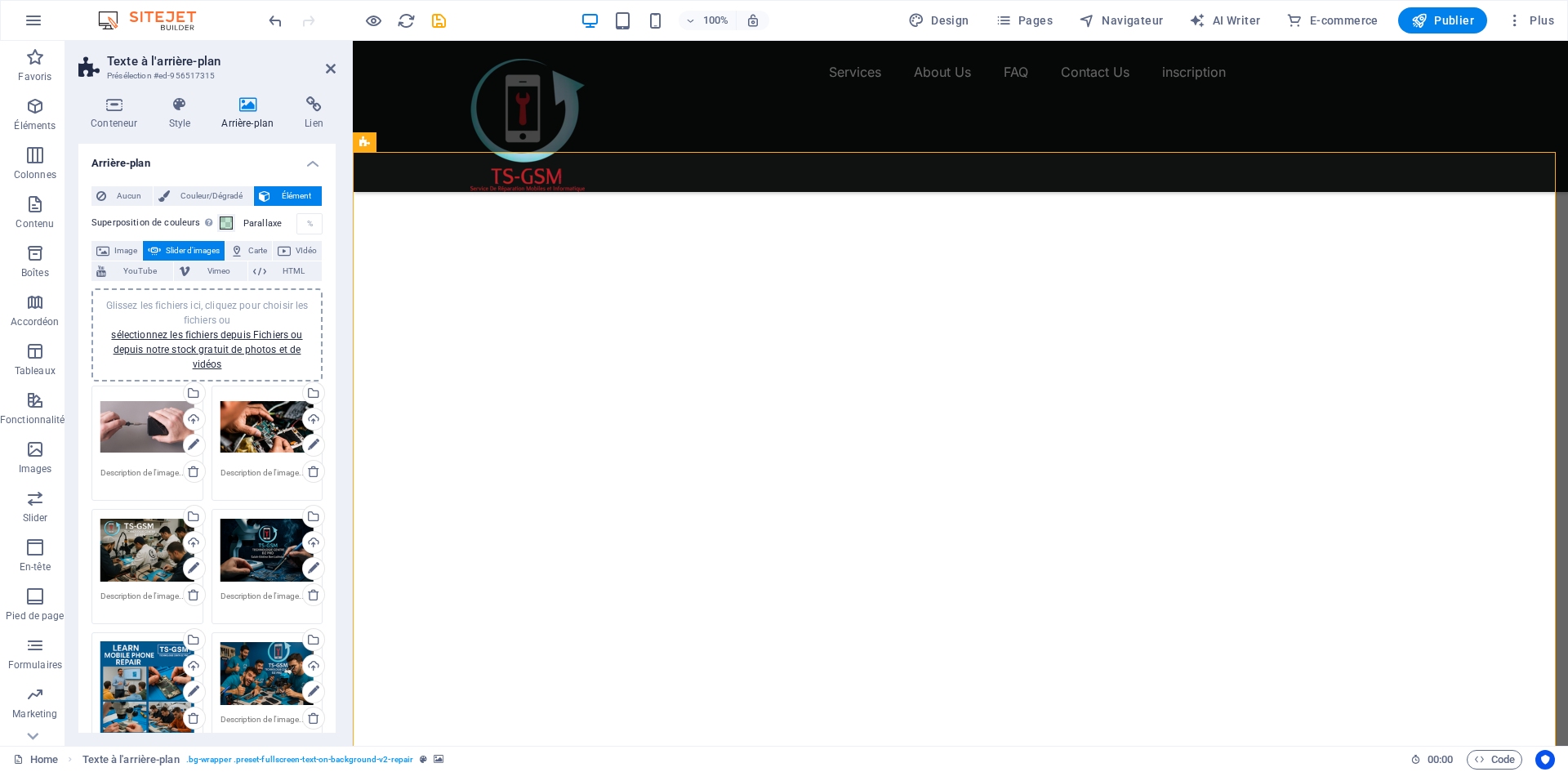
click at [219, 248] on span "Slider d'images" at bounding box center [193, 251] width 54 height 20
click at [169, 270] on span "YouTube" at bounding box center [139, 271] width 57 height 20
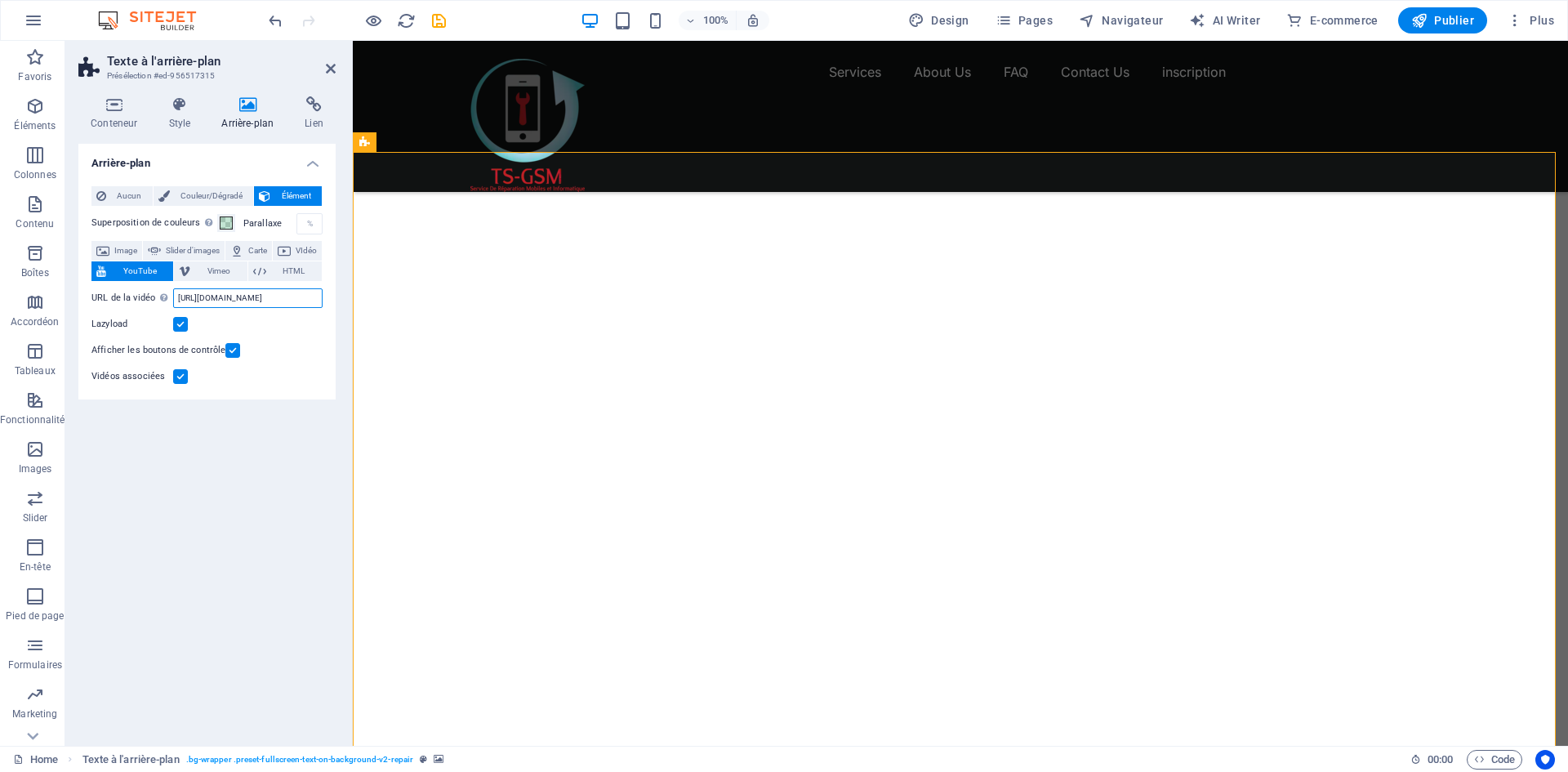
click at [252, 297] on input "https://www.youtube.com/watch?v=hnoviHgPHkY" at bounding box center [247, 297] width 150 height 20
drag, startPoint x: 266, startPoint y: 299, endPoint x: 184, endPoint y: 303, distance: 82.1
click at [184, 303] on input "https://www.youtube.com/watch?v=hnoviHgPHkY" at bounding box center [247, 297] width 150 height 20
click at [277, 296] on input "m/watch?v=hnoviHgP" at bounding box center [247, 297] width 150 height 20
type input "m"
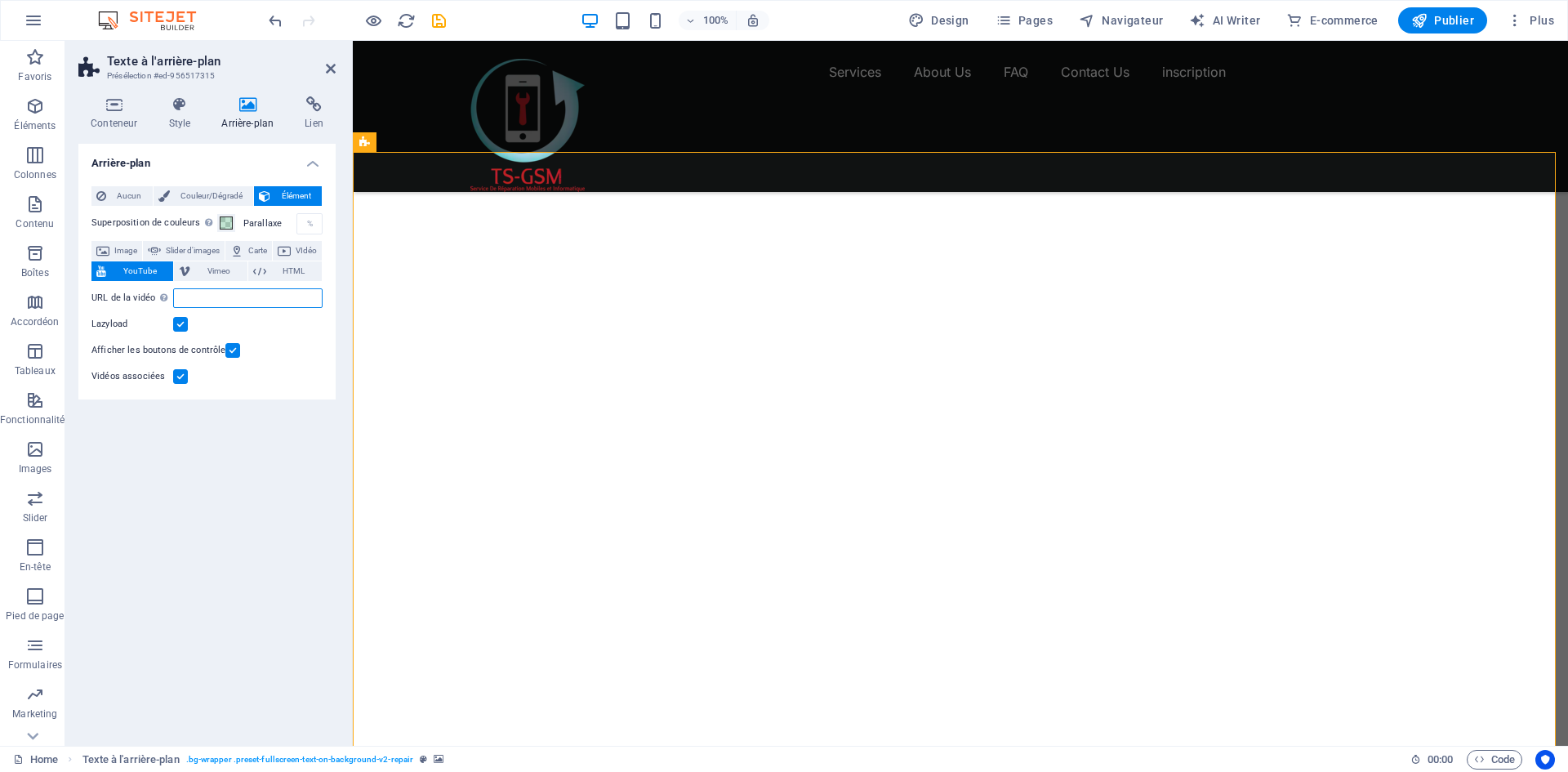
click at [272, 295] on input "URL de la vidéo Insérer (ou coller) une URL vidéo." at bounding box center [247, 297] width 150 height 20
paste input "https://youtube.com/@tsgsm?si=anPouQB48hG8Uk4a"
type input "https://youtube.com/@tsgsm?si=anPouQB48hG8Uk4a"
click at [319, 104] on icon at bounding box center [314, 104] width 43 height 16
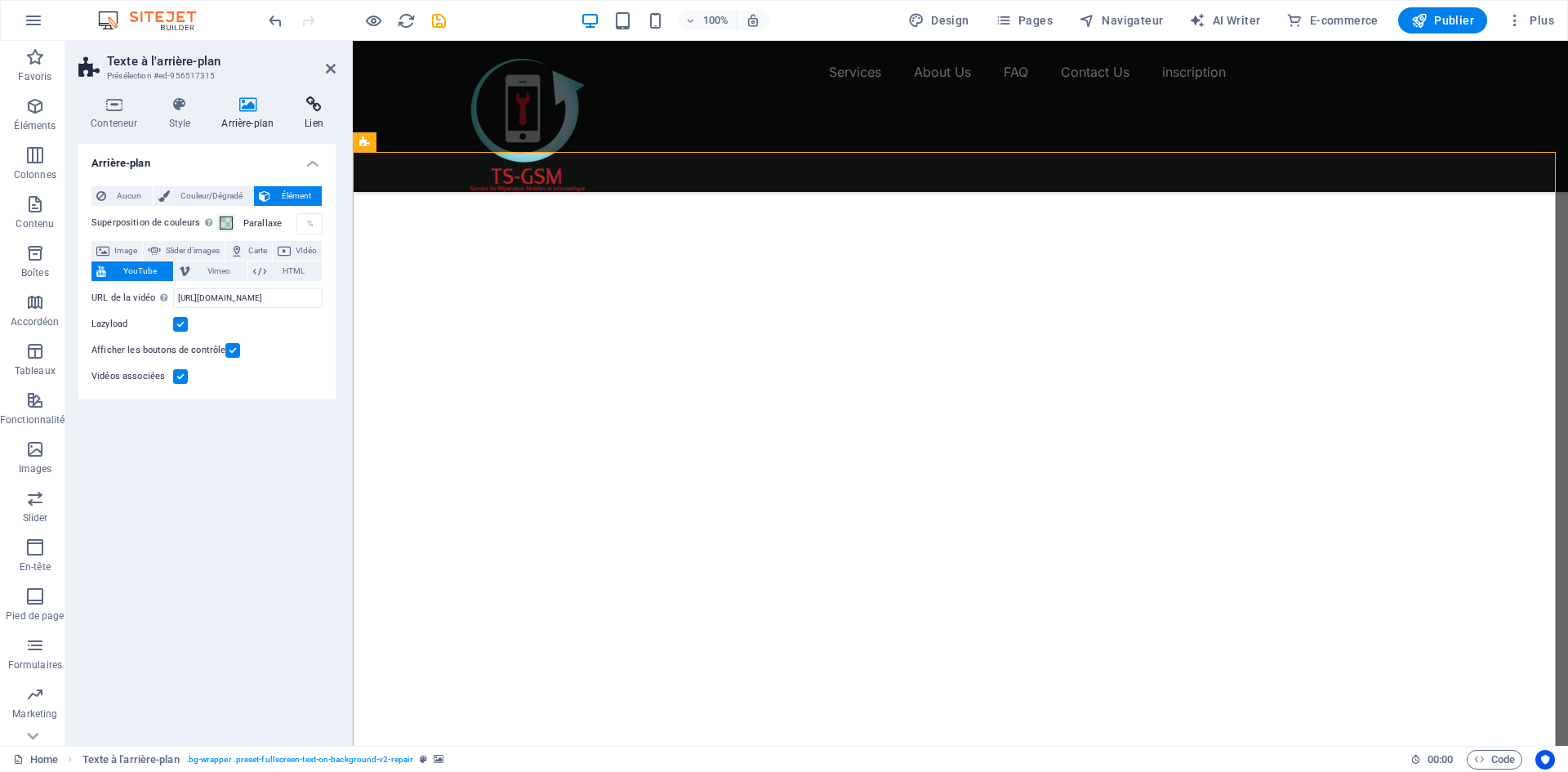
scroll to position [0, 0]
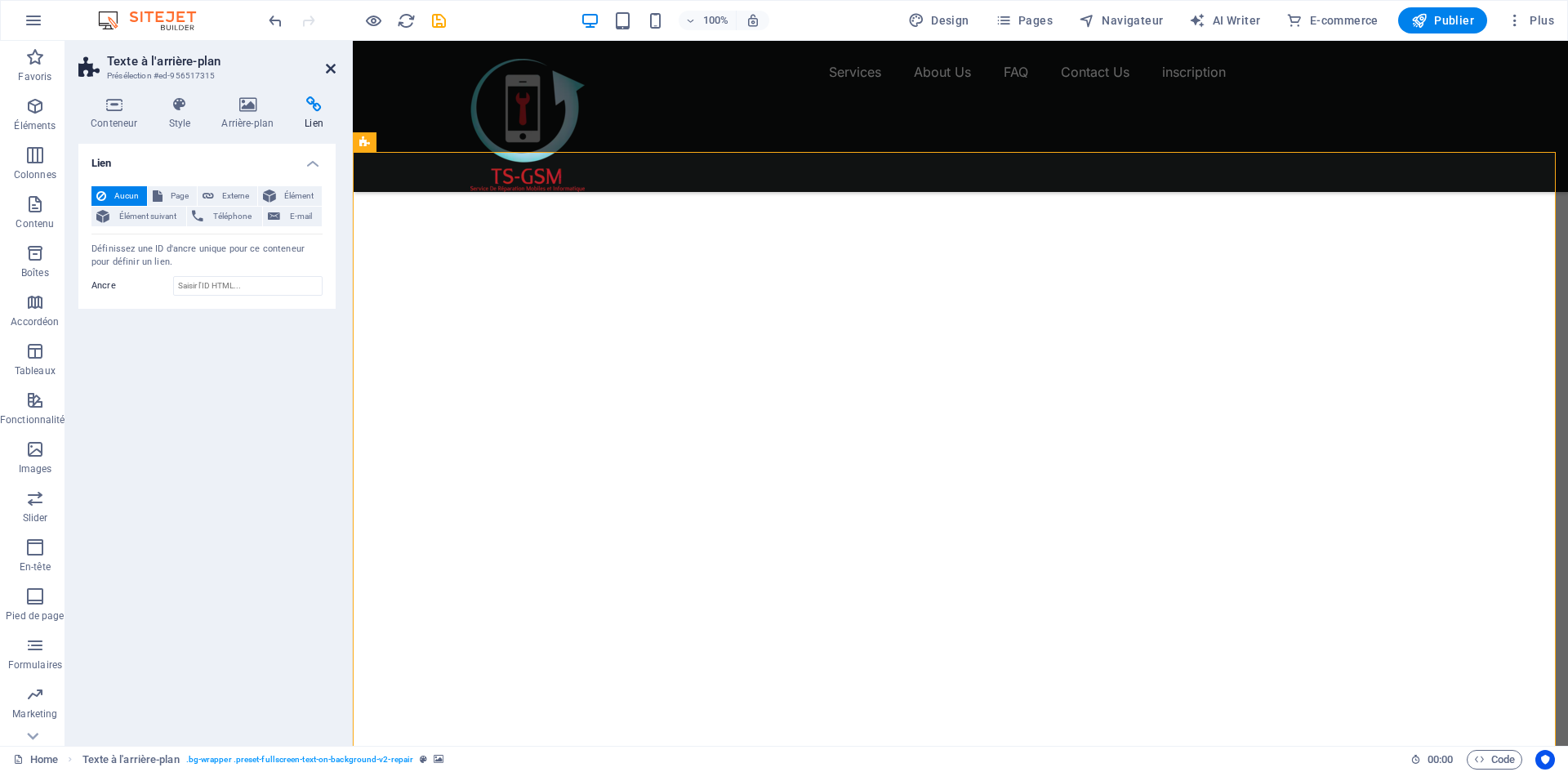
click at [334, 66] on icon at bounding box center [330, 68] width 10 height 13
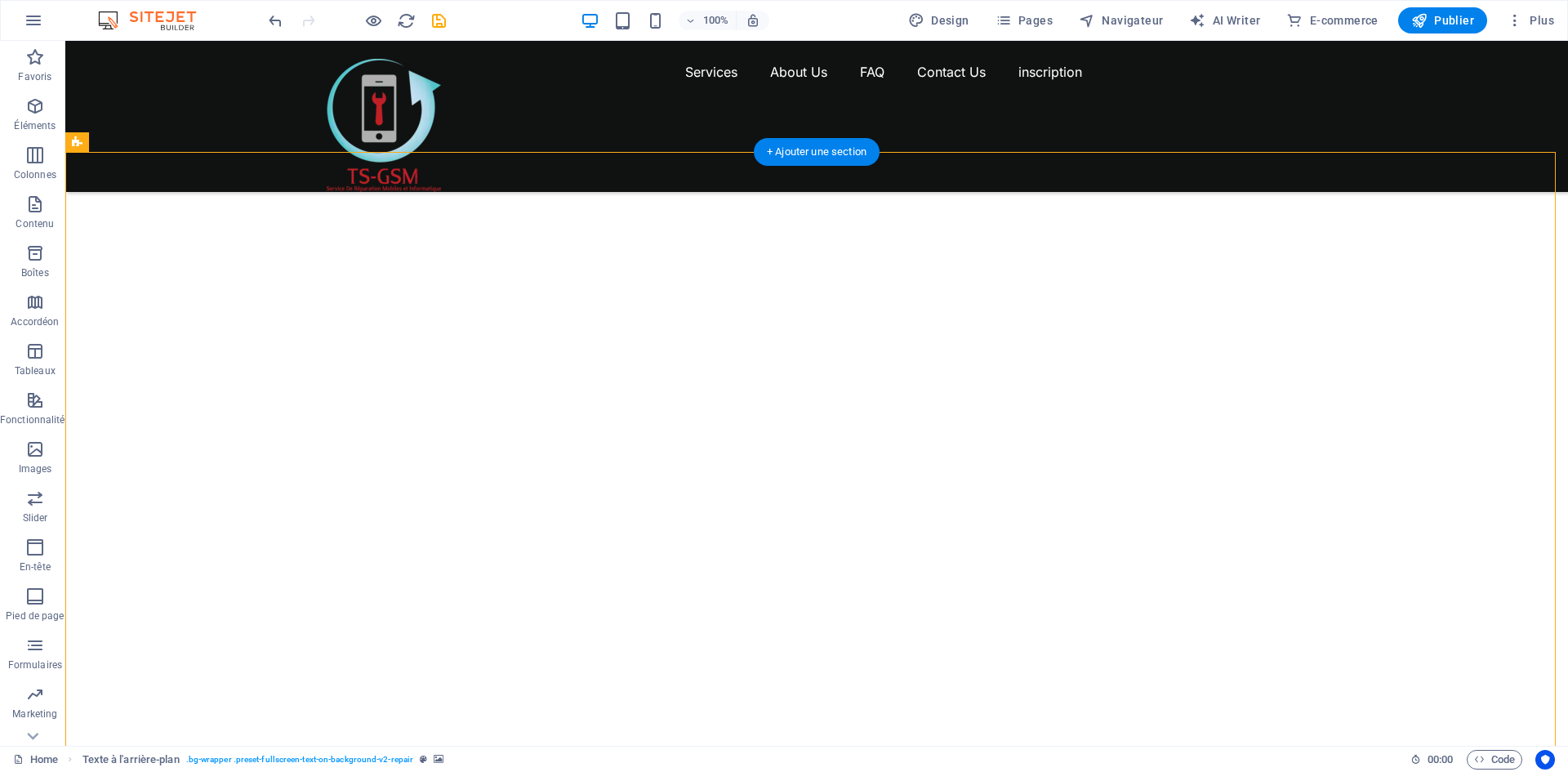
click at [914, 337] on div at bounding box center [817, 485] width 1502 height 667
click at [940, 293] on div at bounding box center [817, 485] width 1502 height 667
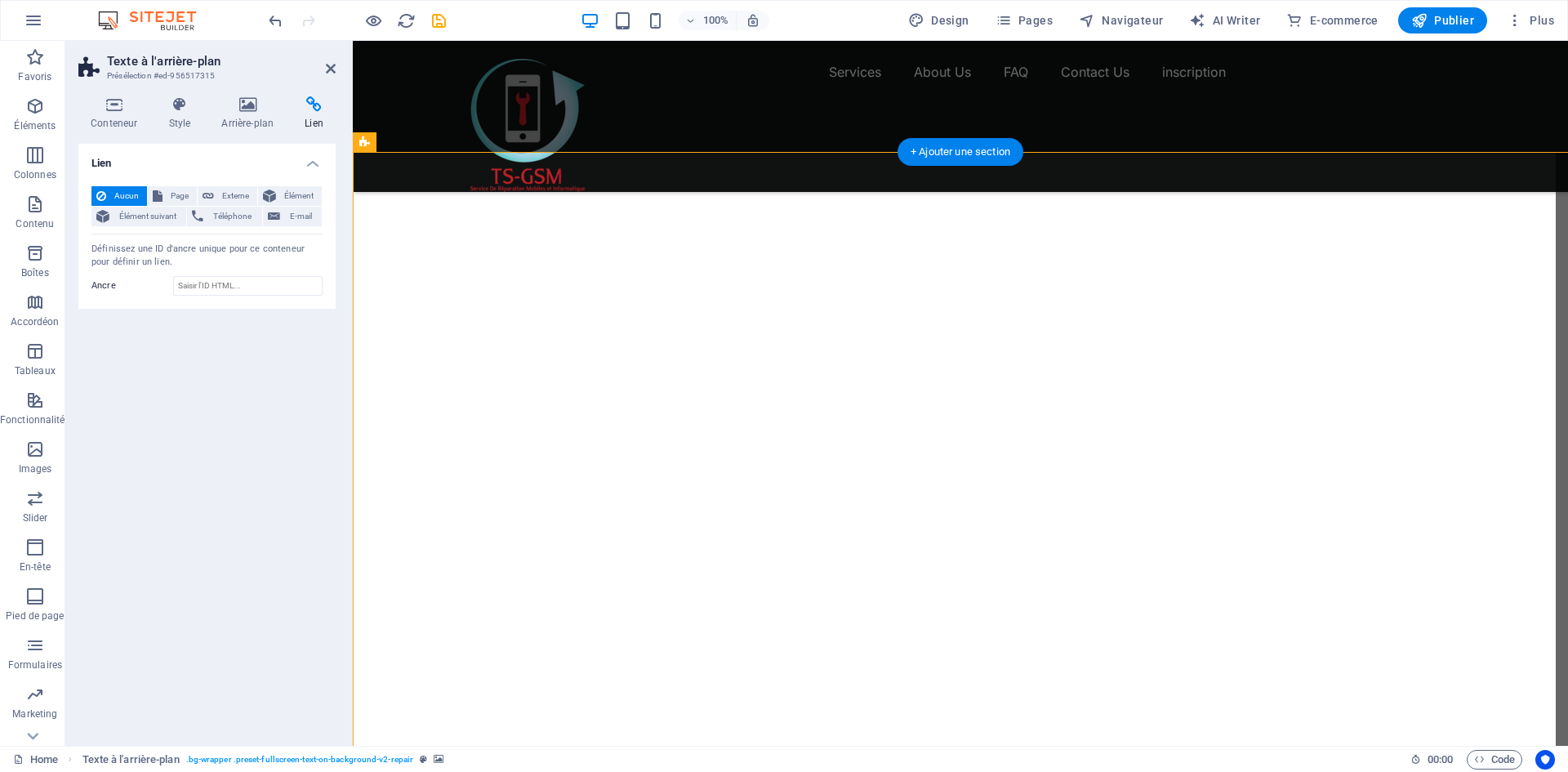
drag, startPoint x: 1228, startPoint y: 293, endPoint x: 940, endPoint y: 292, distance: 288.0
click at [940, 292] on div at bounding box center [960, 485] width 1215 height 667
click at [180, 194] on span "Page" at bounding box center [180, 195] width 24 height 20
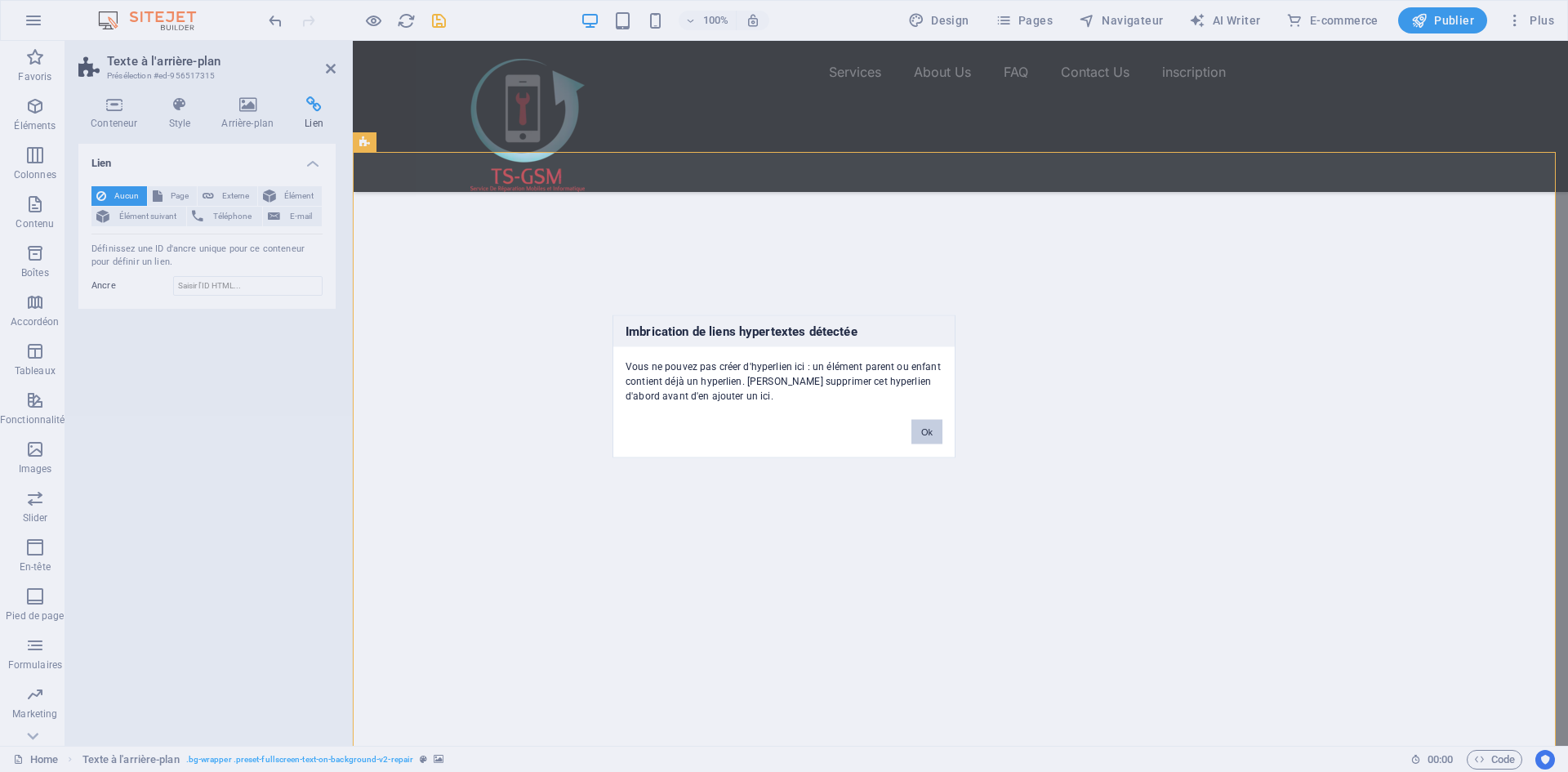
click at [922, 422] on button "Ok" at bounding box center [927, 431] width 31 height 24
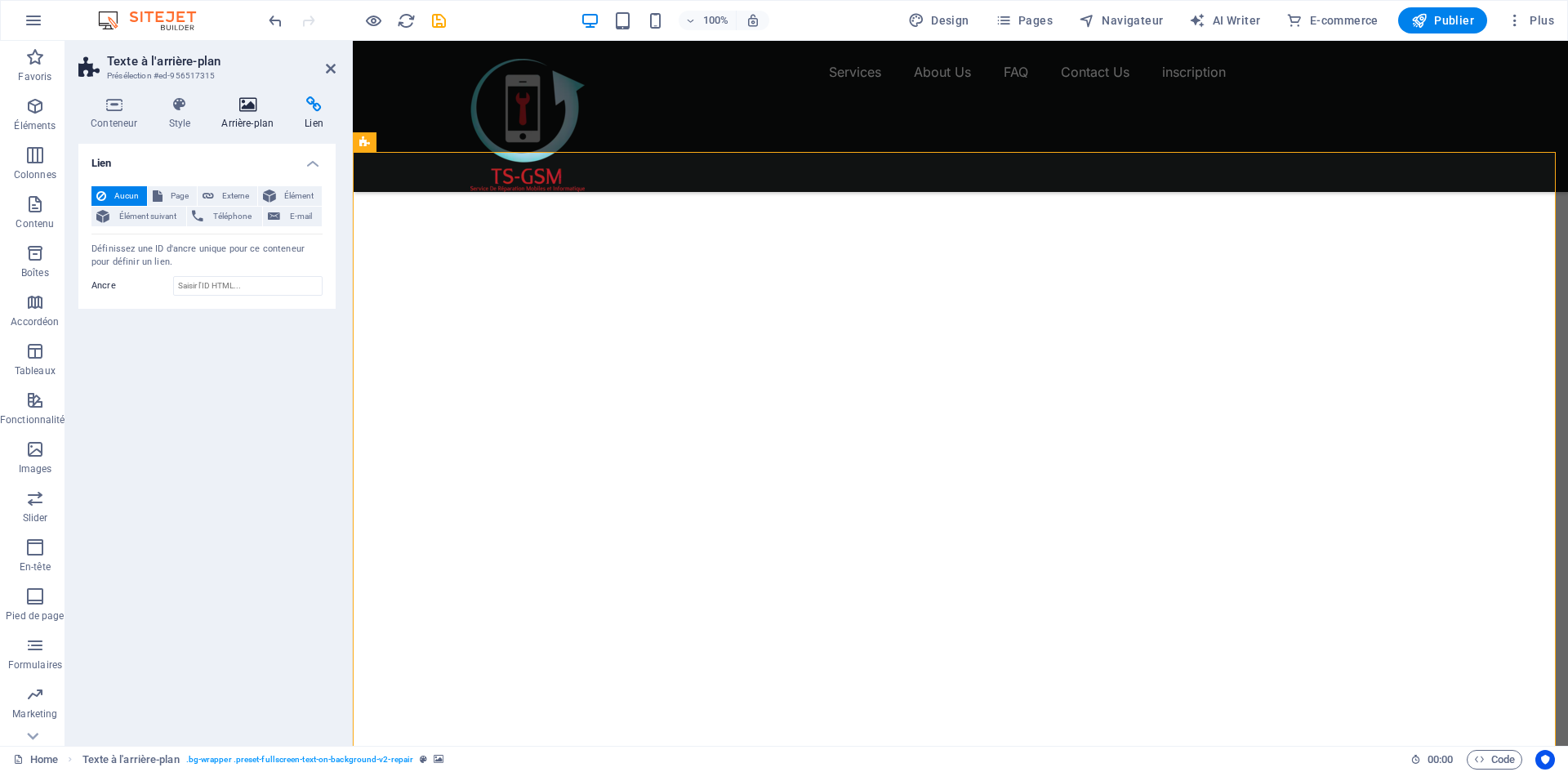
click at [251, 111] on icon at bounding box center [247, 104] width 77 height 16
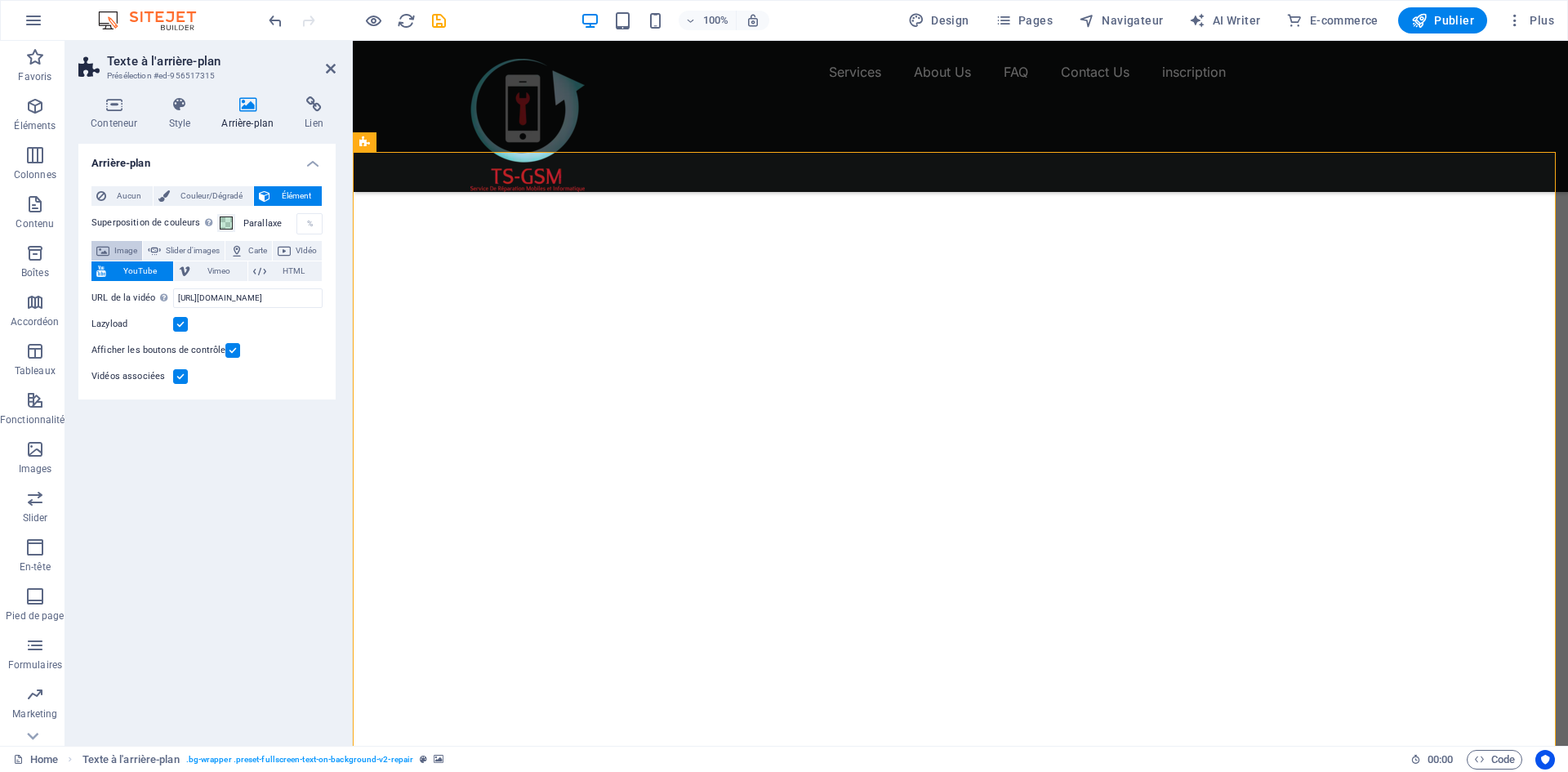
click at [127, 249] on span "Image" at bounding box center [125, 251] width 22 height 20
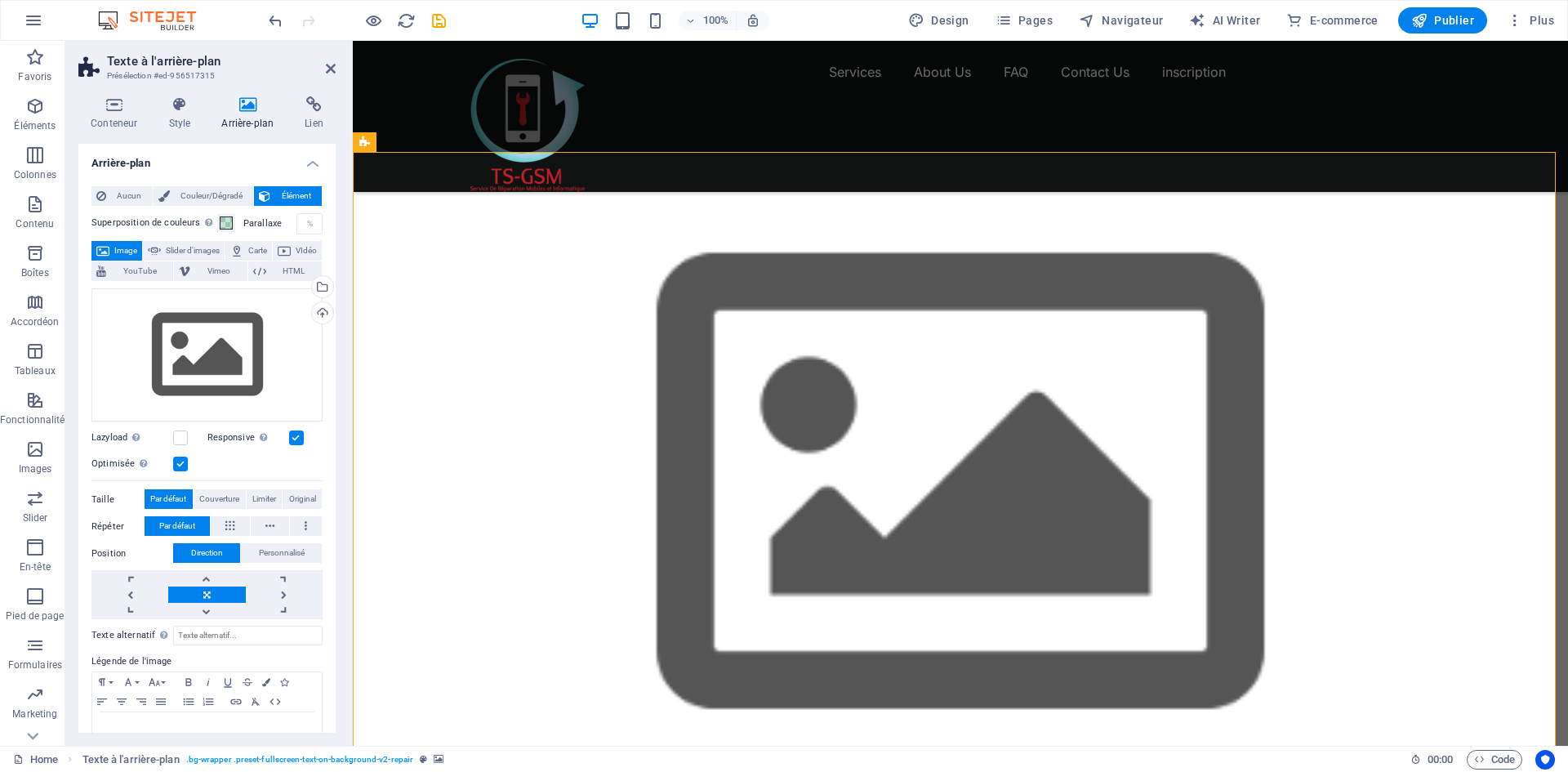
click at [459, 254] on figure at bounding box center [960, 485] width 1215 height 667
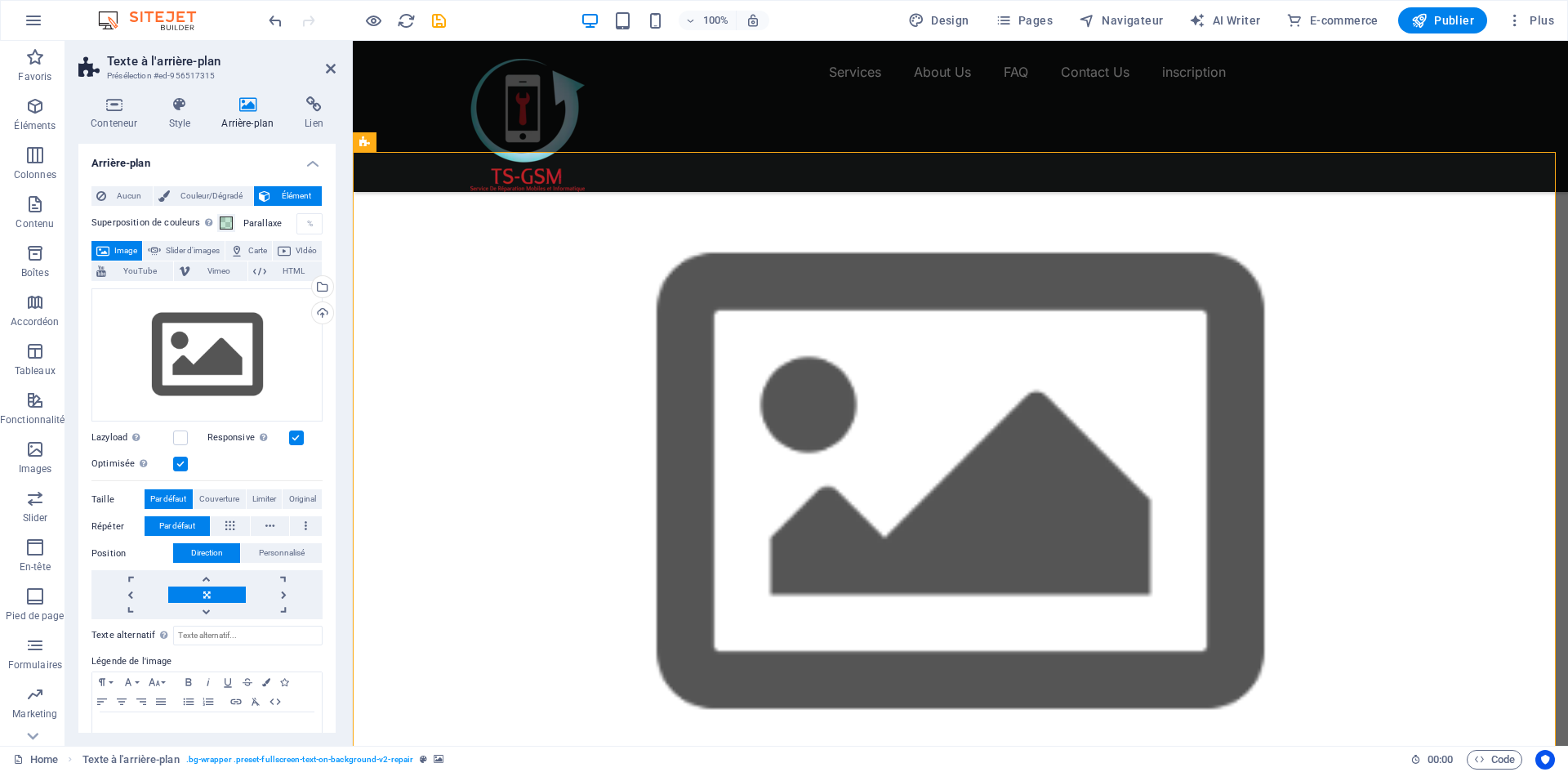
click at [459, 254] on figure at bounding box center [960, 485] width 1215 height 667
click at [248, 338] on div "Glissez les fichiers ici, cliquez pour choisir les fichiers ou sélectionnez les…" at bounding box center [207, 354] width 231 height 134
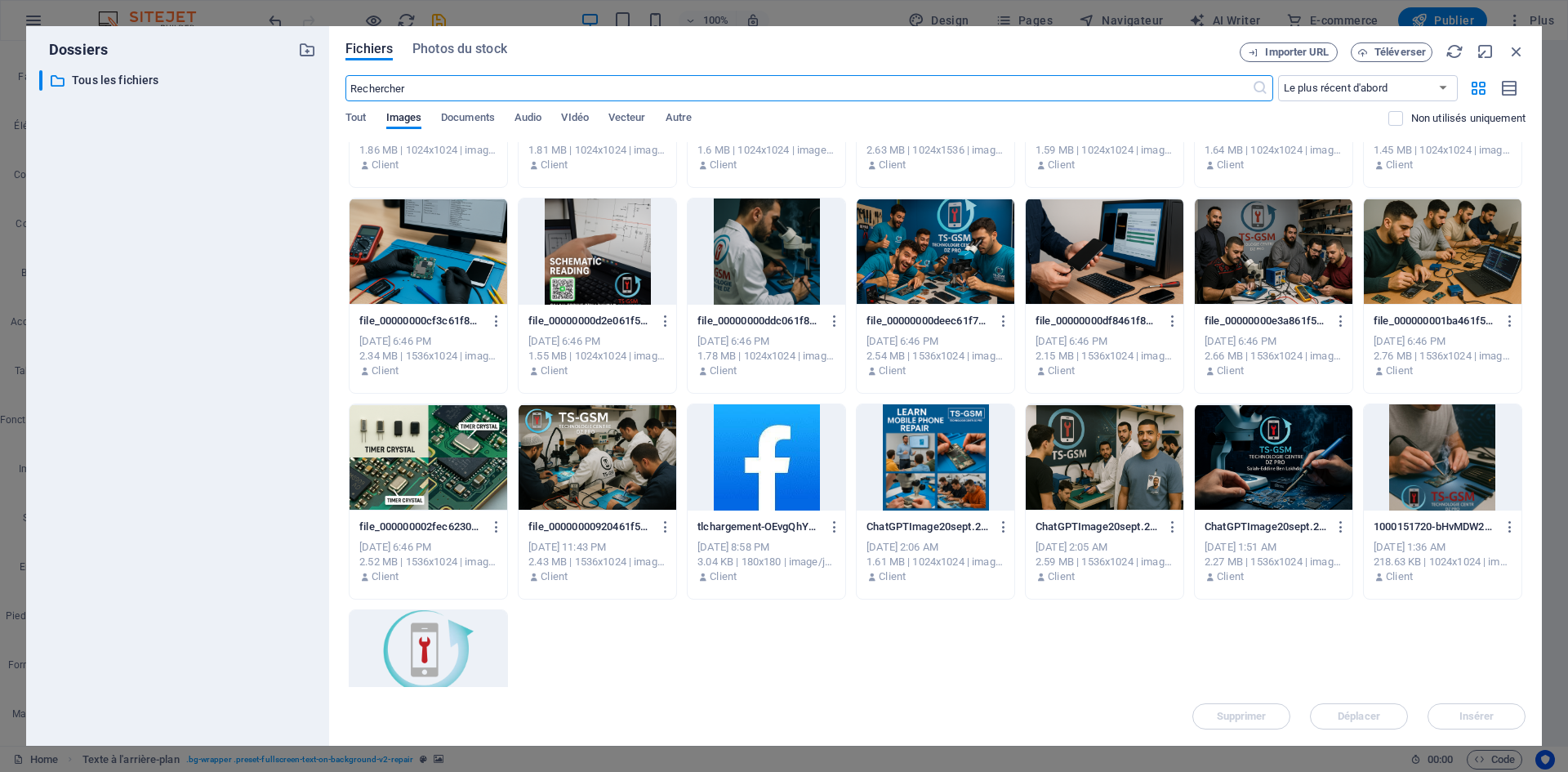
scroll to position [269, 0]
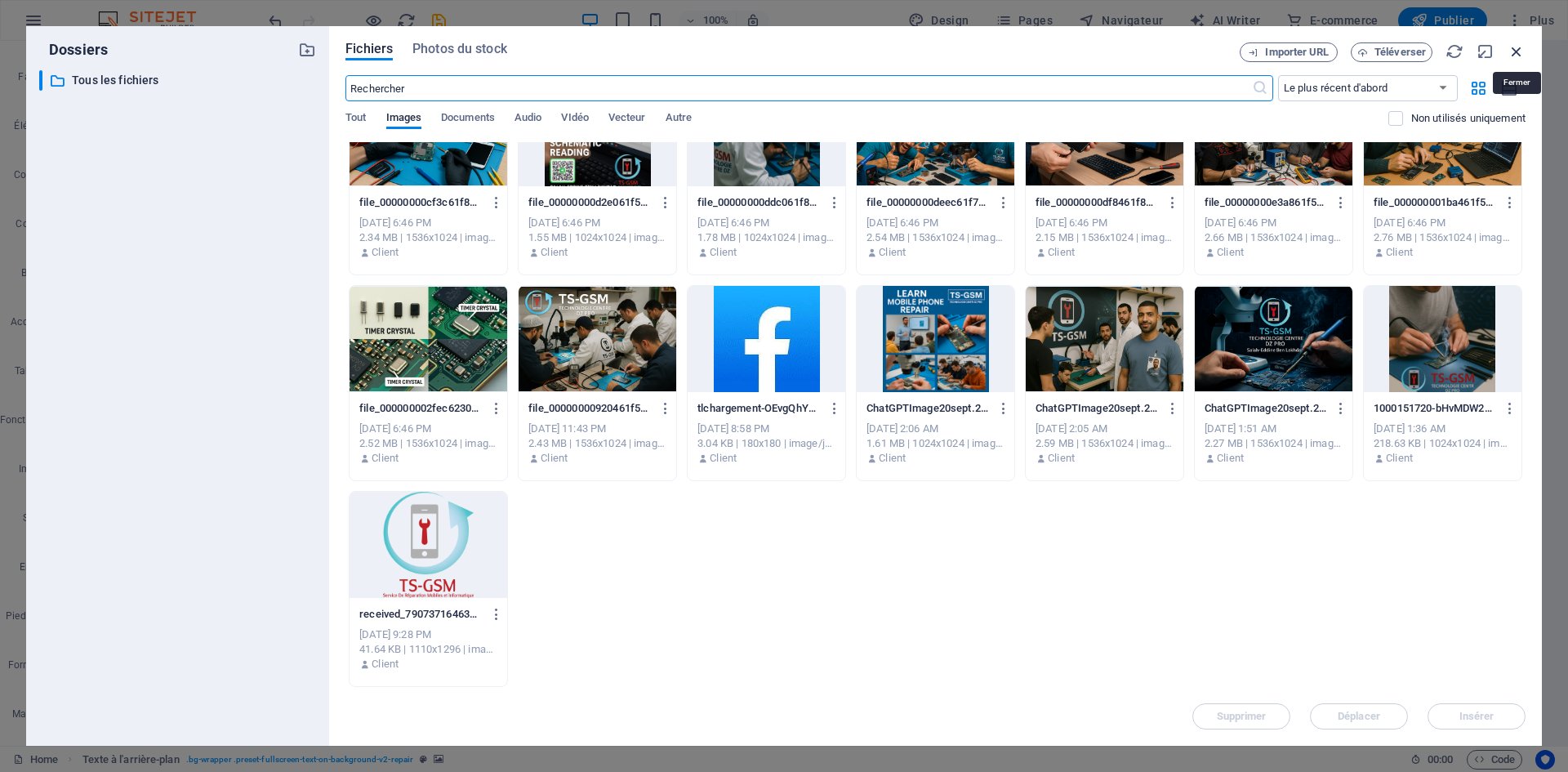
click at [1512, 54] on icon "button" at bounding box center [1516, 51] width 18 height 18
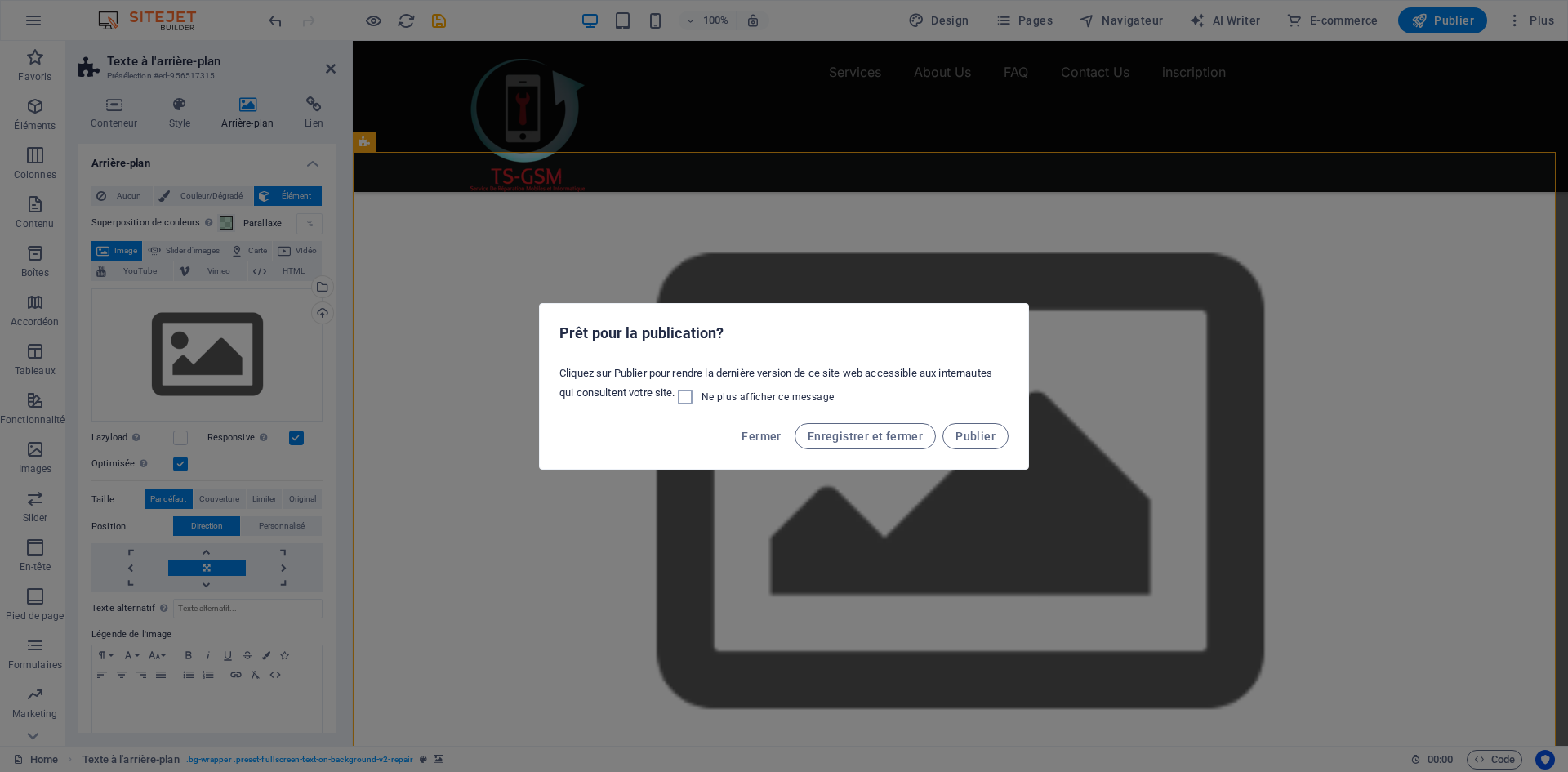
click at [845, 107] on div "Prêt pour la publication? Cliquez sur Publier pour rendre la dernière version d…" at bounding box center [784, 386] width 1568 height 772
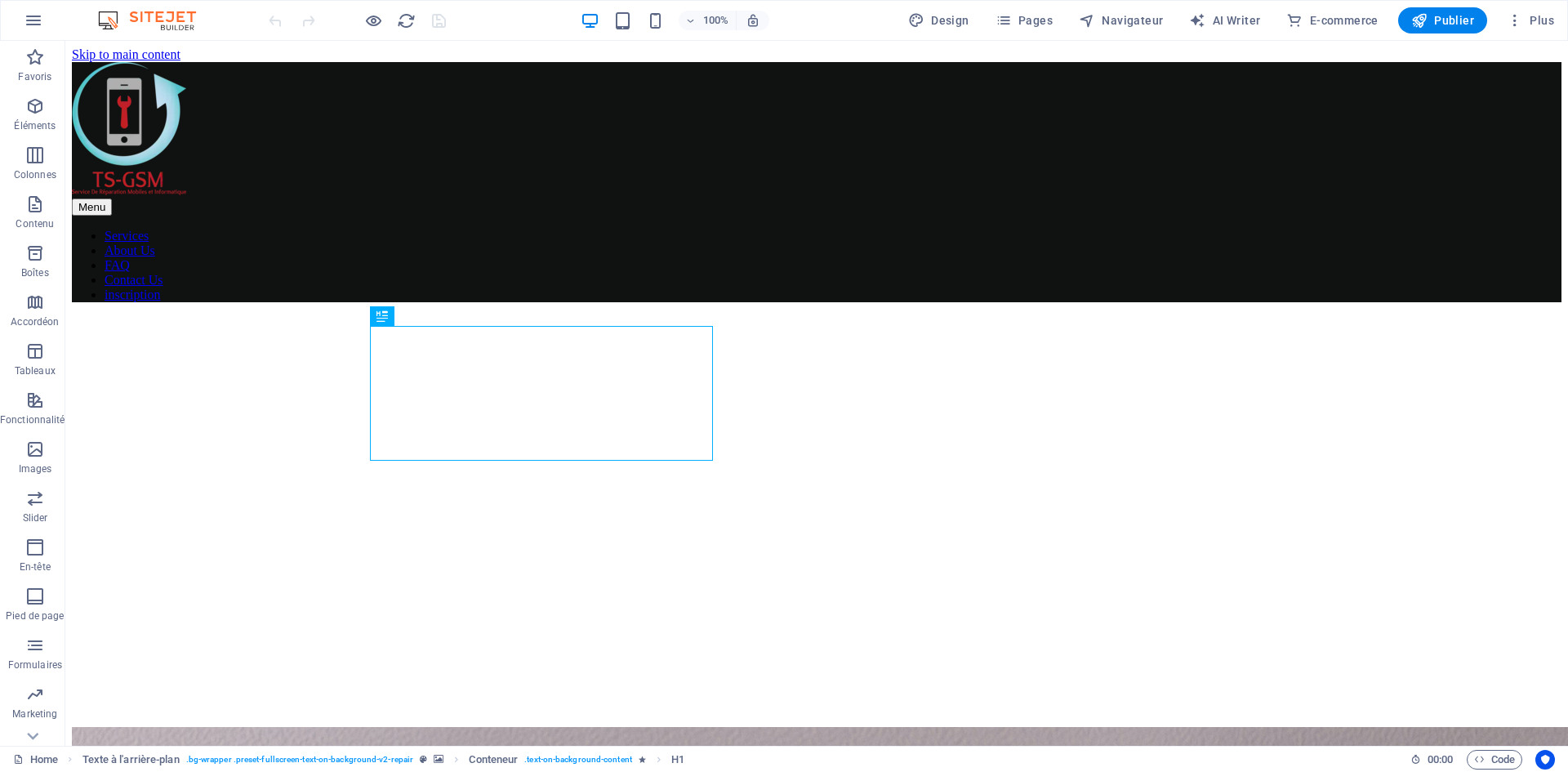
scroll to position [473, 0]
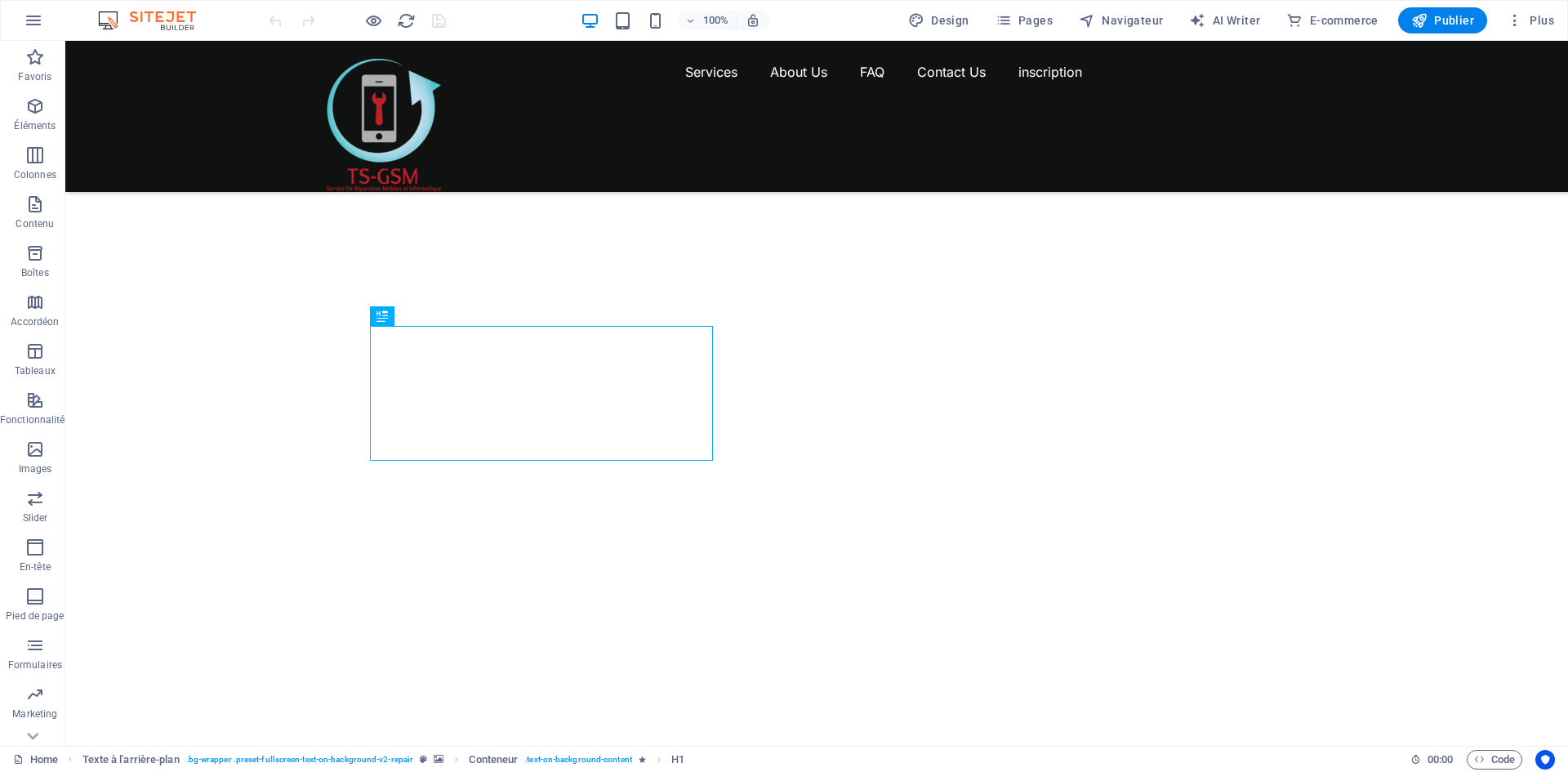
click at [872, 152] on img "1/2" at bounding box center [811, 152] width 1490 height 0
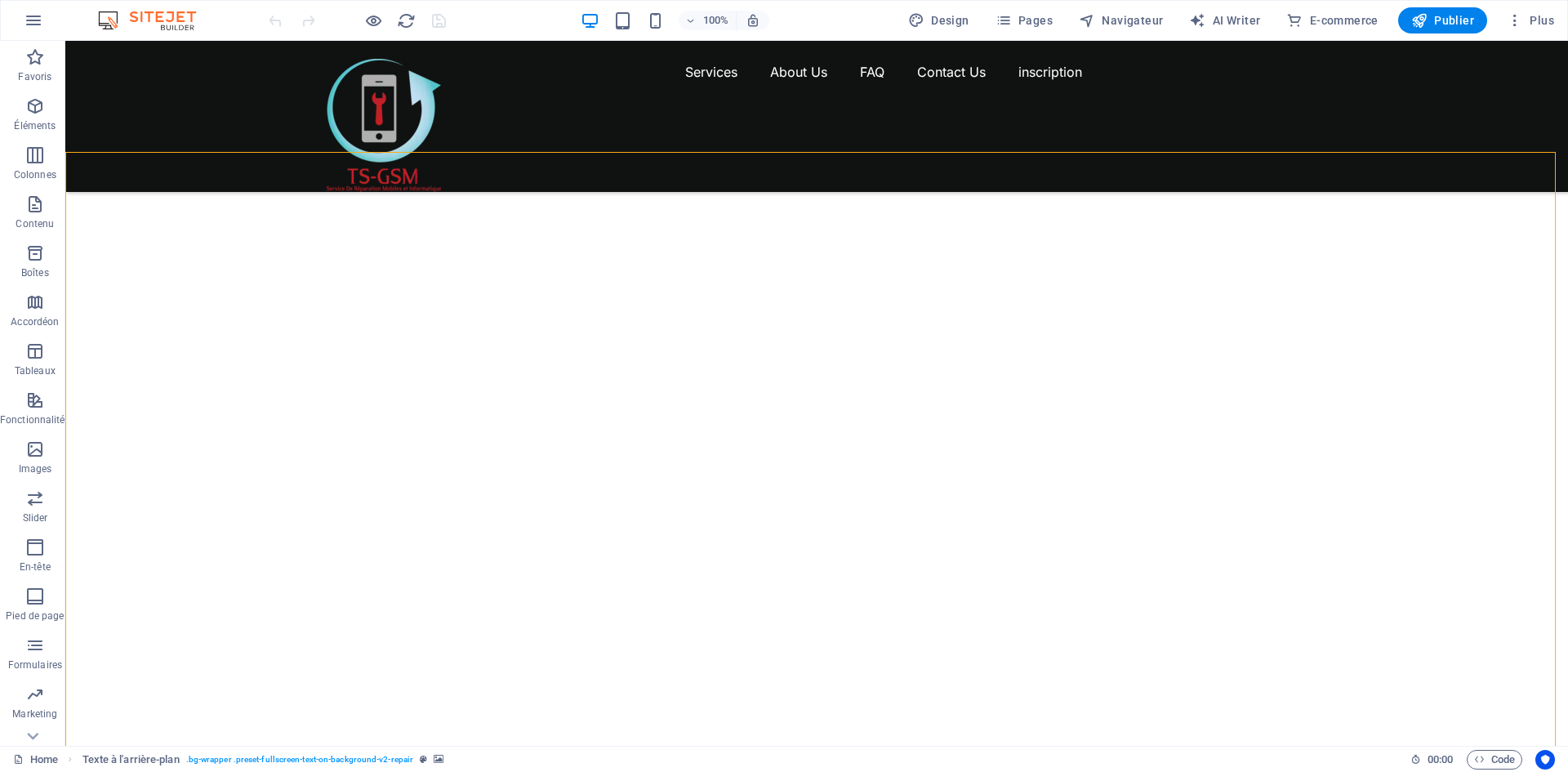
click at [872, 152] on img "1/2" at bounding box center [811, 152] width 1490 height 0
select select "vh"
select select "fade"
select select "ms"
select select "s"
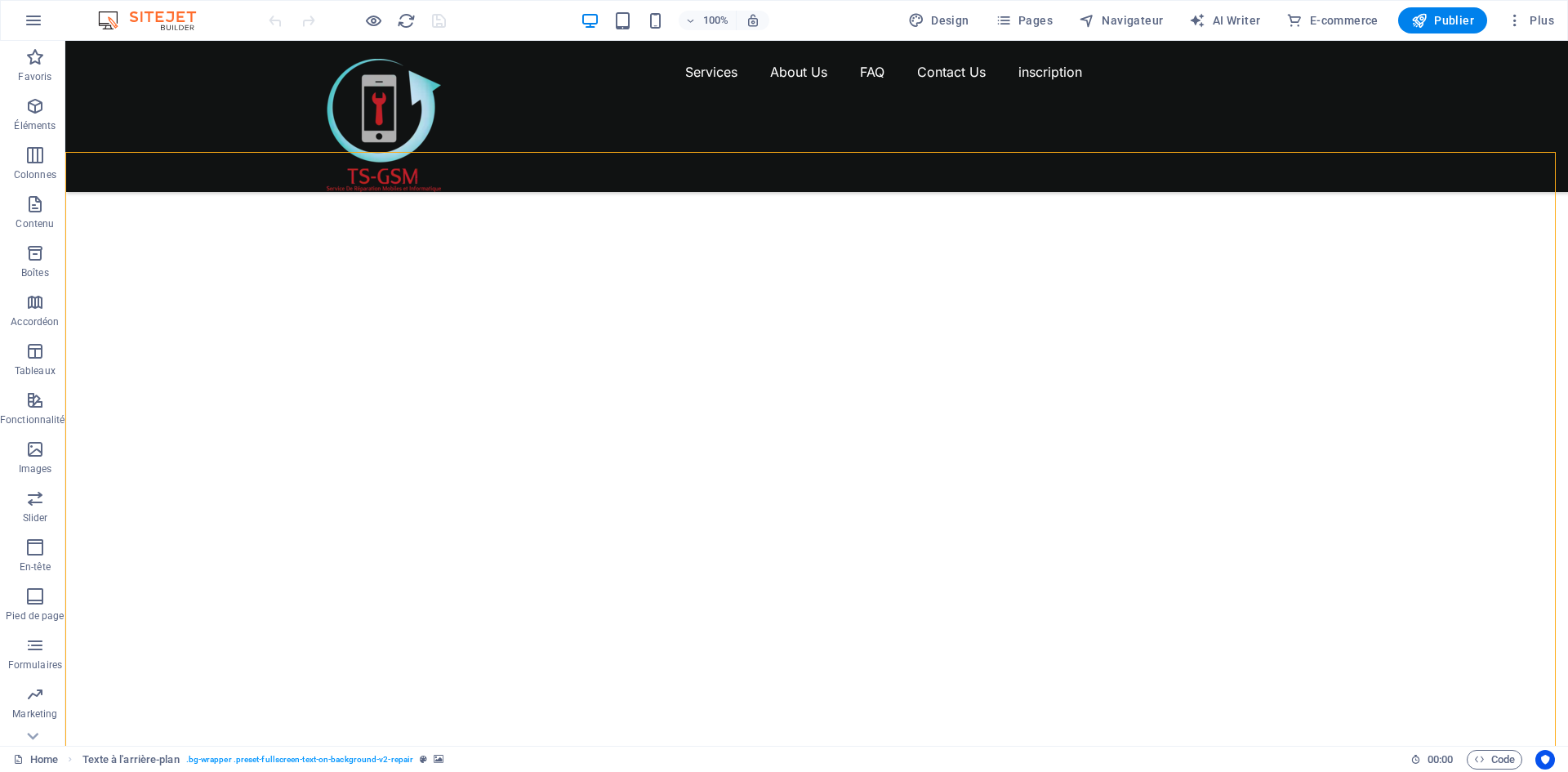
select select "progressive"
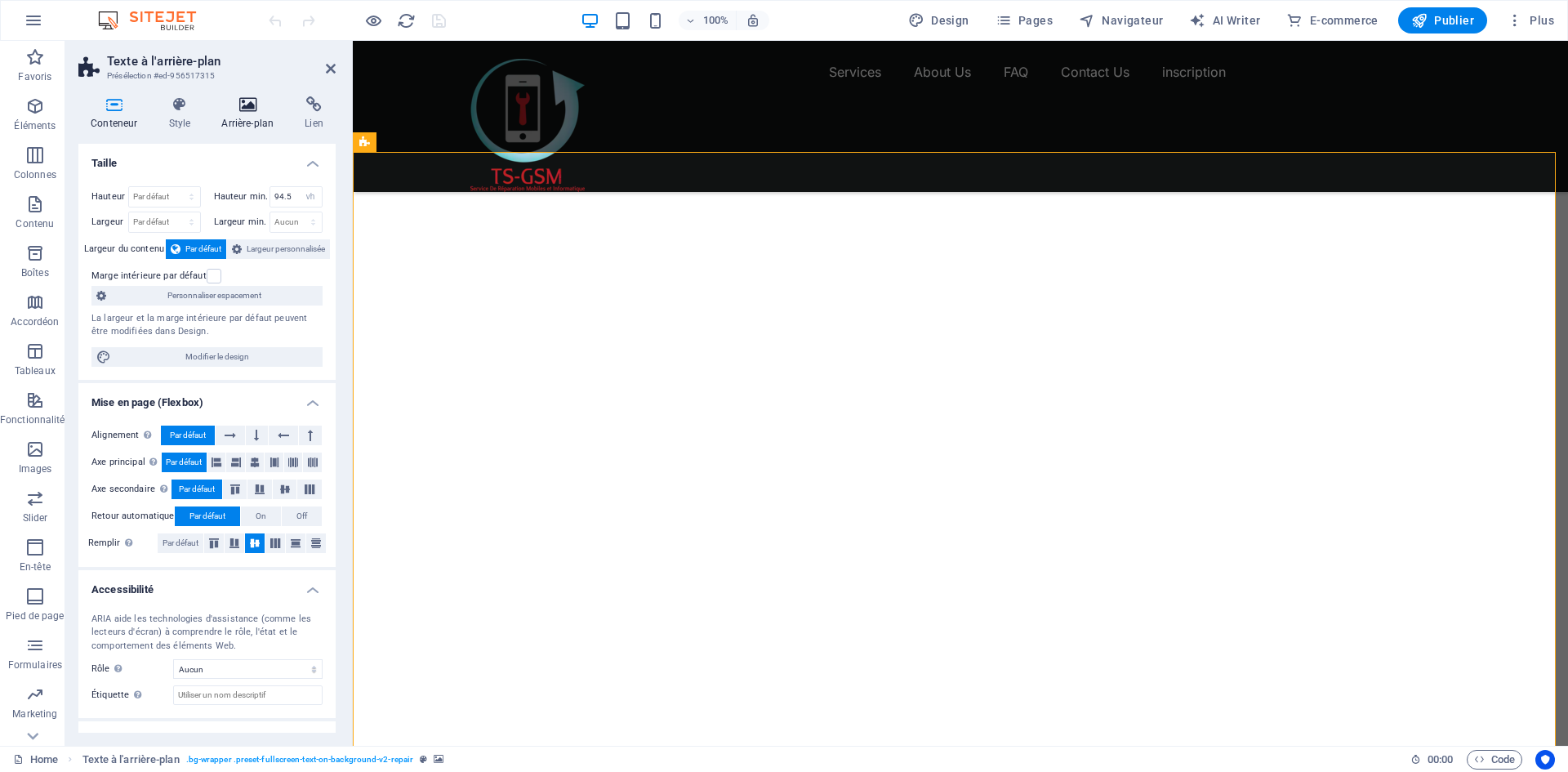
click at [244, 108] on icon at bounding box center [247, 104] width 77 height 16
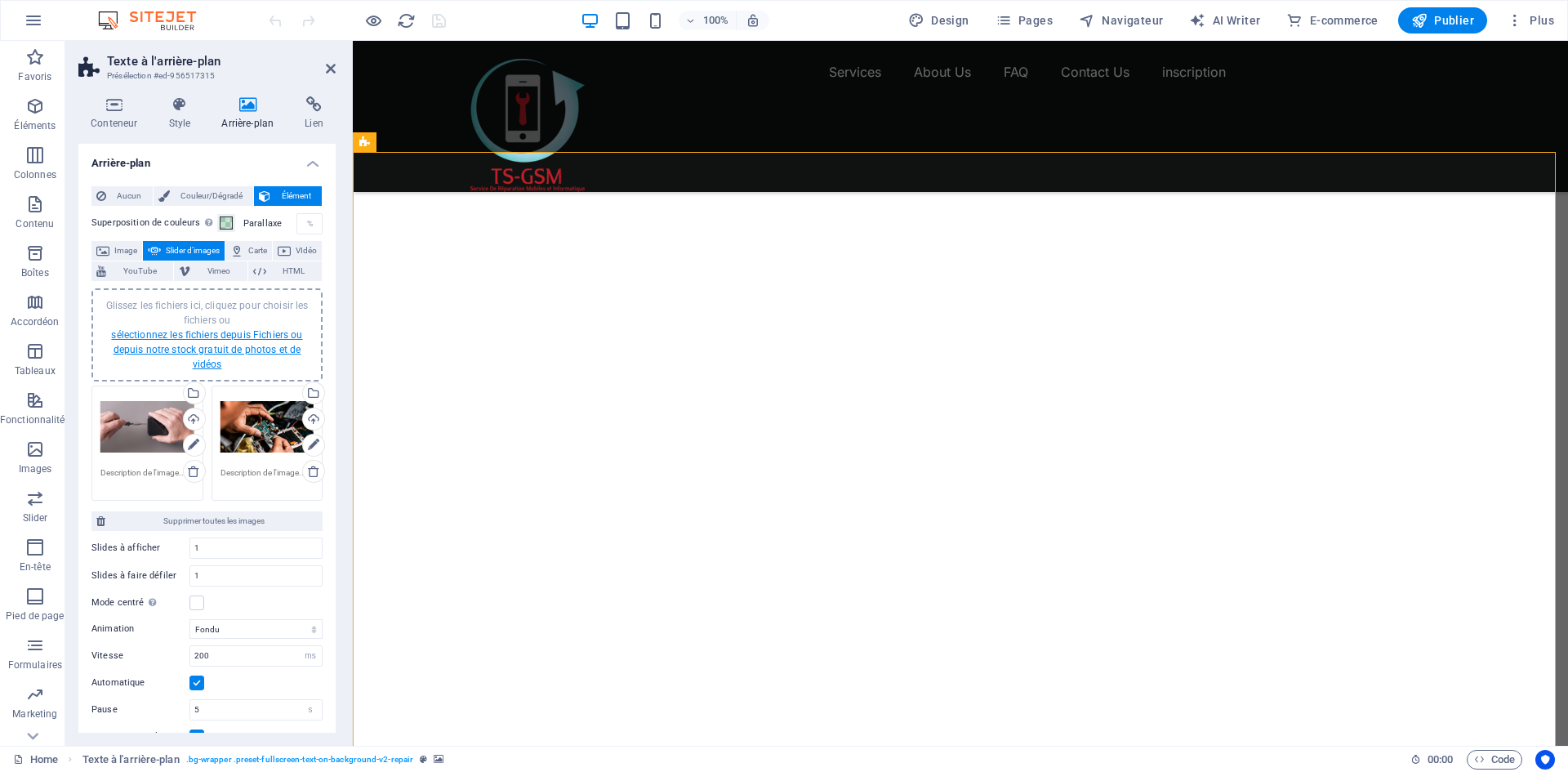
click at [220, 334] on link "sélectionnez les fichiers depuis Fichiers ou depuis notre stock gratuit de phot…" at bounding box center [206, 349] width 191 height 41
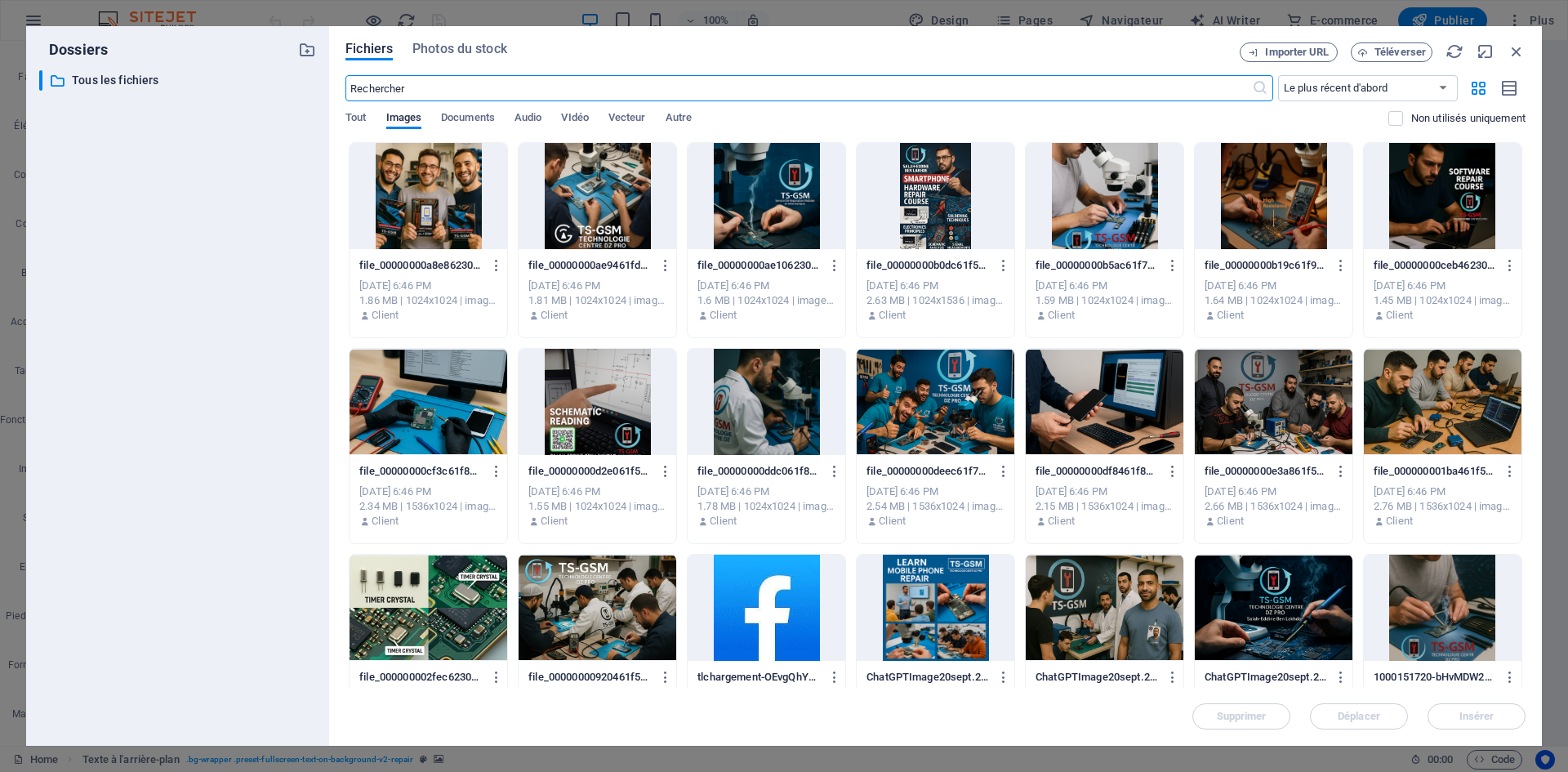
click at [437, 218] on div at bounding box center [428, 195] width 157 height 106
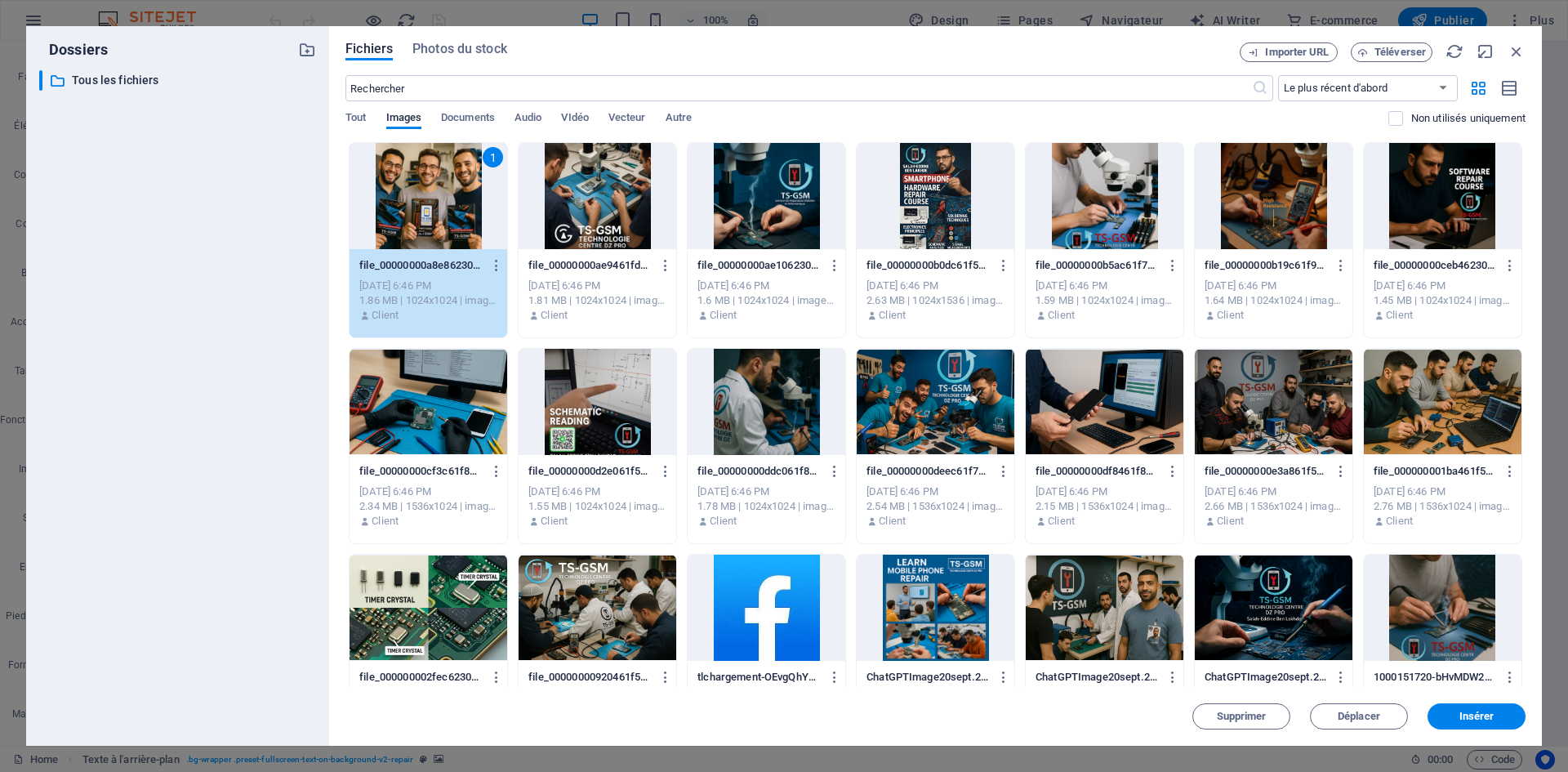
click at [595, 210] on div at bounding box center [597, 195] width 157 height 106
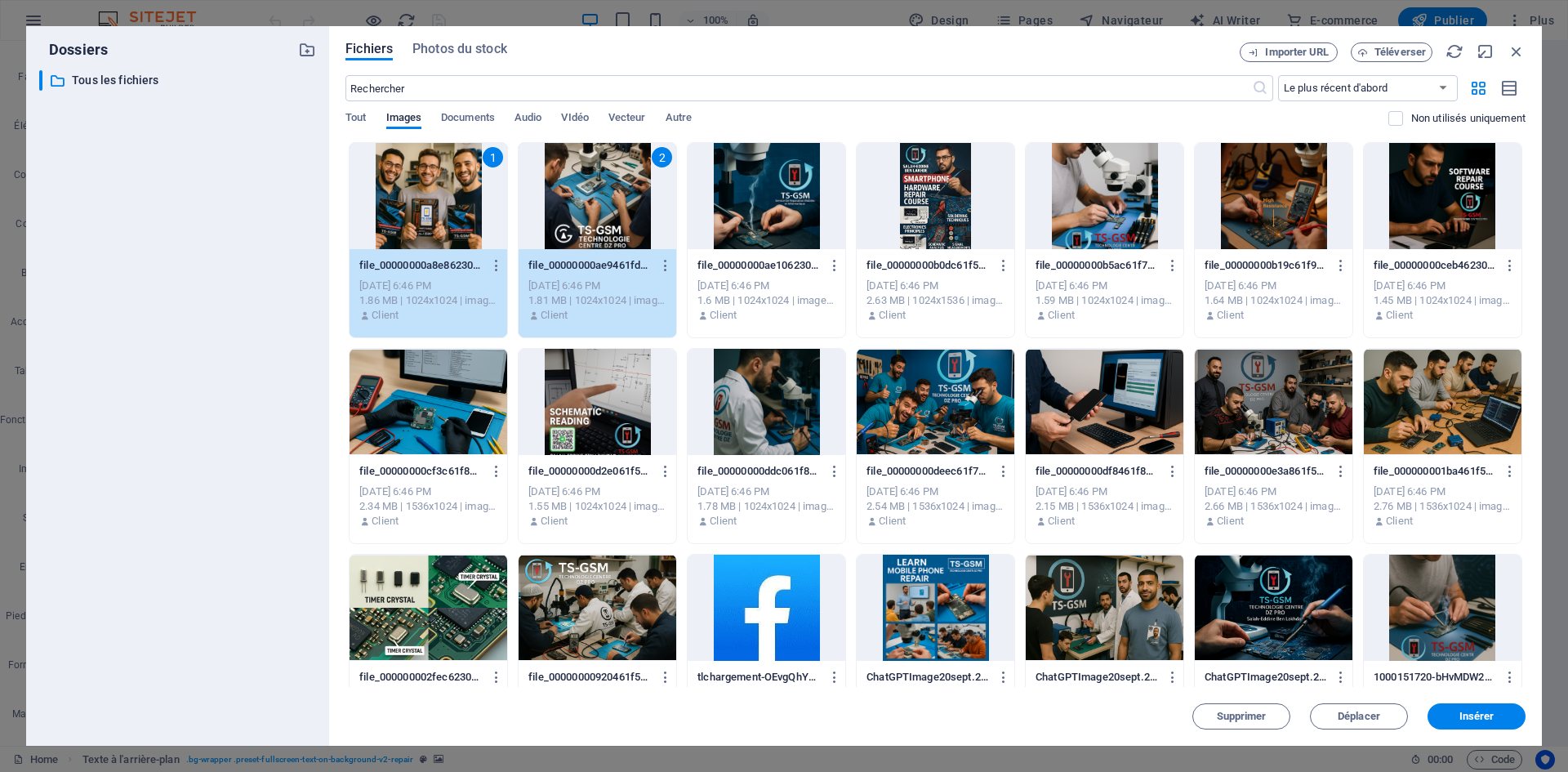
click at [735, 207] on div at bounding box center [766, 195] width 157 height 106
click at [908, 215] on div at bounding box center [935, 195] width 157 height 106
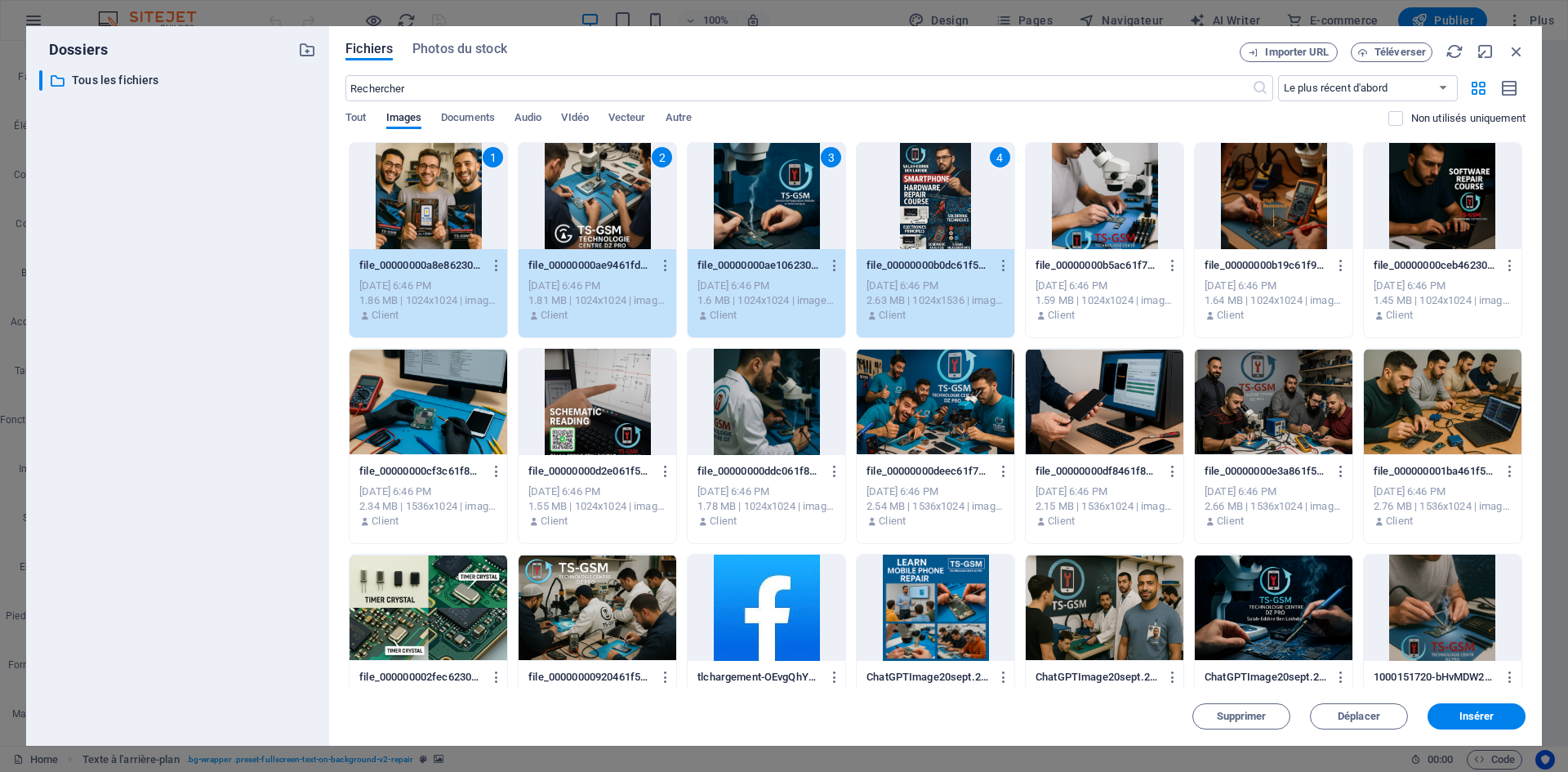
click at [1093, 198] on div at bounding box center [1104, 195] width 157 height 106
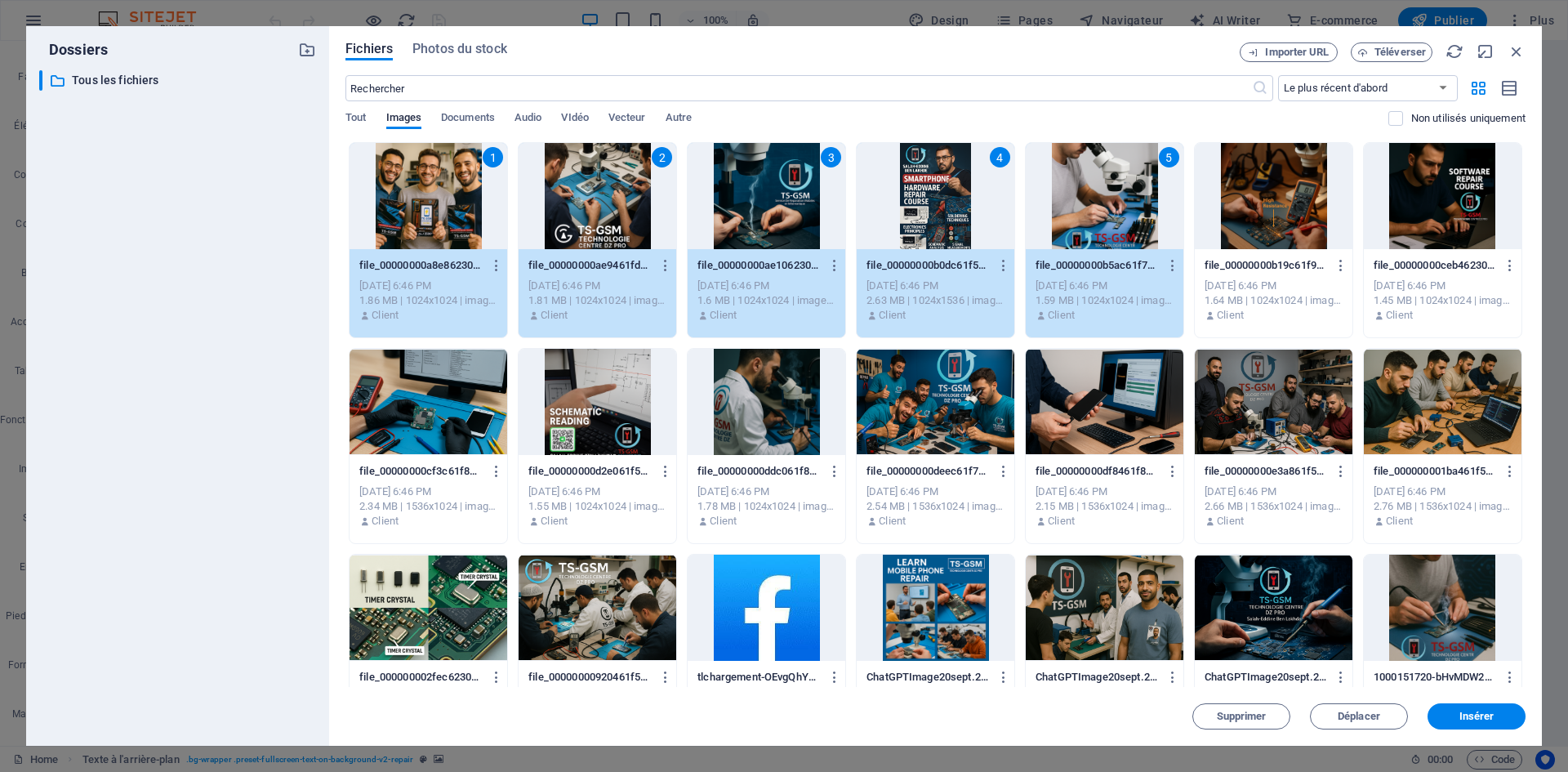
click at [1293, 200] on div at bounding box center [1273, 195] width 157 height 106
click at [1438, 208] on div at bounding box center [1443, 195] width 157 height 106
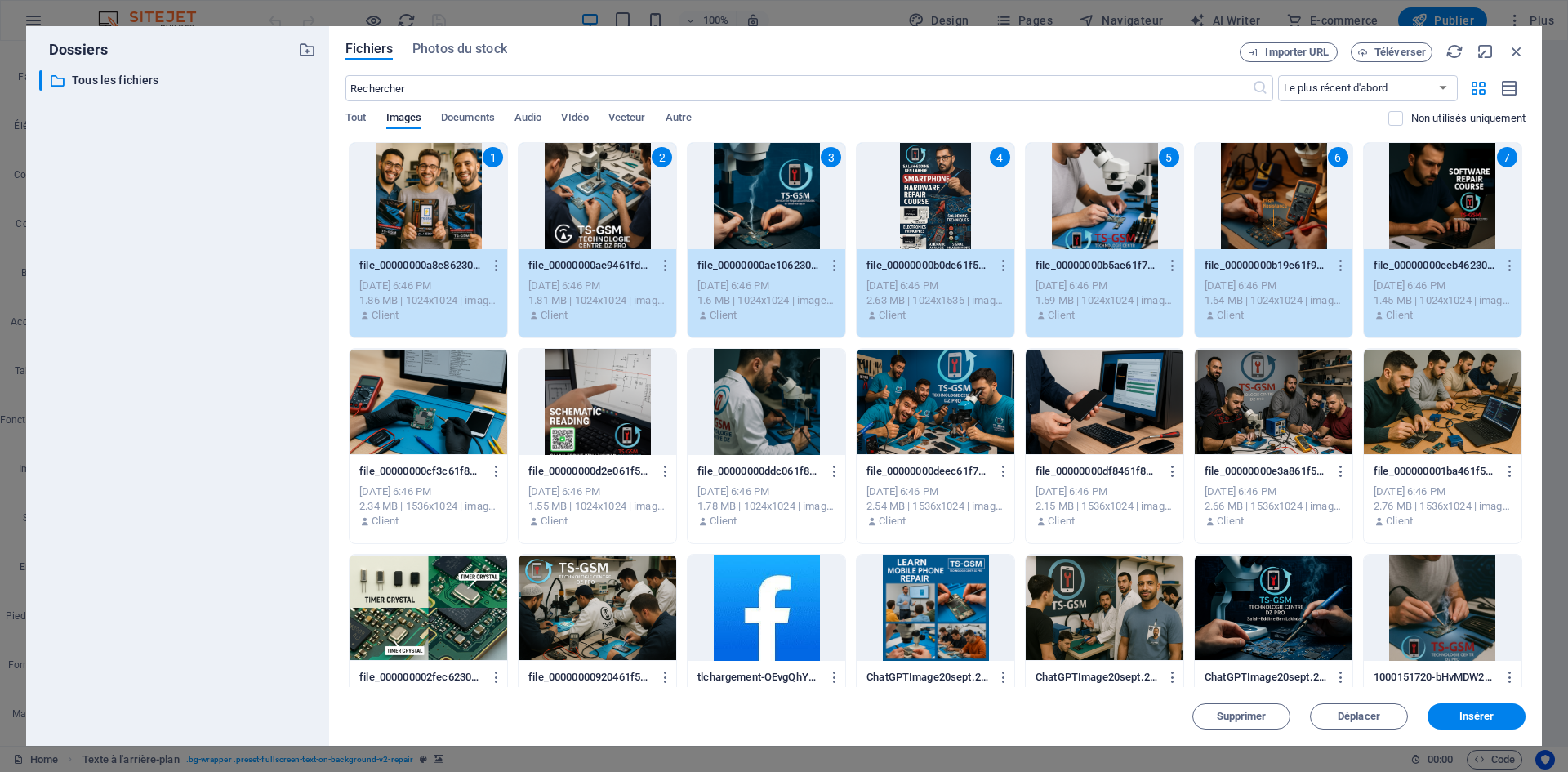
click at [1409, 412] on div at bounding box center [1443, 401] width 157 height 106
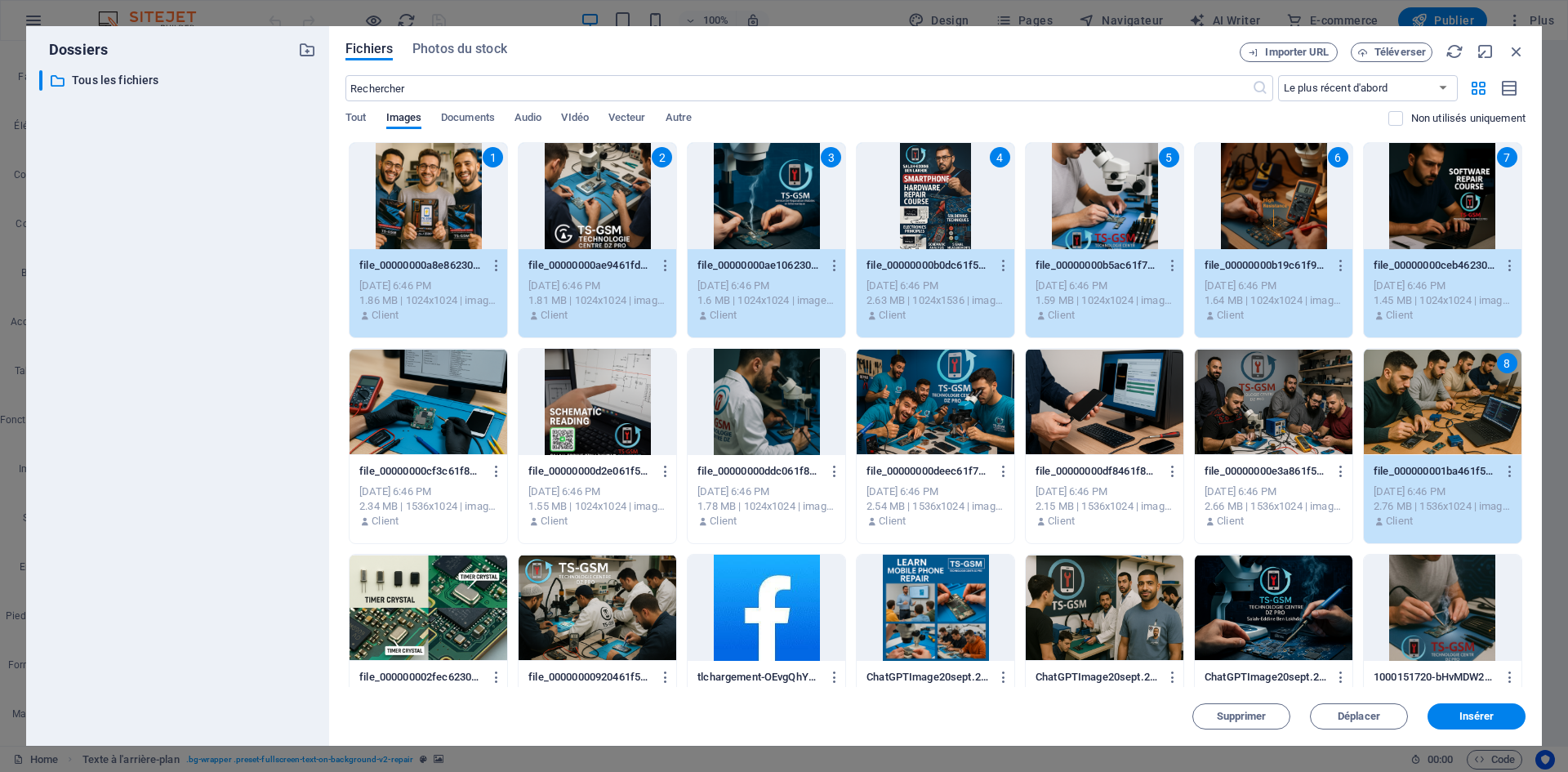
click at [1319, 419] on div at bounding box center [1273, 401] width 157 height 106
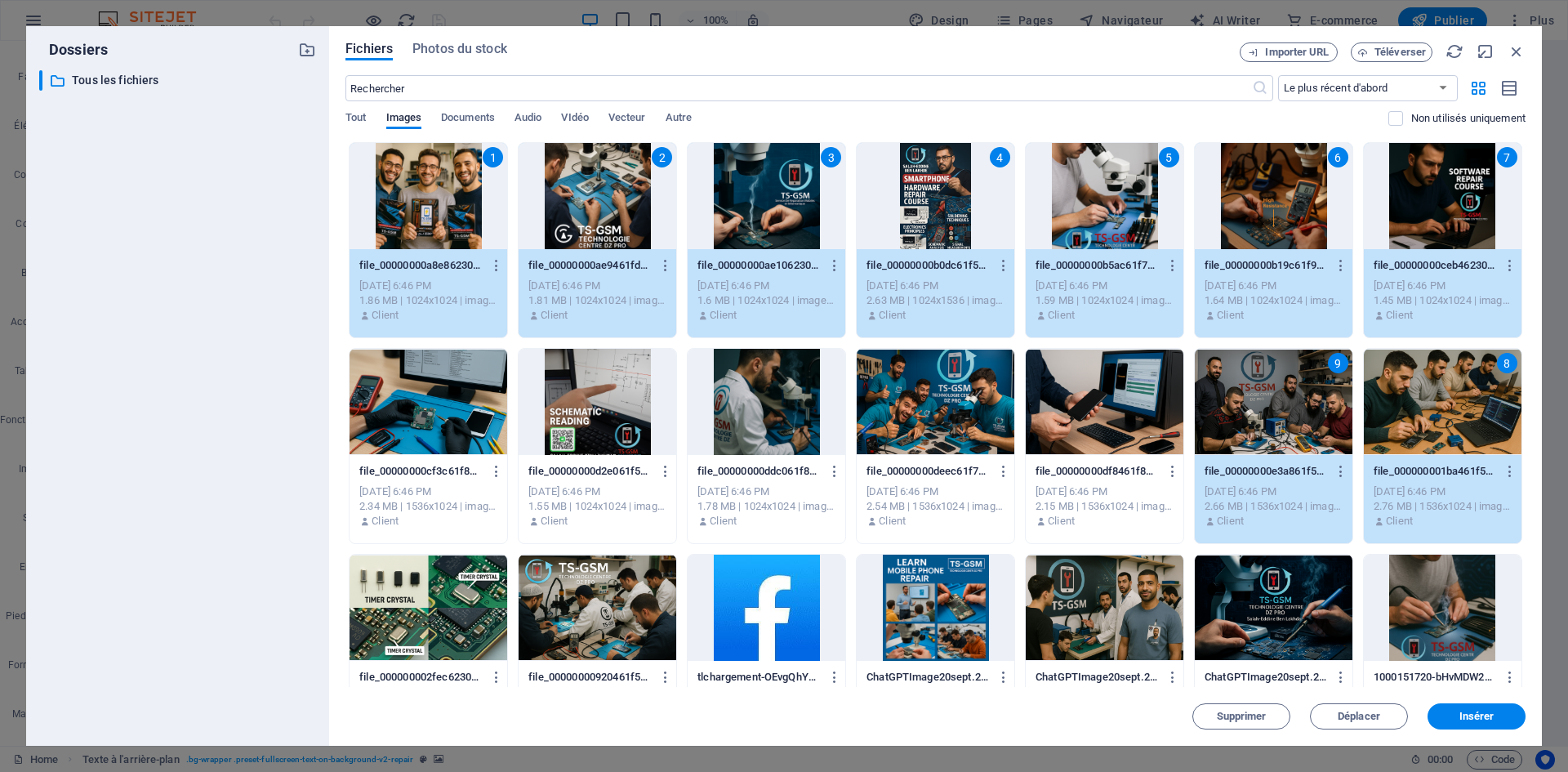
click at [1160, 413] on div at bounding box center [1104, 401] width 157 height 106
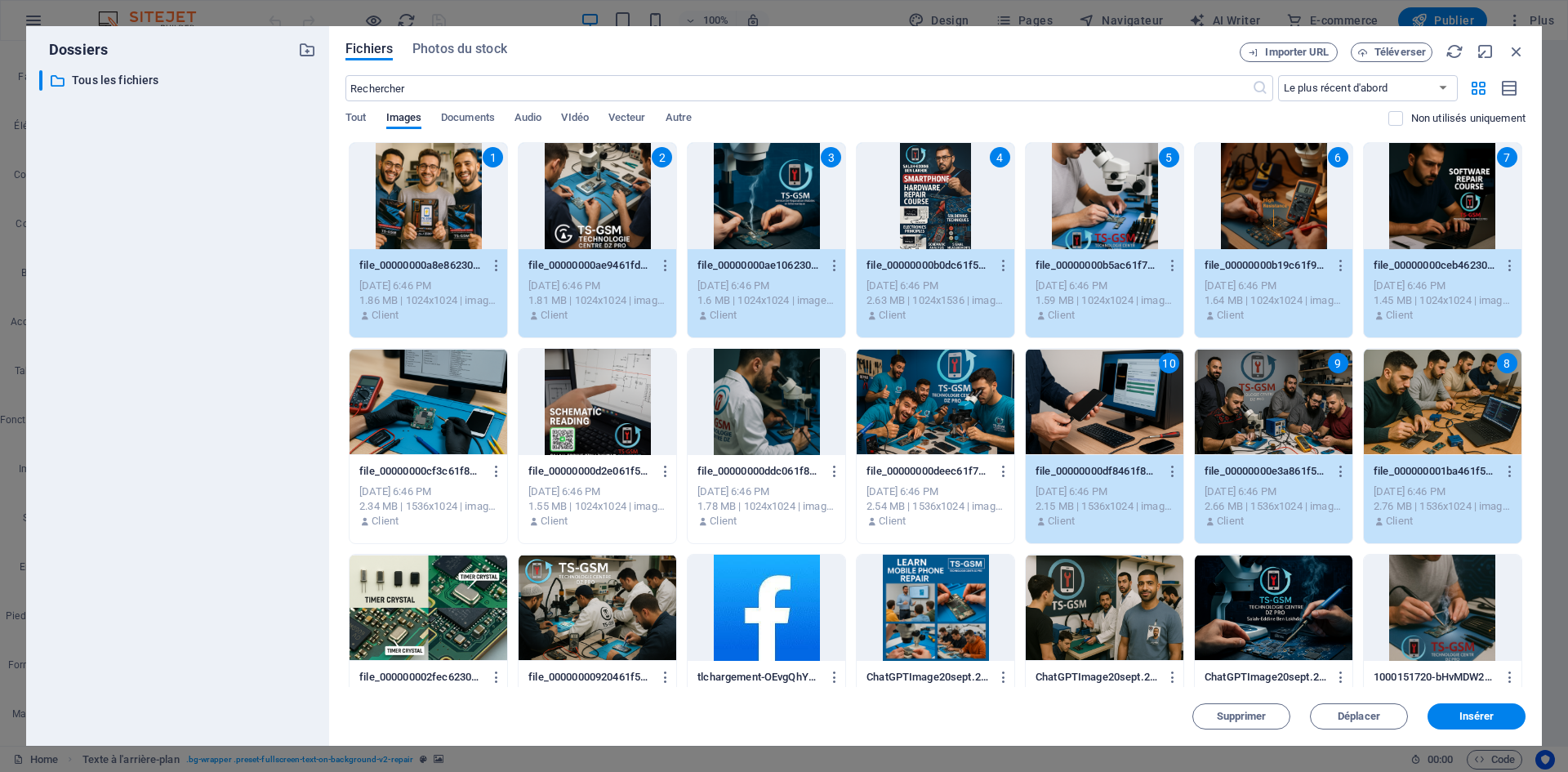
click at [939, 412] on div at bounding box center [935, 401] width 157 height 106
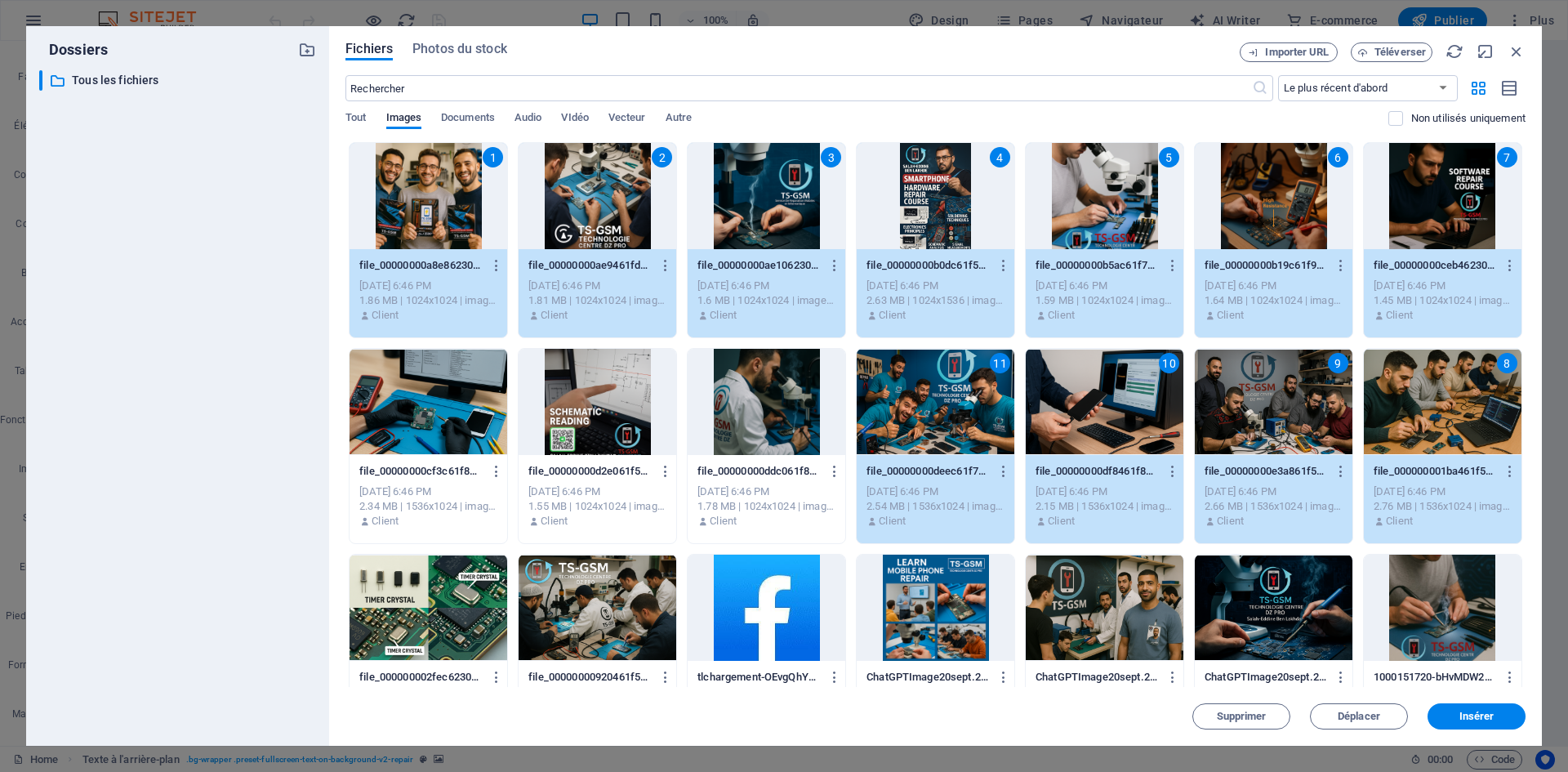
click at [796, 412] on div at bounding box center [766, 401] width 157 height 106
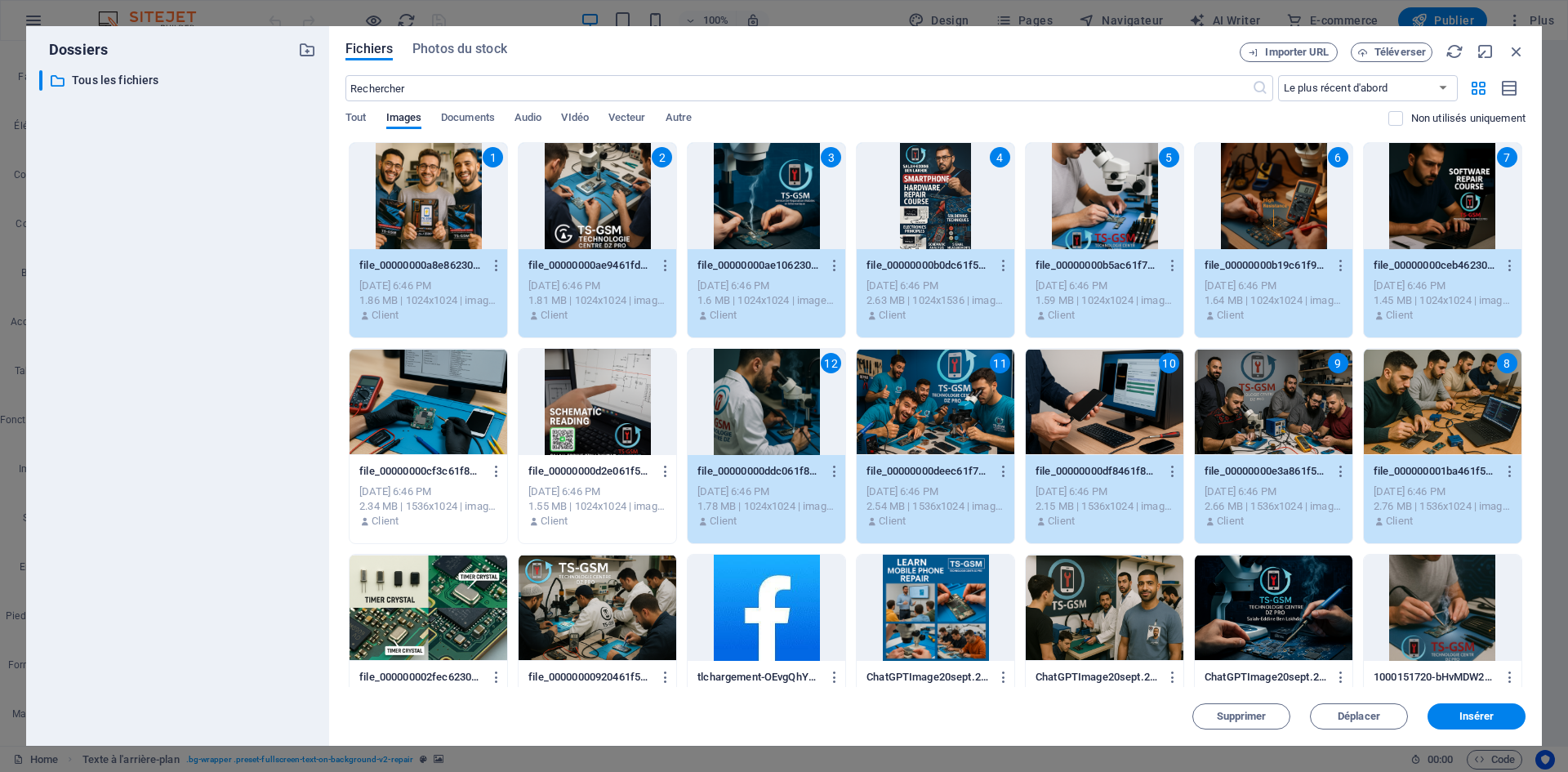
click at [622, 406] on div at bounding box center [597, 401] width 157 height 106
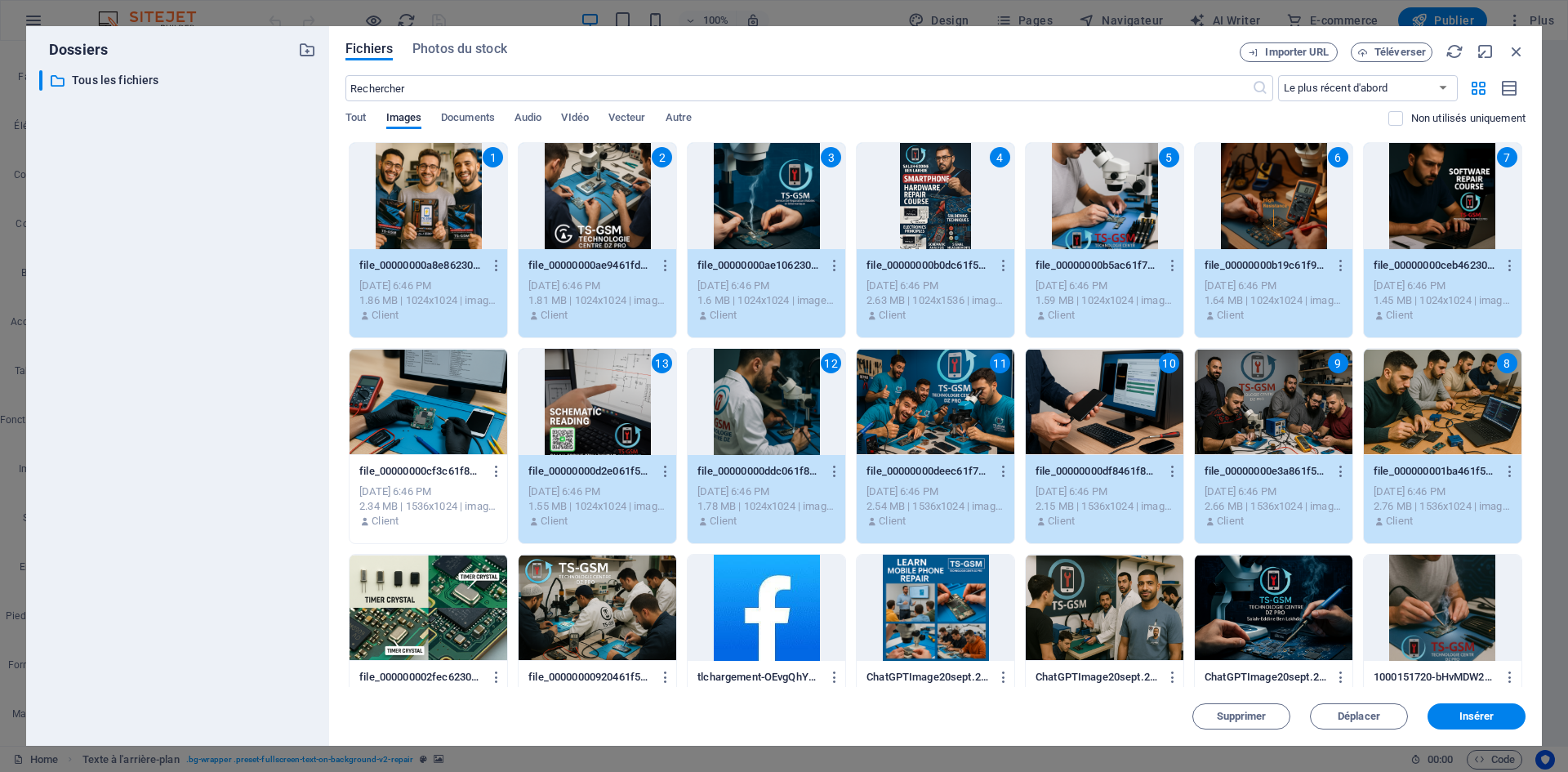
click at [478, 400] on div at bounding box center [428, 401] width 157 height 106
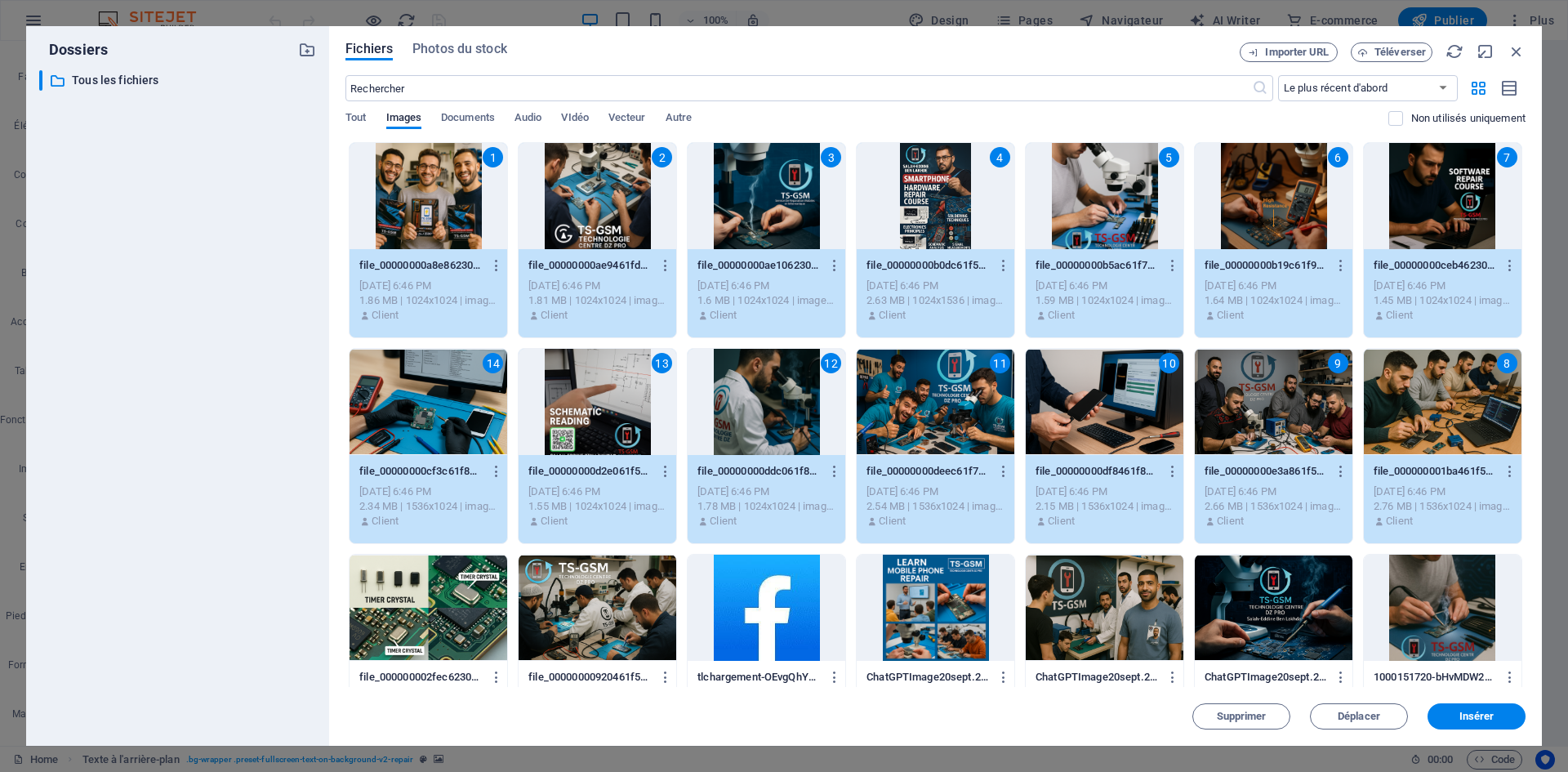
click at [481, 558] on div at bounding box center [428, 607] width 157 height 106
click at [564, 603] on div at bounding box center [597, 607] width 157 height 106
click at [965, 609] on div at bounding box center [935, 607] width 157 height 106
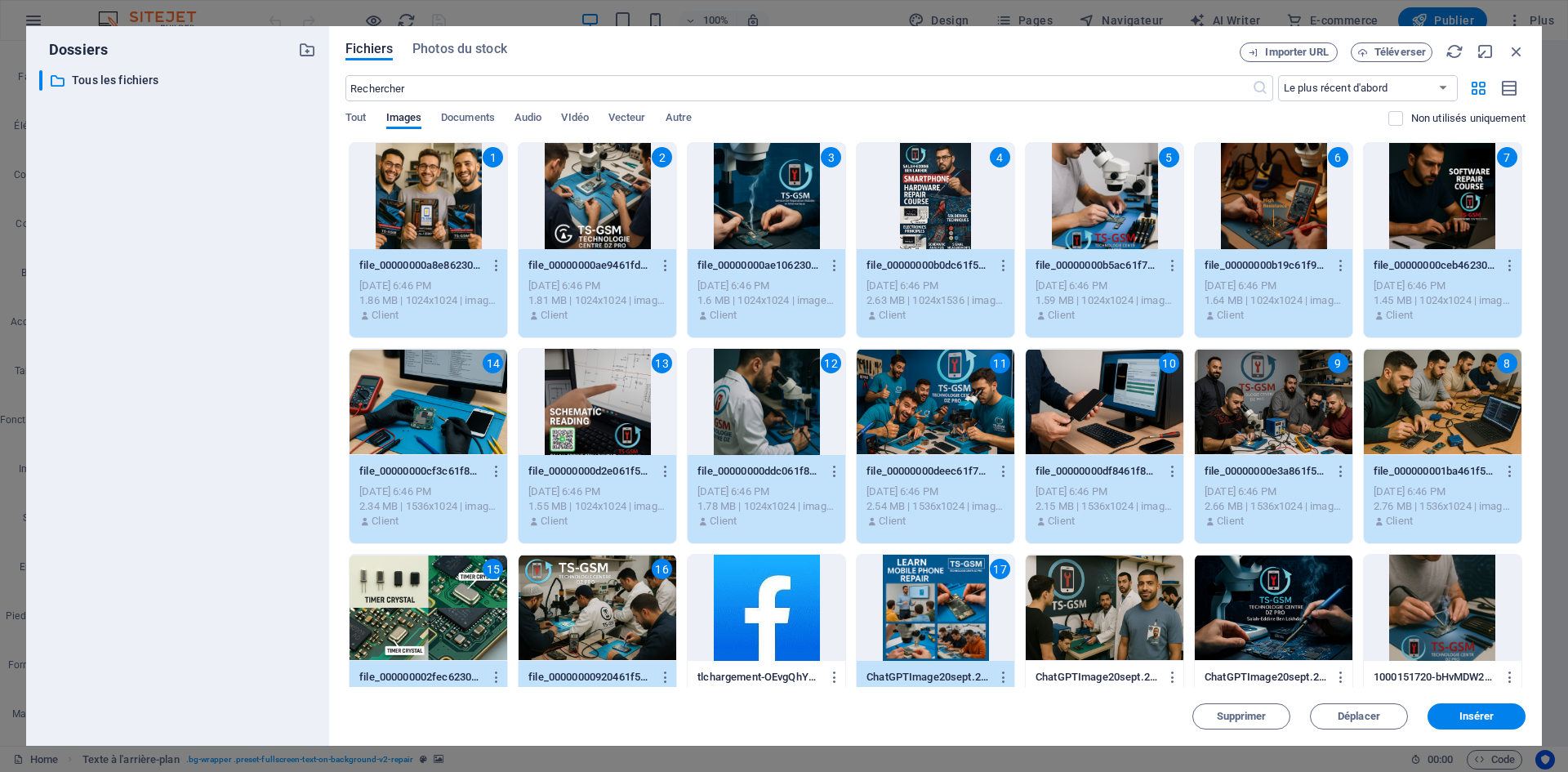
click at [1090, 604] on div at bounding box center [1104, 607] width 157 height 106
click at [1216, 597] on div at bounding box center [1273, 607] width 157 height 106
click at [1399, 609] on div at bounding box center [1443, 607] width 157 height 106
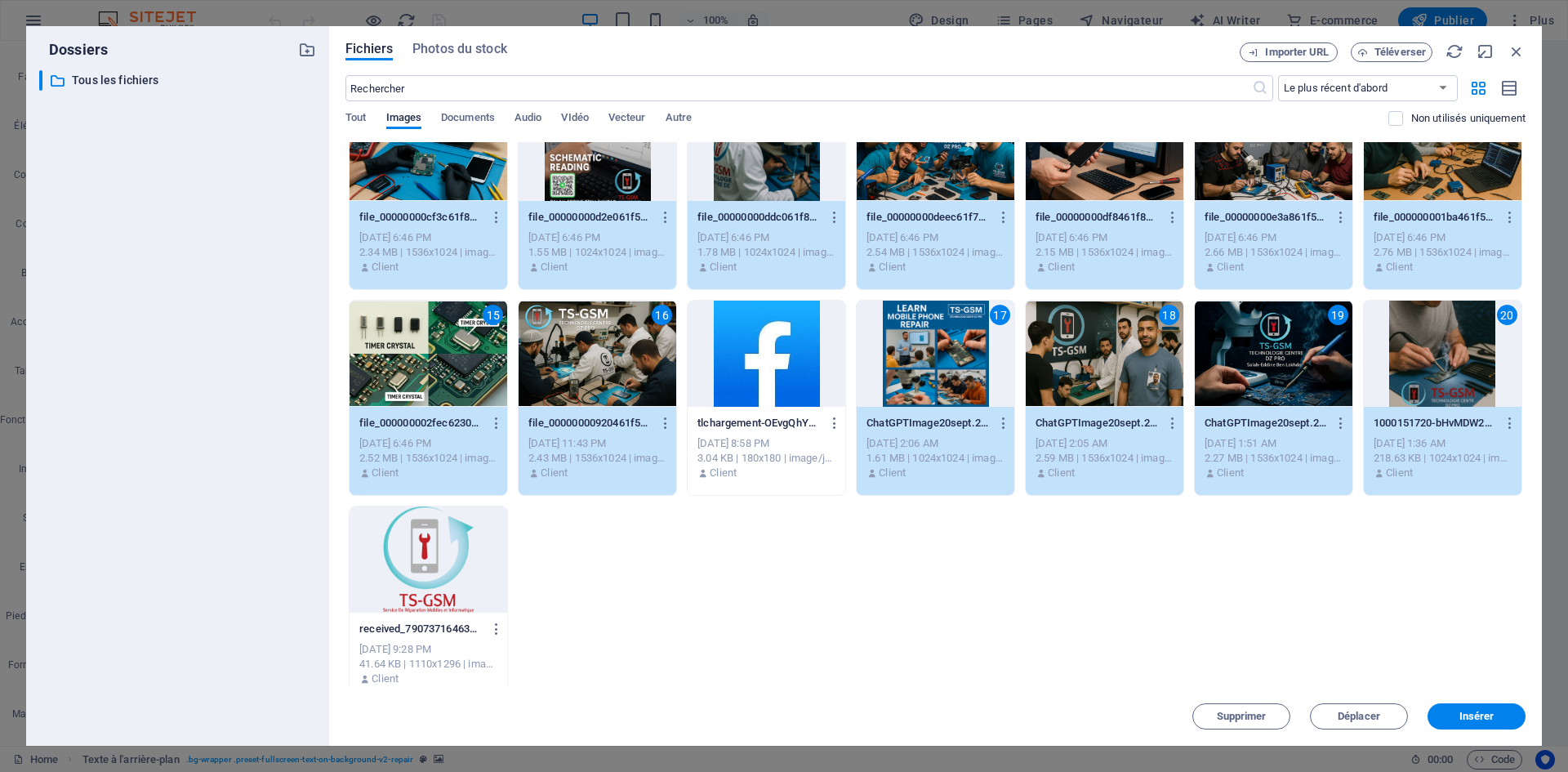
scroll to position [269, 0]
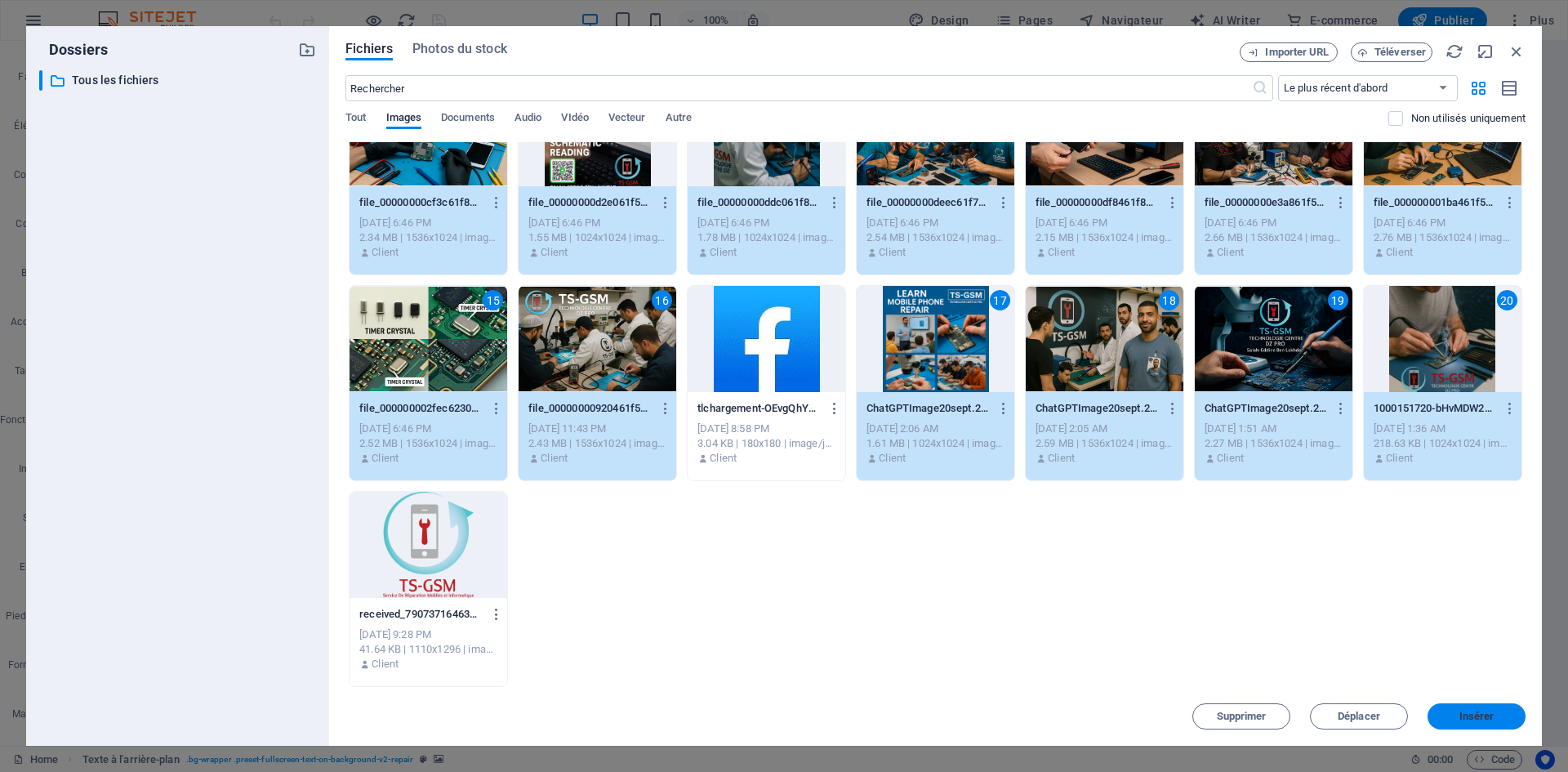
click at [1456, 709] on button "Insérer" at bounding box center [1476, 716] width 98 height 26
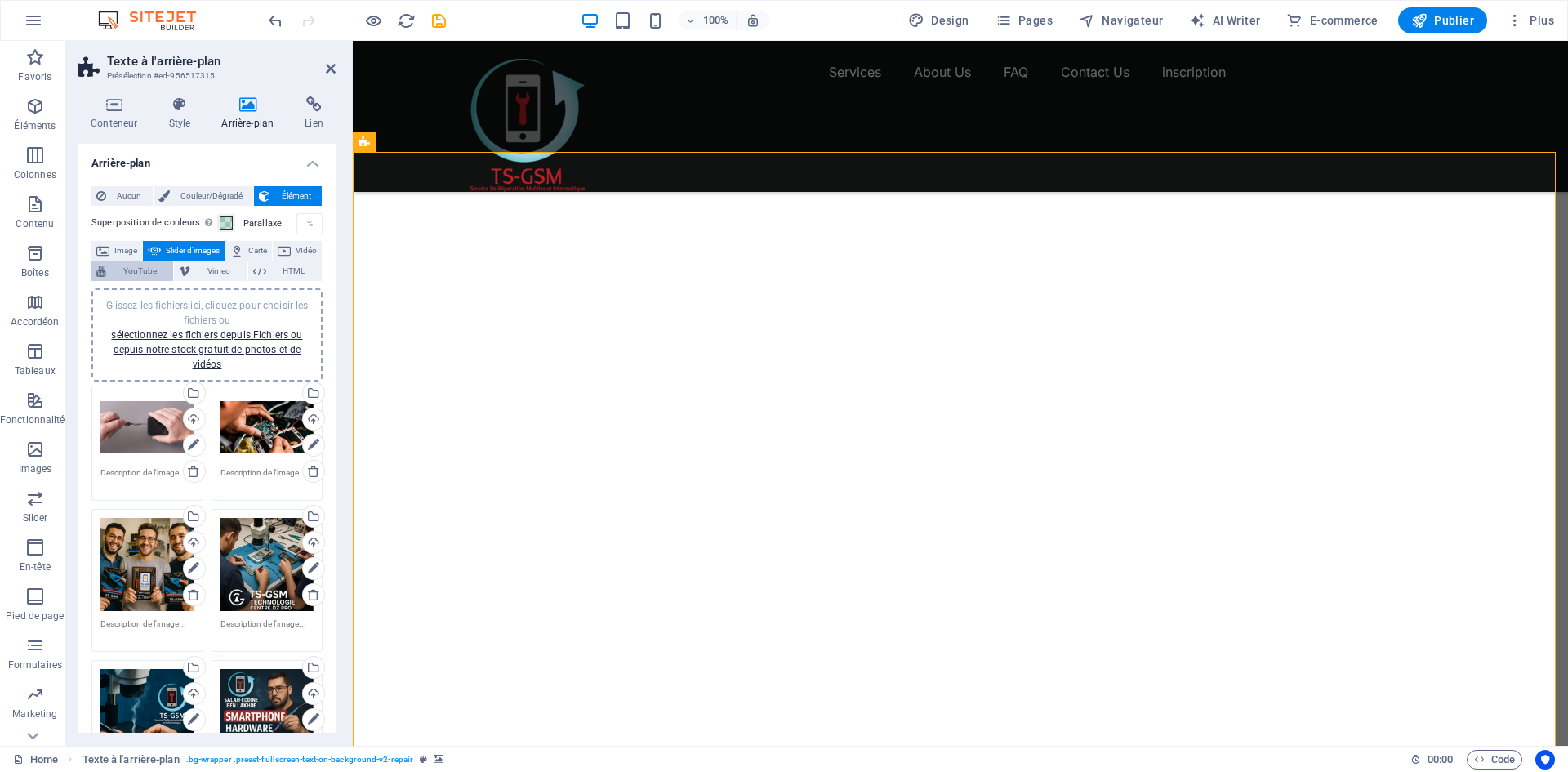
click at [169, 274] on span "YouTube" at bounding box center [139, 271] width 57 height 20
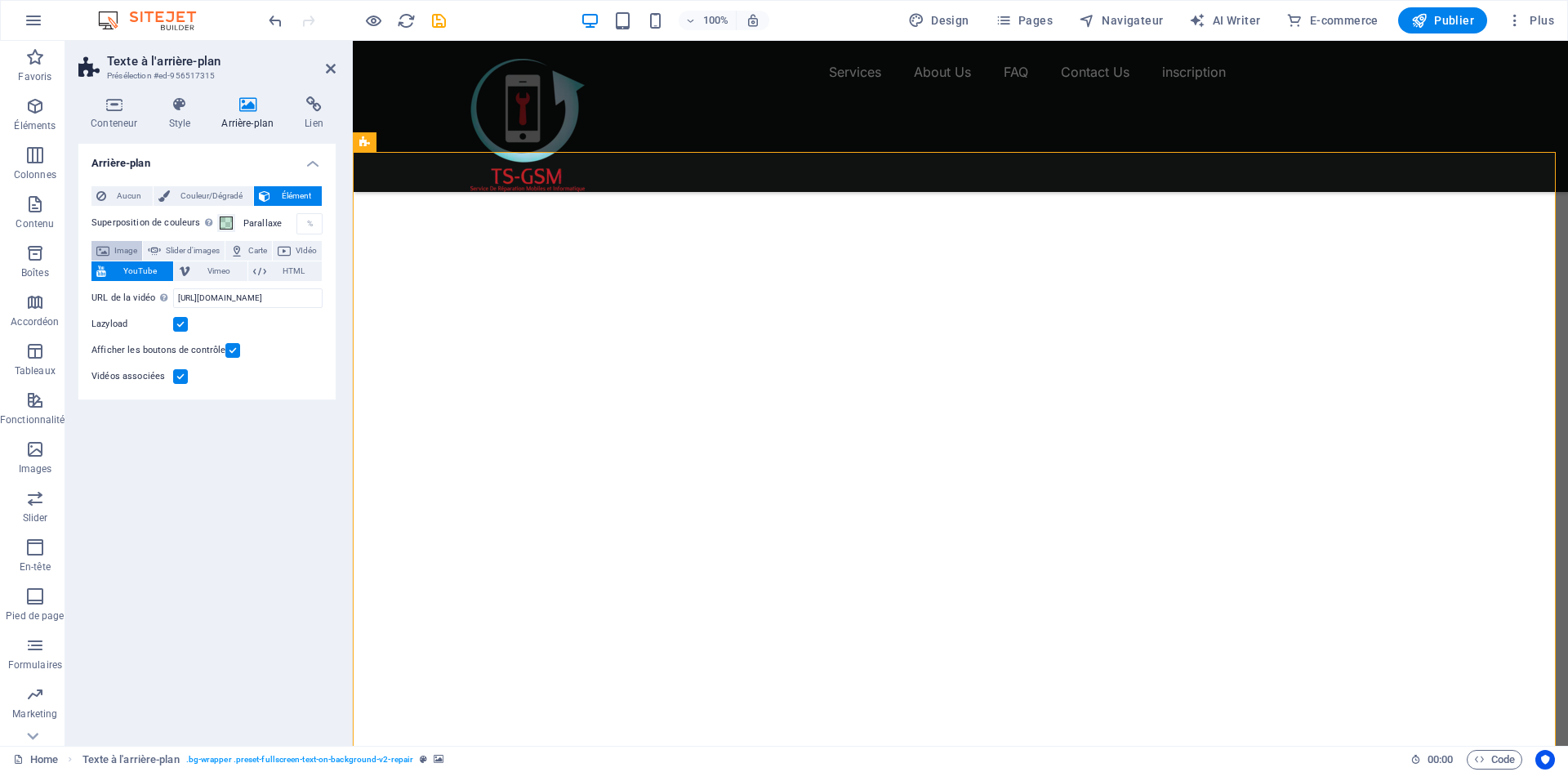
click at [124, 248] on span "Image" at bounding box center [125, 251] width 22 height 20
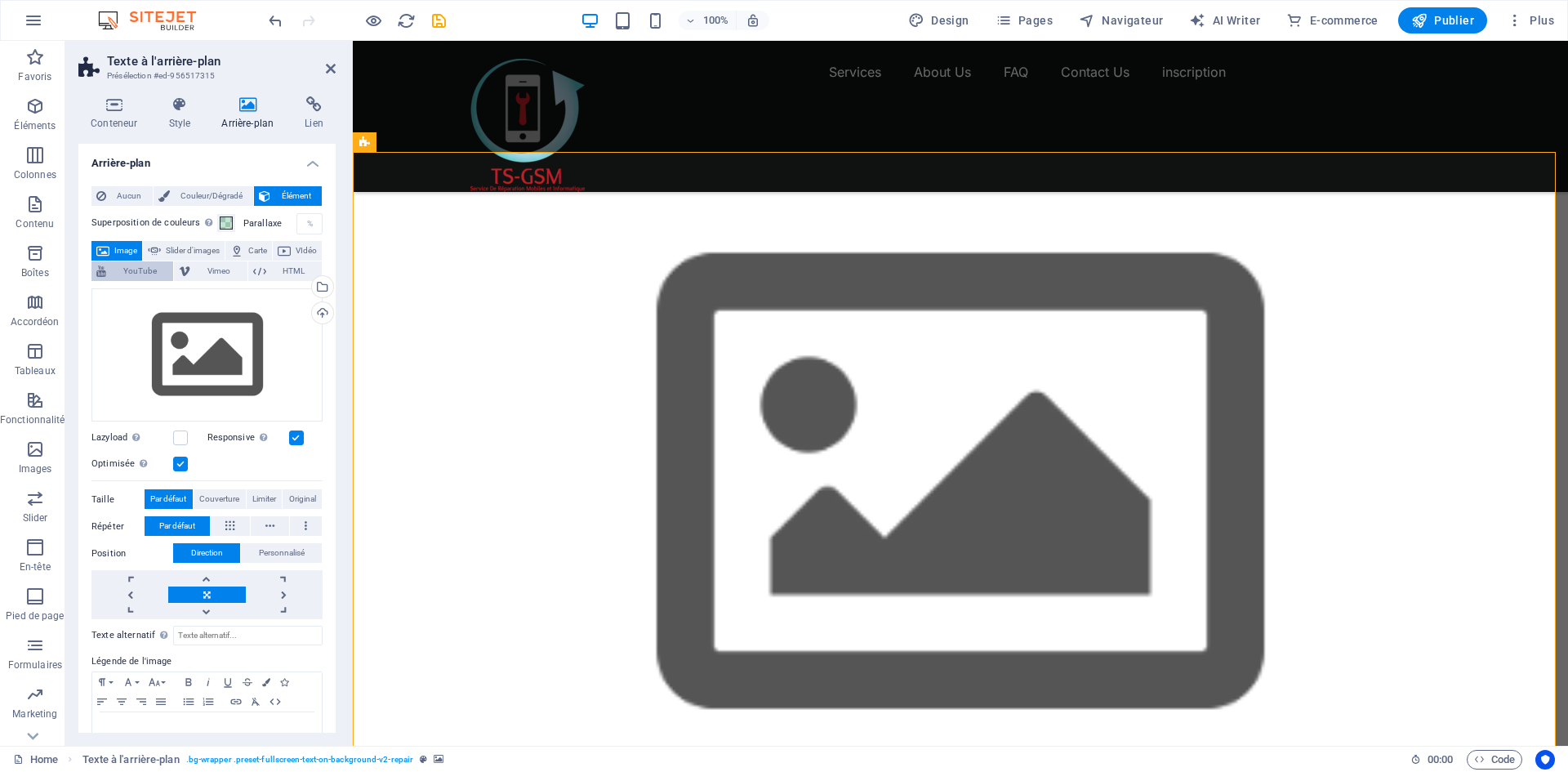
click at [169, 272] on span "YouTube" at bounding box center [139, 271] width 57 height 20
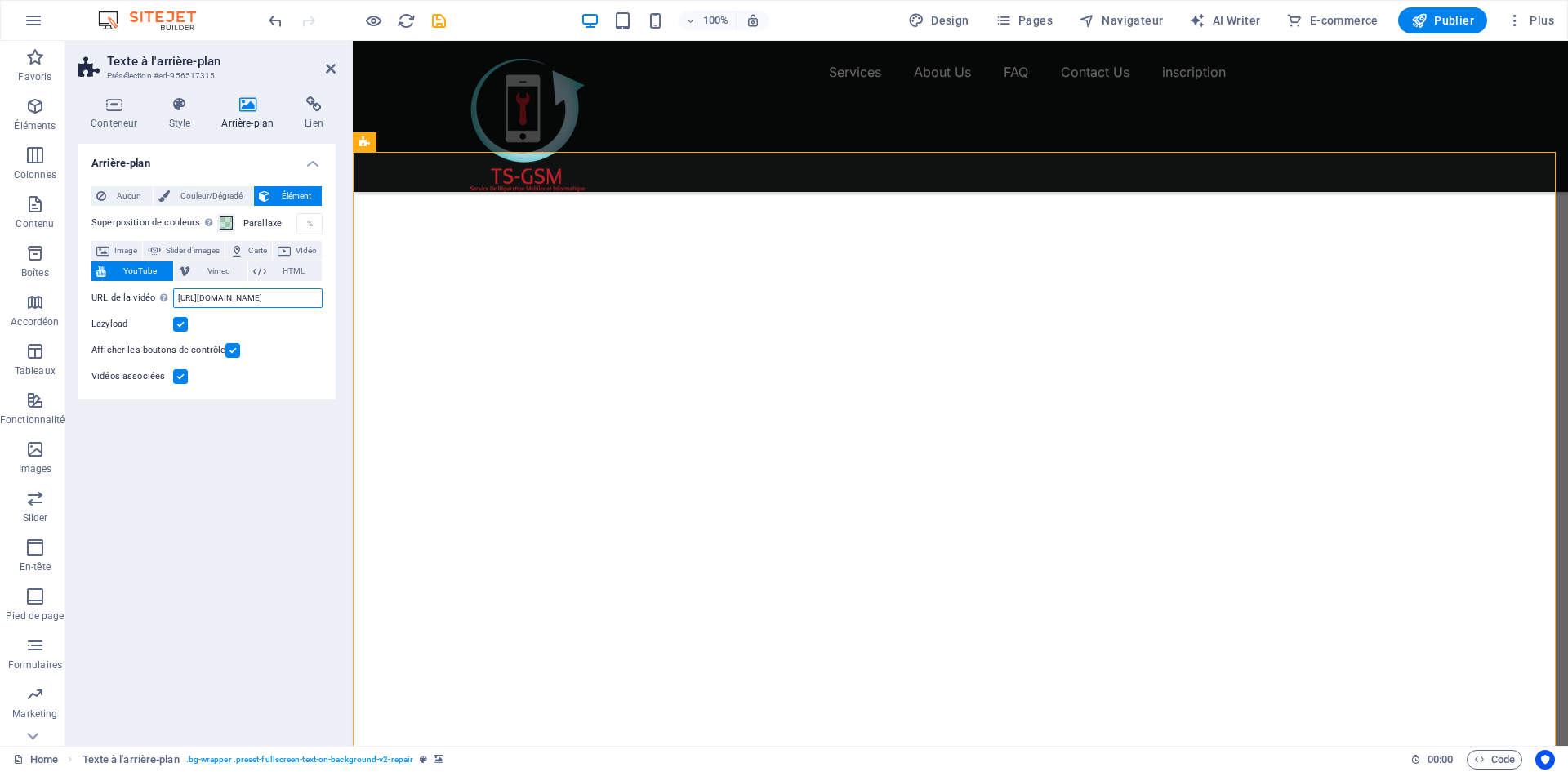
click at [256, 297] on input "https://www.youtube.com/watch?v=hnoviHgPHkY" at bounding box center [247, 297] width 150 height 20
drag, startPoint x: 309, startPoint y: 294, endPoint x: 155, endPoint y: 294, distance: 154.0
click at [155, 294] on div "URL de la vidéo Insérer (ou coller) une URL vidéo. https://www.youtube.com/watc…" at bounding box center [207, 297] width 231 height 20
click at [304, 297] on input "hnoviHgPH" at bounding box center [247, 297] width 150 height 20
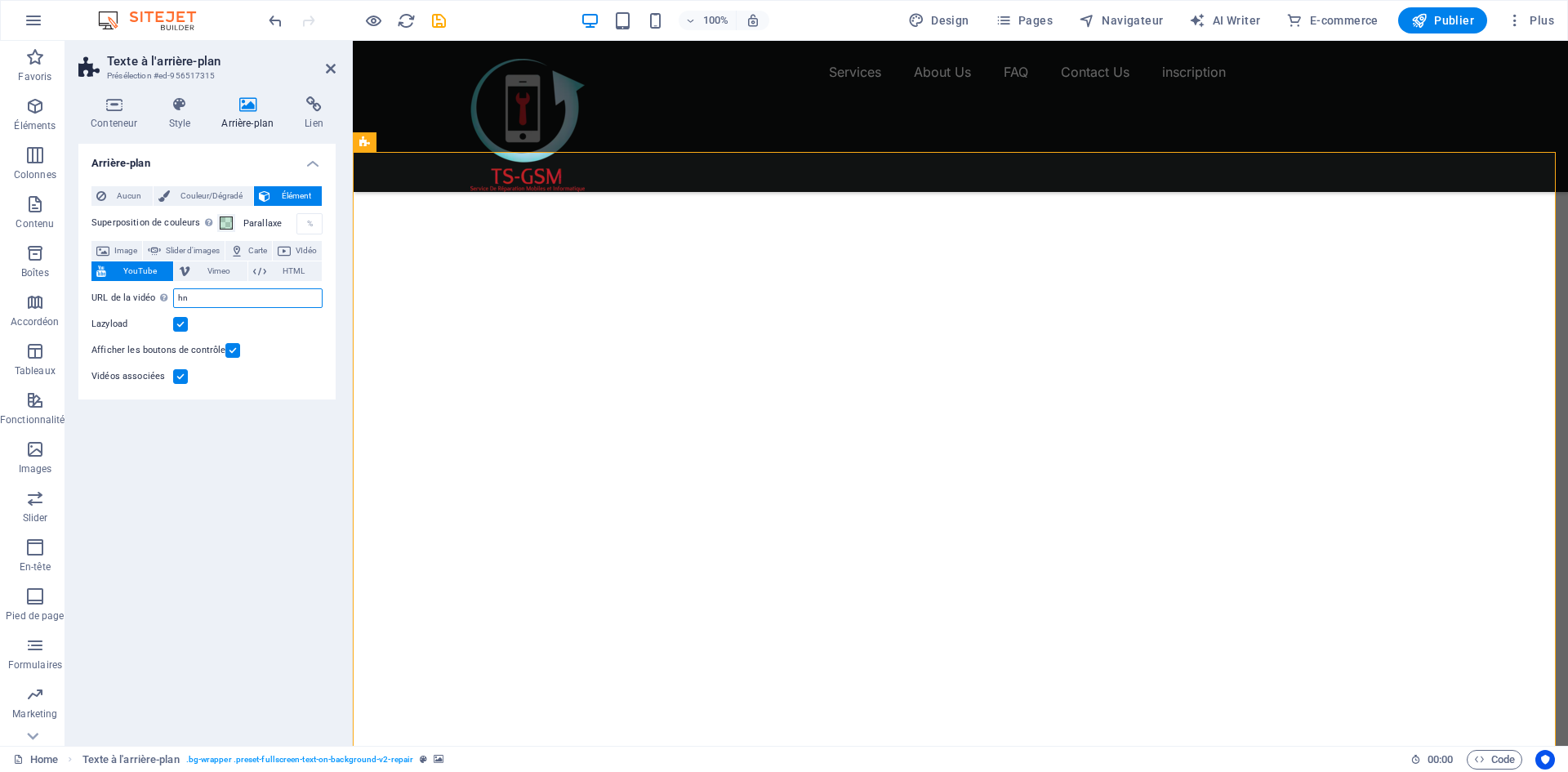
type input "h"
paste input "https://youtube.com/@tsgsm?si=anPouQB48hG8Uk4a"
drag, startPoint x: 291, startPoint y: 297, endPoint x: 163, endPoint y: 299, distance: 128.0
click at [163, 299] on div "URL de la vidéo Insérer (ou coller) une URL vidéo. https://youtube.com/@tsgsm?s…" at bounding box center [207, 297] width 231 height 20
type input "https://youtube.com/@tsgsm?si=anPouQB48hG8Uk4a"
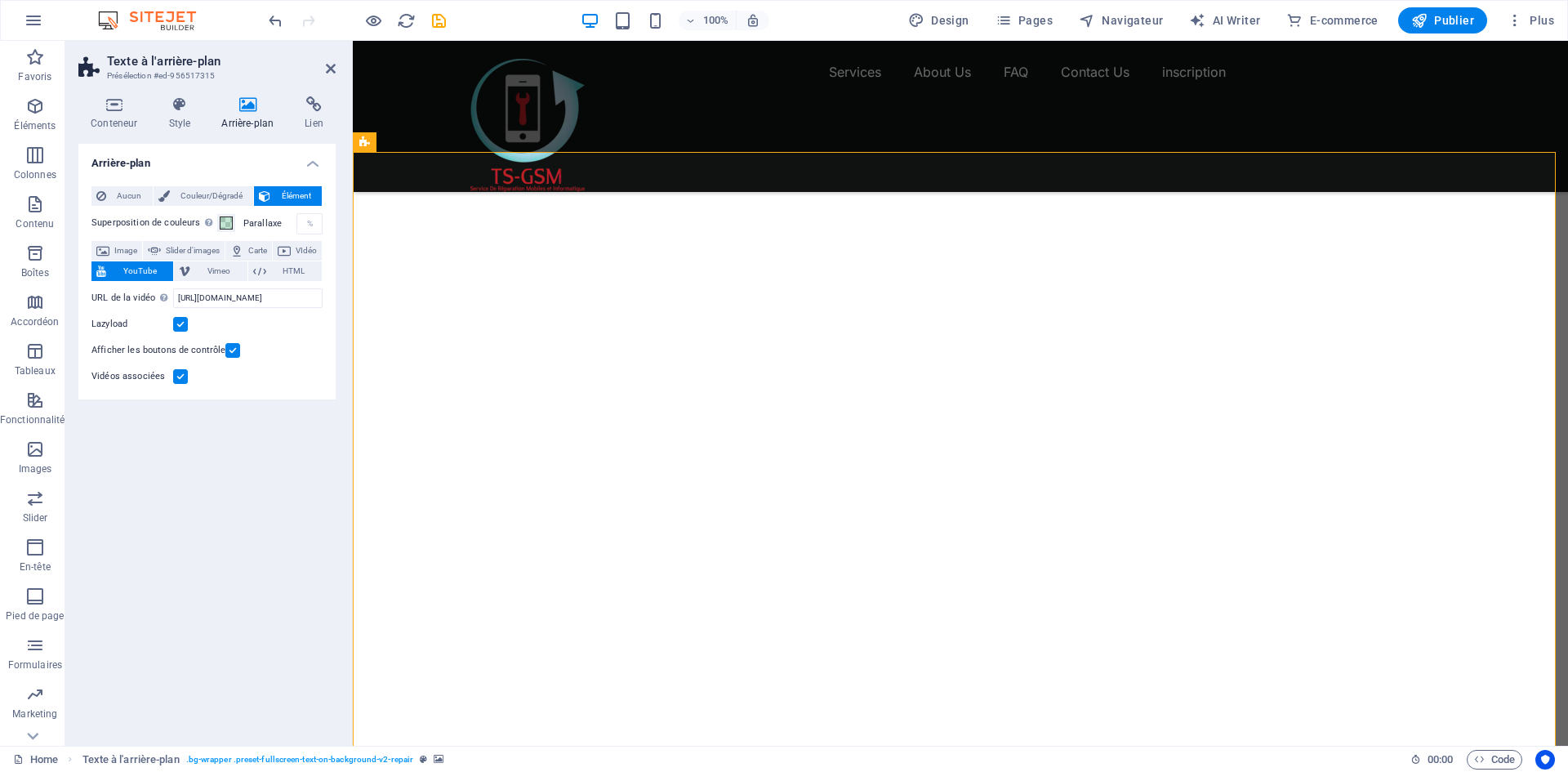
click at [243, 463] on div "Arrière-plan Aucun Couleur/Dégradé Élément Étendre l'arrière-plan pour occuper …" at bounding box center [207, 437] width 258 height 589
click at [439, 321] on div at bounding box center [960, 485] width 1215 height 667
click at [439, 320] on div at bounding box center [960, 485] width 1215 height 667
click at [329, 70] on icon at bounding box center [330, 68] width 10 height 13
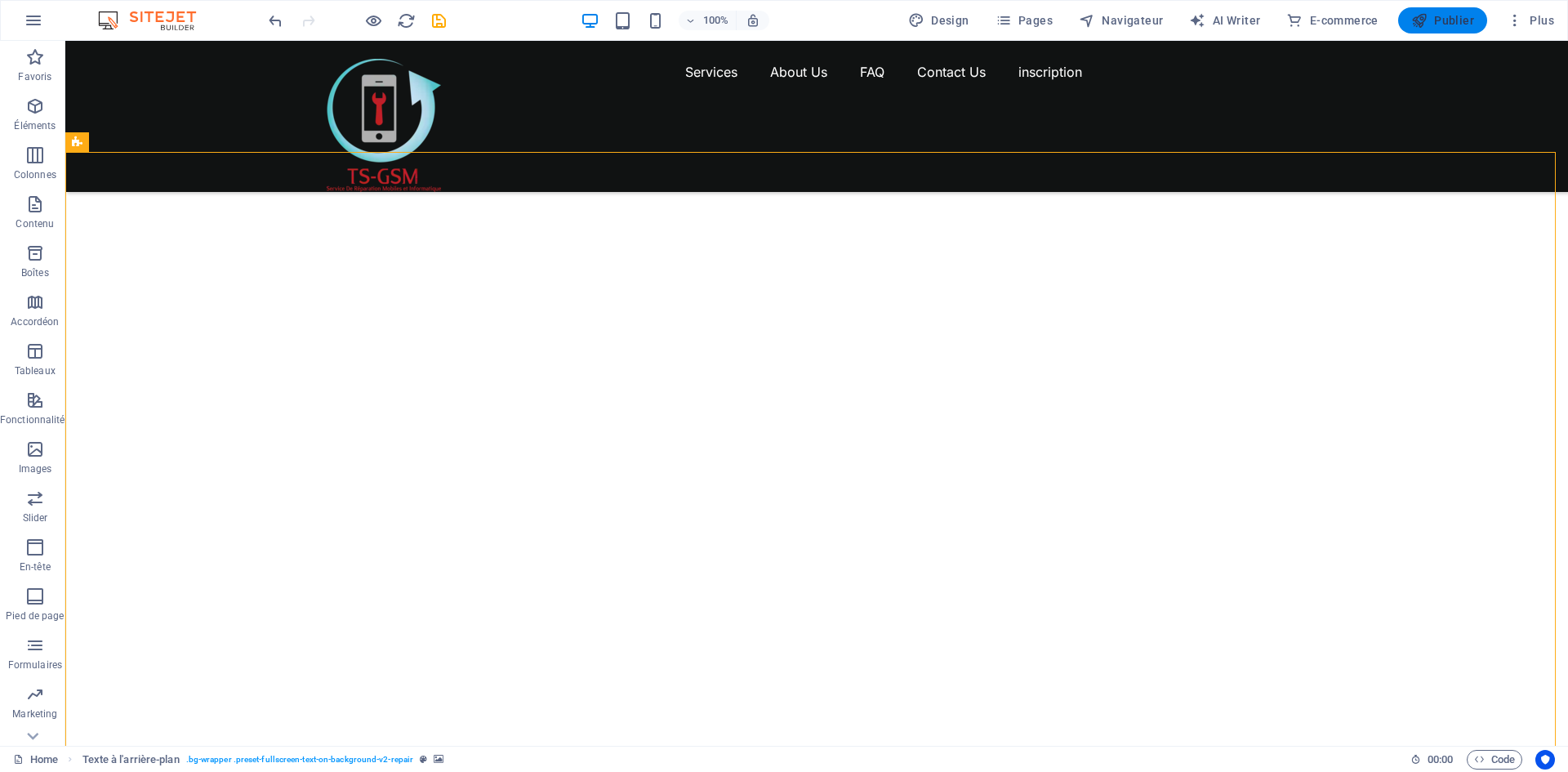
click at [1434, 24] on span "Publier" at bounding box center [1442, 20] width 63 height 16
